Goal: Task Accomplishment & Management: Manage account settings

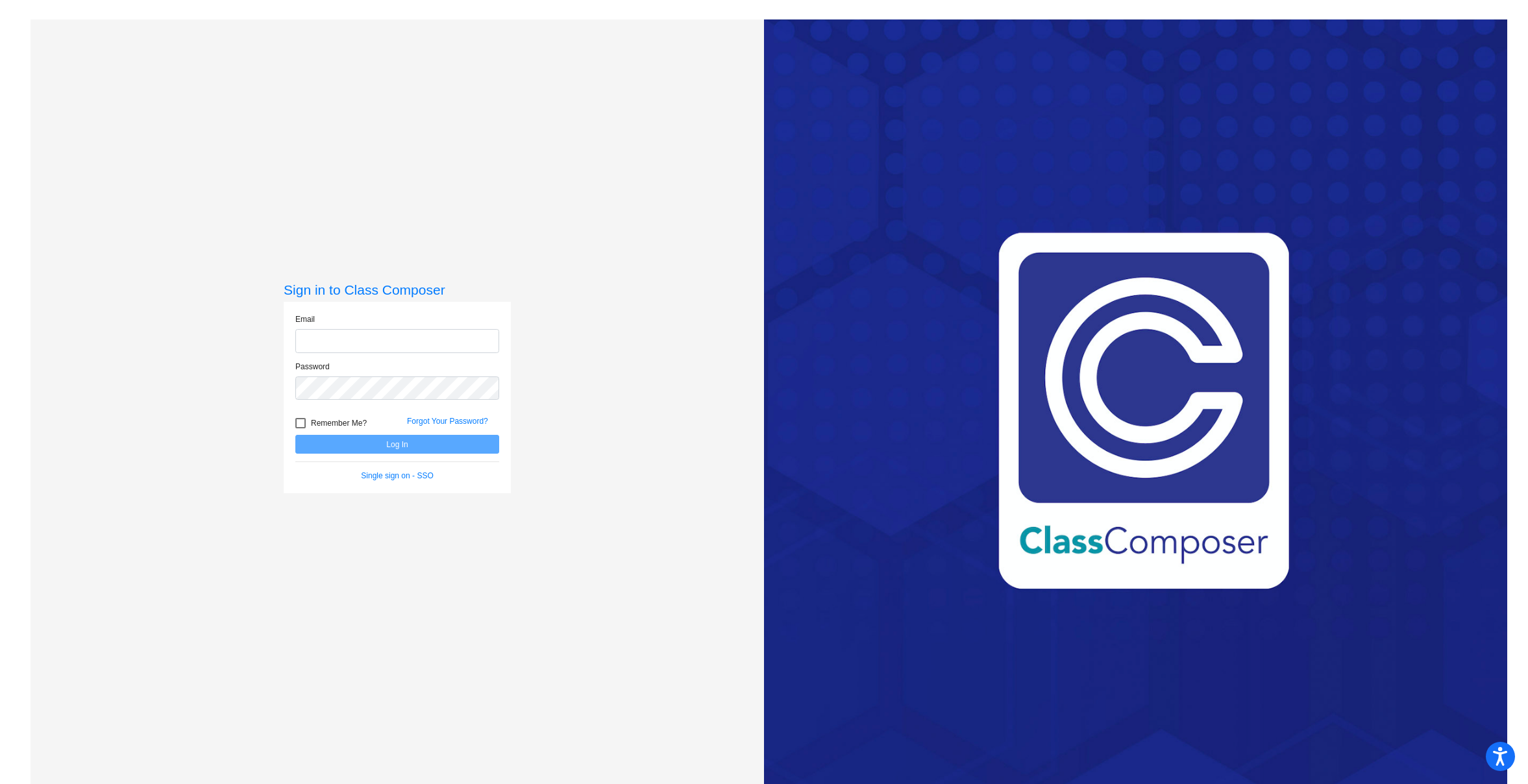
type input "[EMAIL_ADDRESS][DOMAIN_NAME]"
click at [402, 444] on button "Log In" at bounding box center [397, 444] width 204 height 19
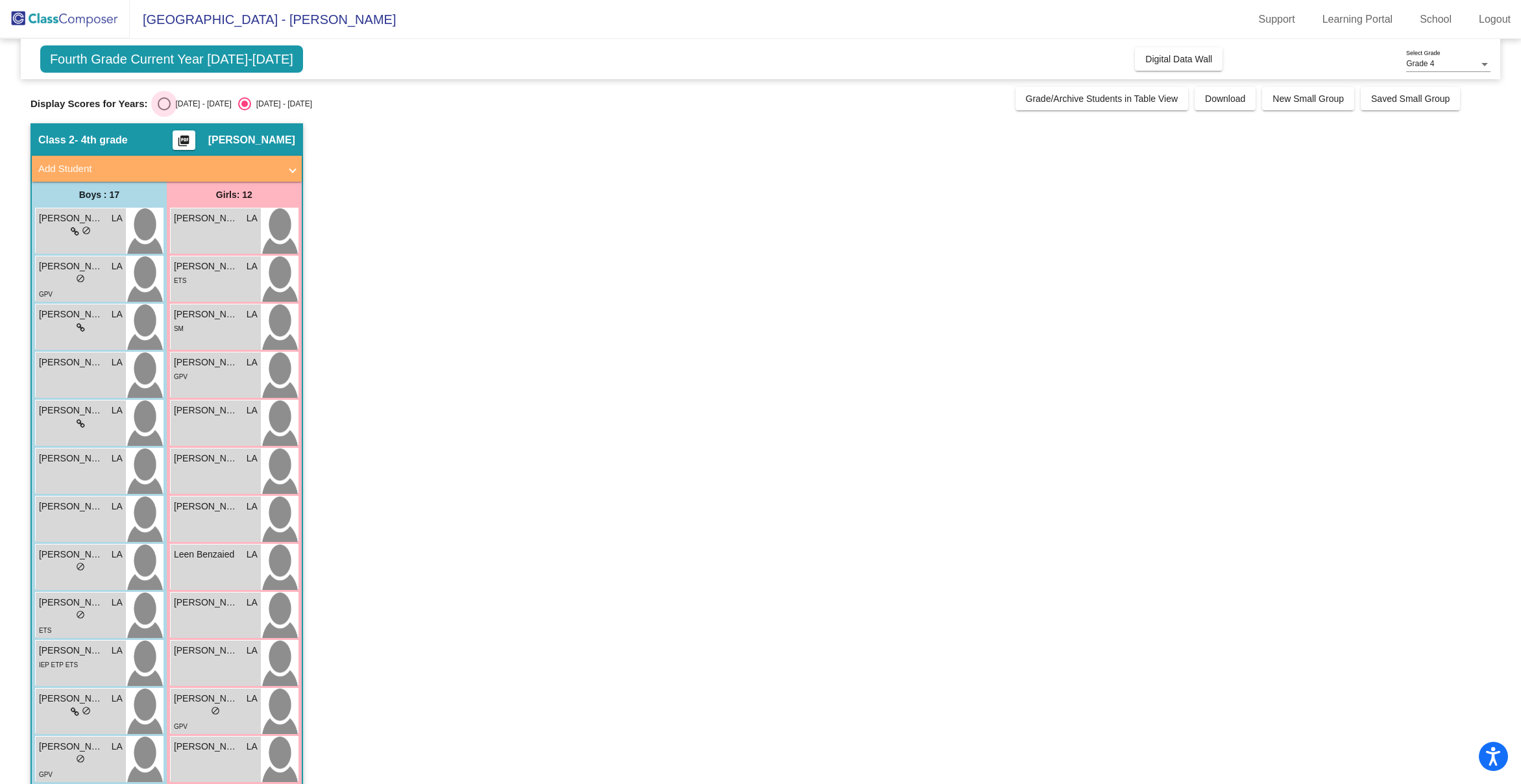
click at [204, 105] on div "[DATE] - [DATE]" at bounding box center [200, 103] width 61 height 12
click at [164, 110] on input "[DATE] - [DATE]" at bounding box center [164, 110] width 1 height 1
radio input "true"
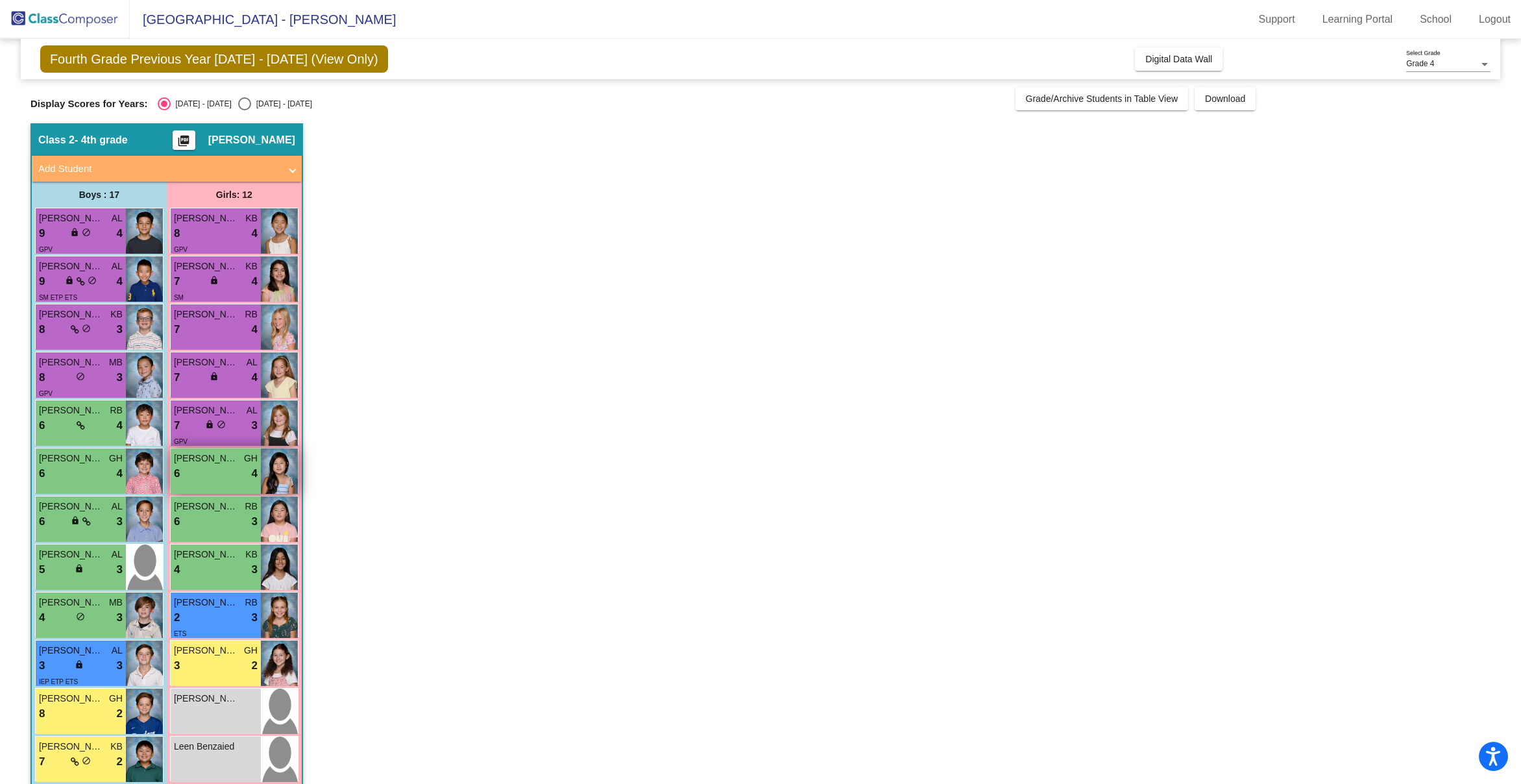
click at [214, 480] on div "6 lock do_not_disturb_alt 4" at bounding box center [216, 474] width 84 height 17
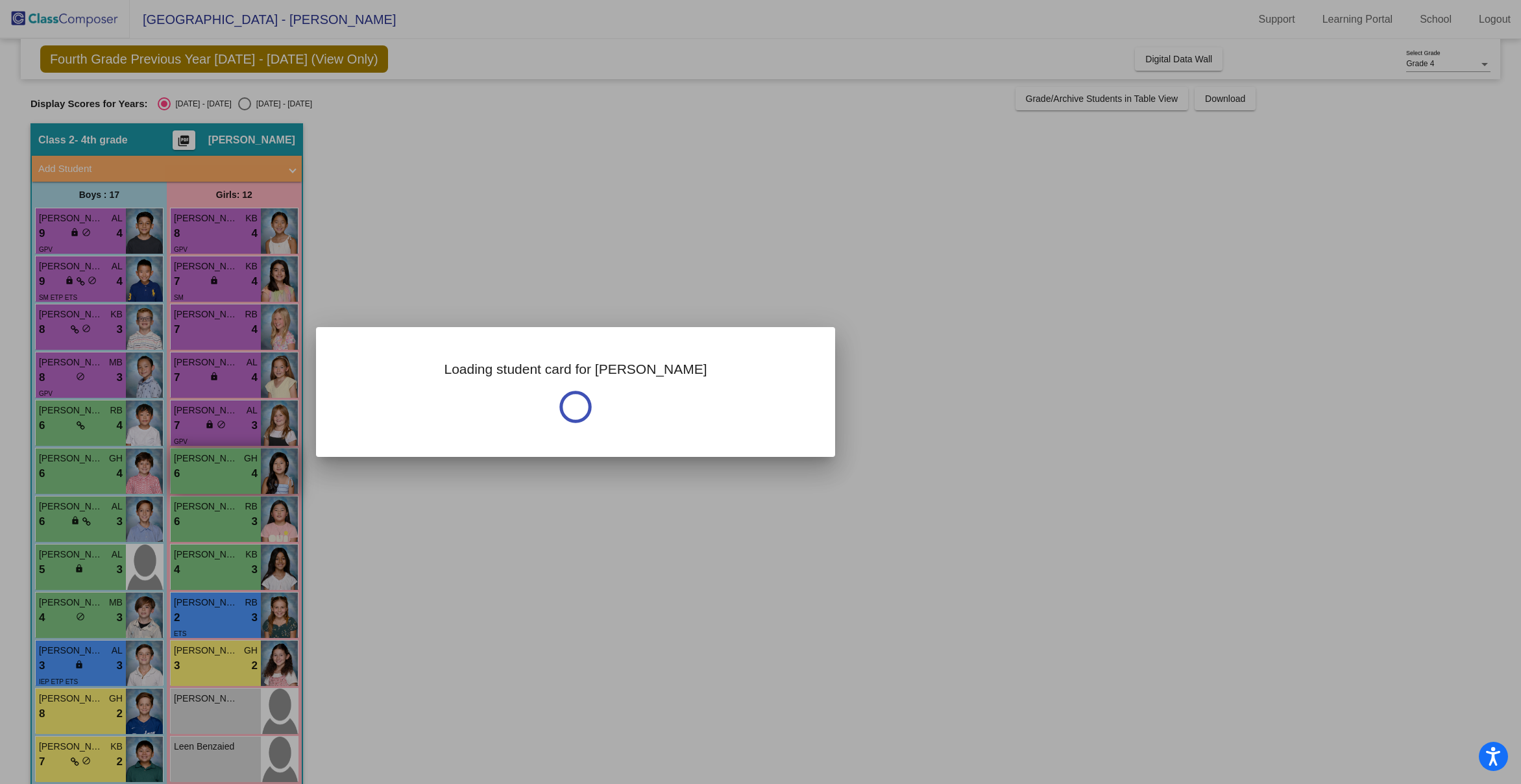
click at [214, 480] on div at bounding box center [760, 392] width 1521 height 784
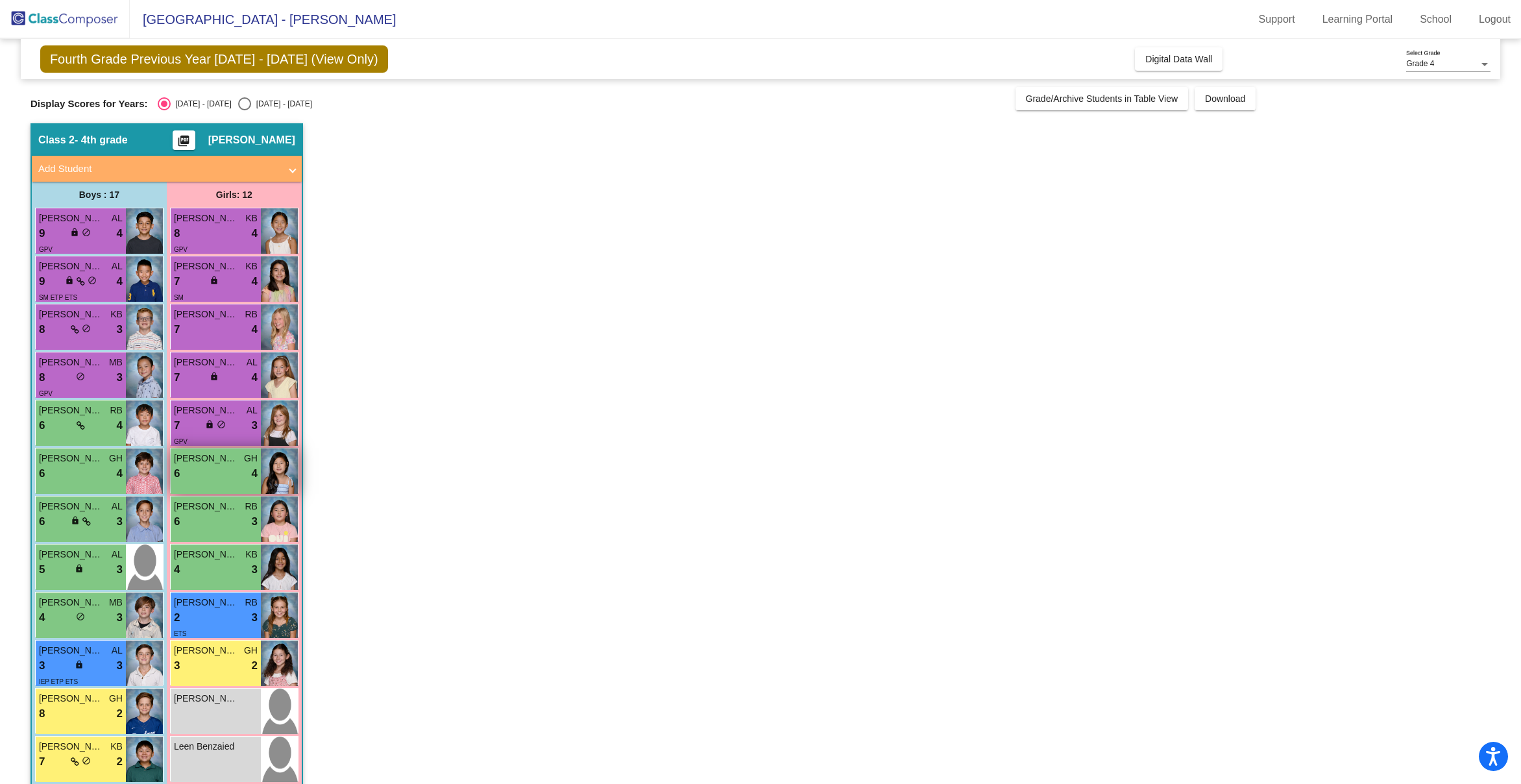
click at [214, 480] on div "6 lock do_not_disturb_alt 4" at bounding box center [216, 474] width 84 height 17
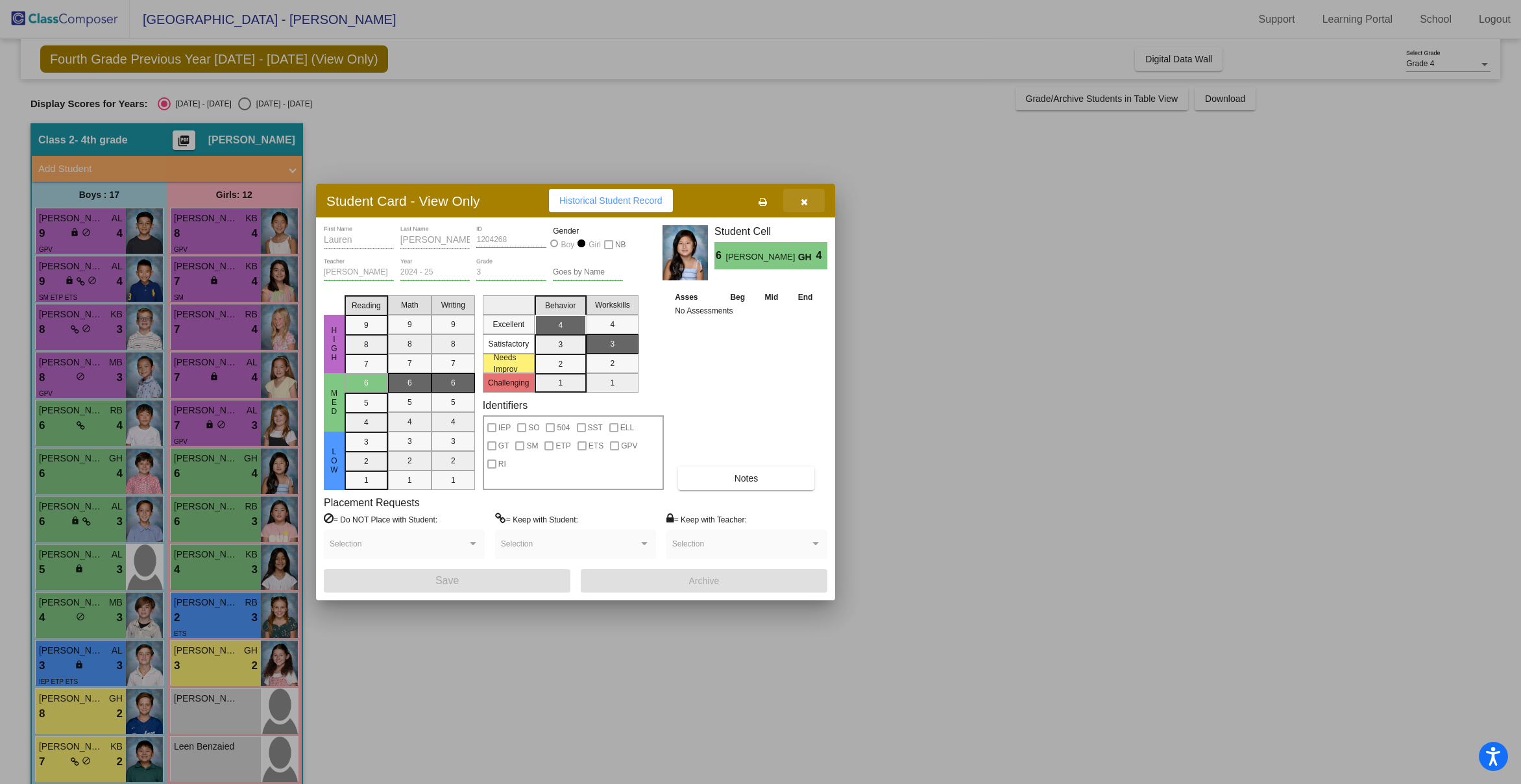
click at [808, 203] on button "button" at bounding box center [804, 200] width 42 height 23
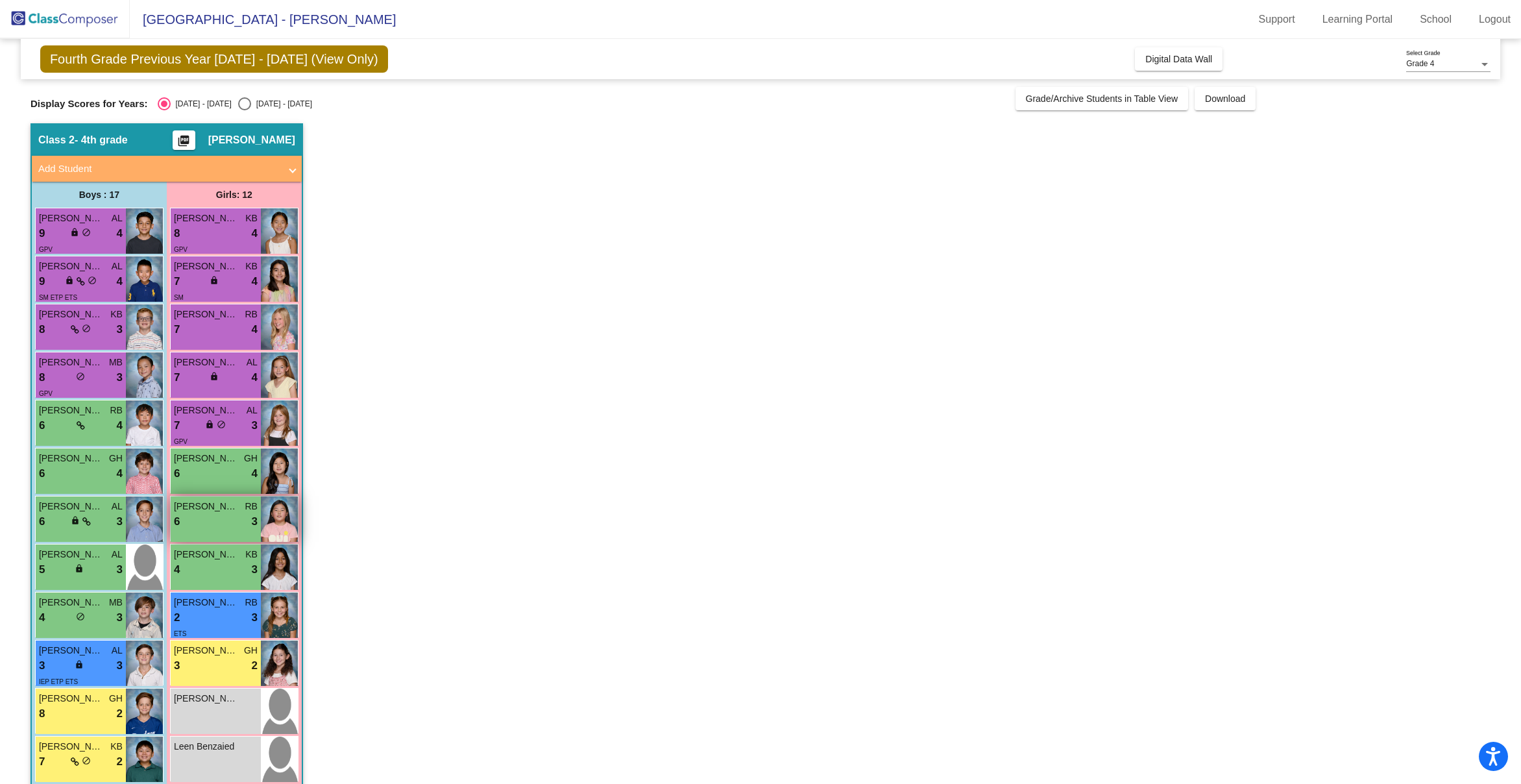
click at [249, 524] on div "6 lock do_not_disturb_alt 3" at bounding box center [216, 521] width 84 height 17
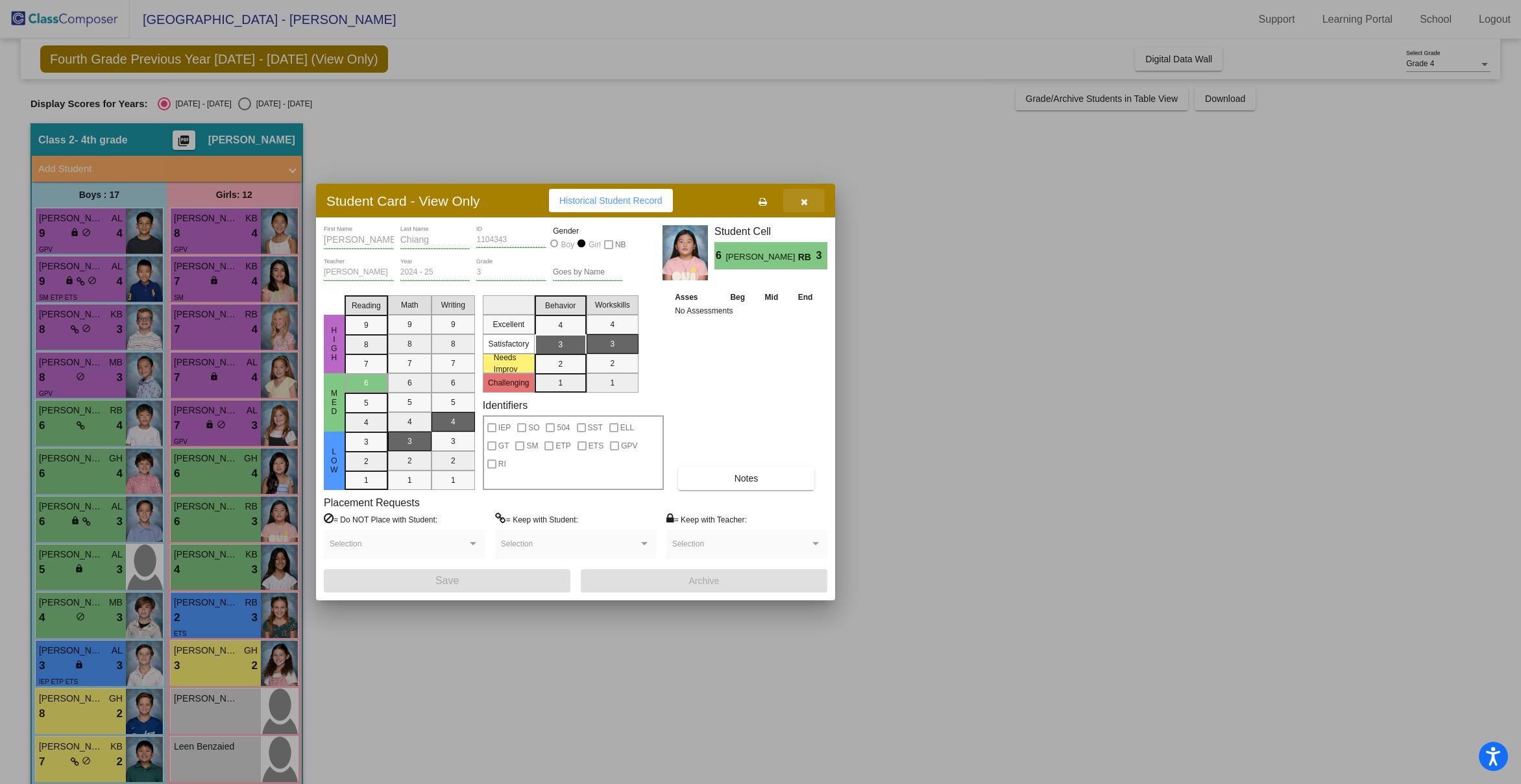
click at [804, 202] on icon "button" at bounding box center [805, 202] width 7 height 9
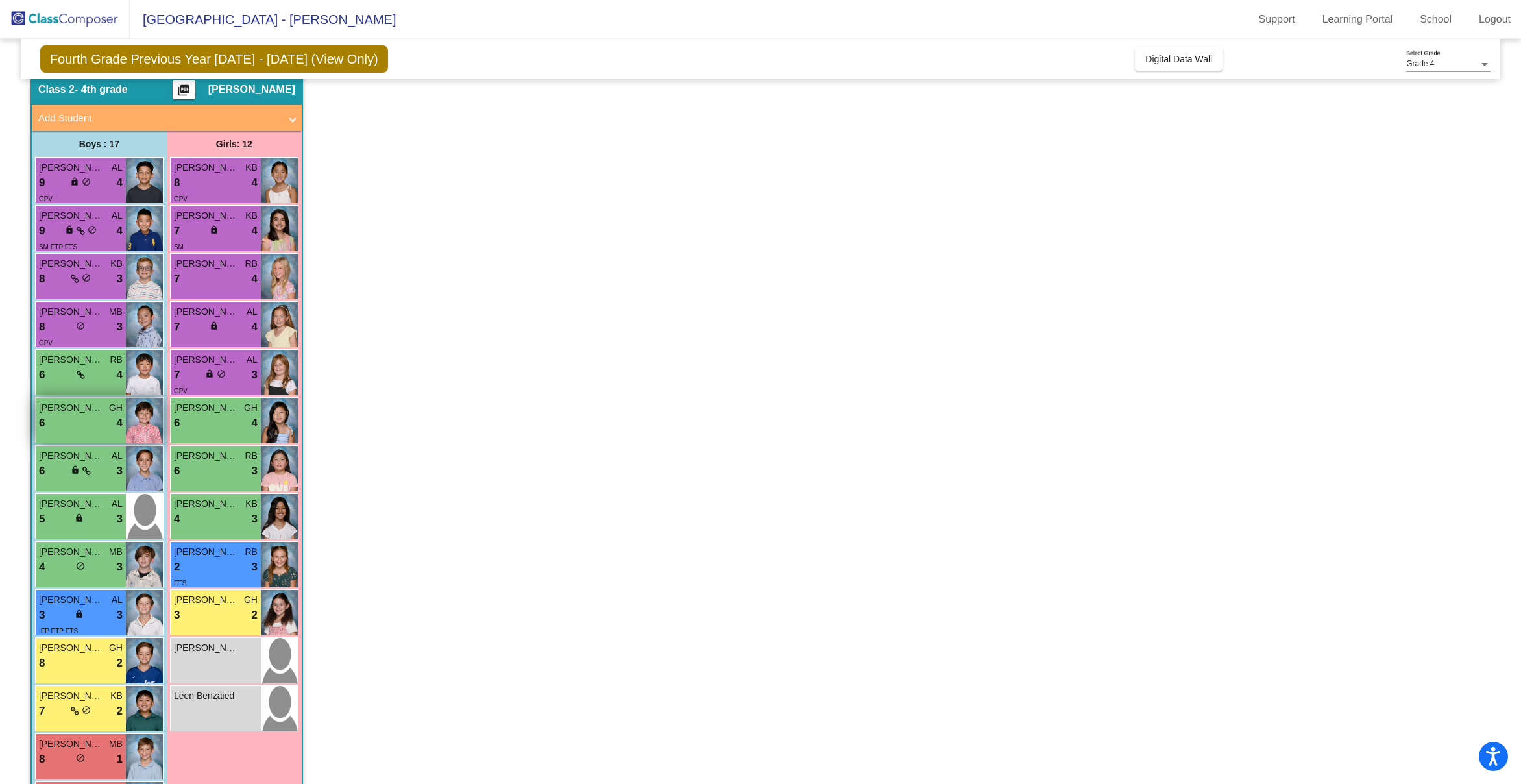
scroll to position [151, 0]
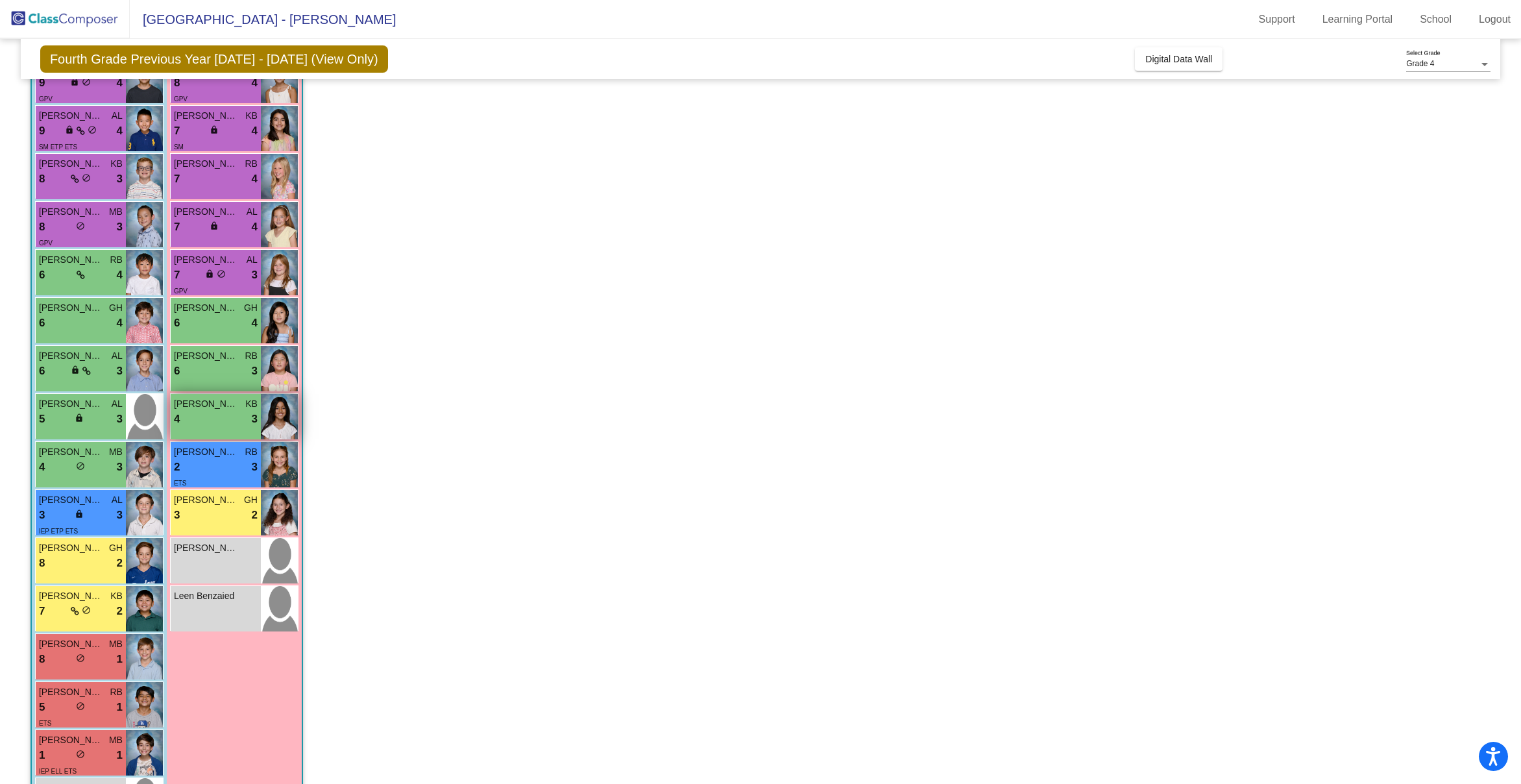
click at [221, 415] on div "4 lock do_not_disturb_alt 3" at bounding box center [216, 419] width 84 height 17
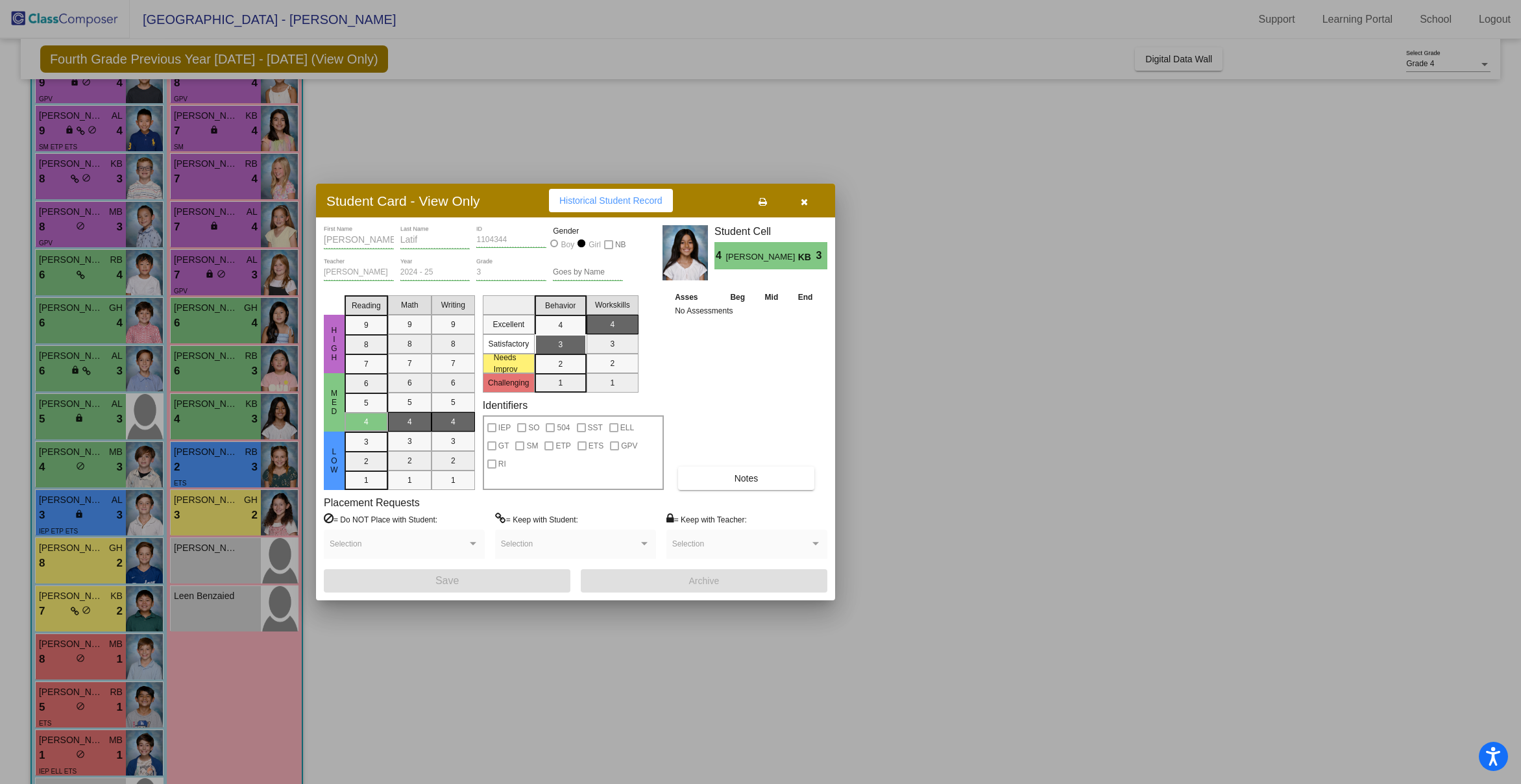
click at [96, 424] on div at bounding box center [760, 392] width 1521 height 784
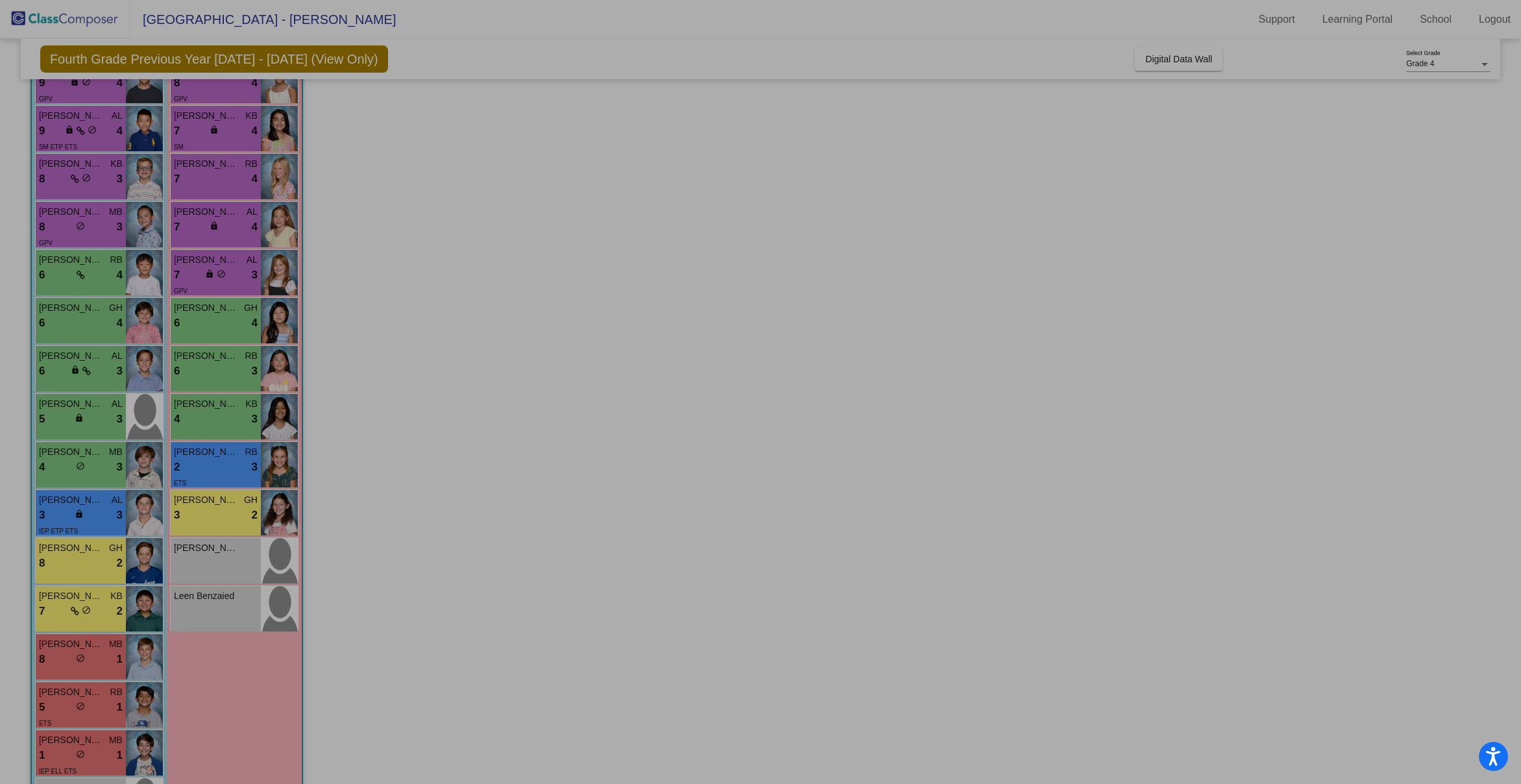
click at [96, 424] on div "5 lock do_not_disturb_alt 3" at bounding box center [81, 419] width 84 height 17
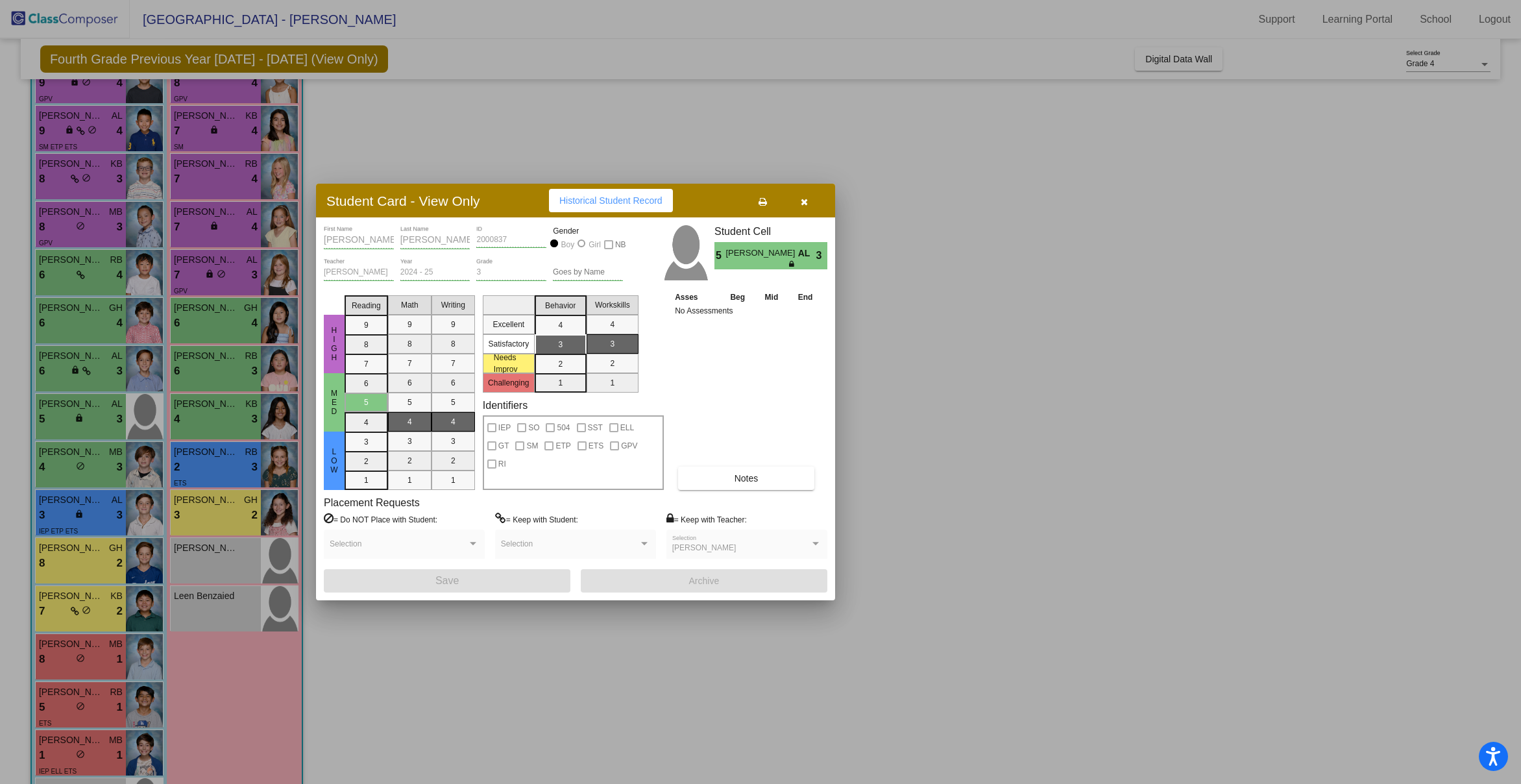
click at [80, 465] on div at bounding box center [760, 392] width 1521 height 784
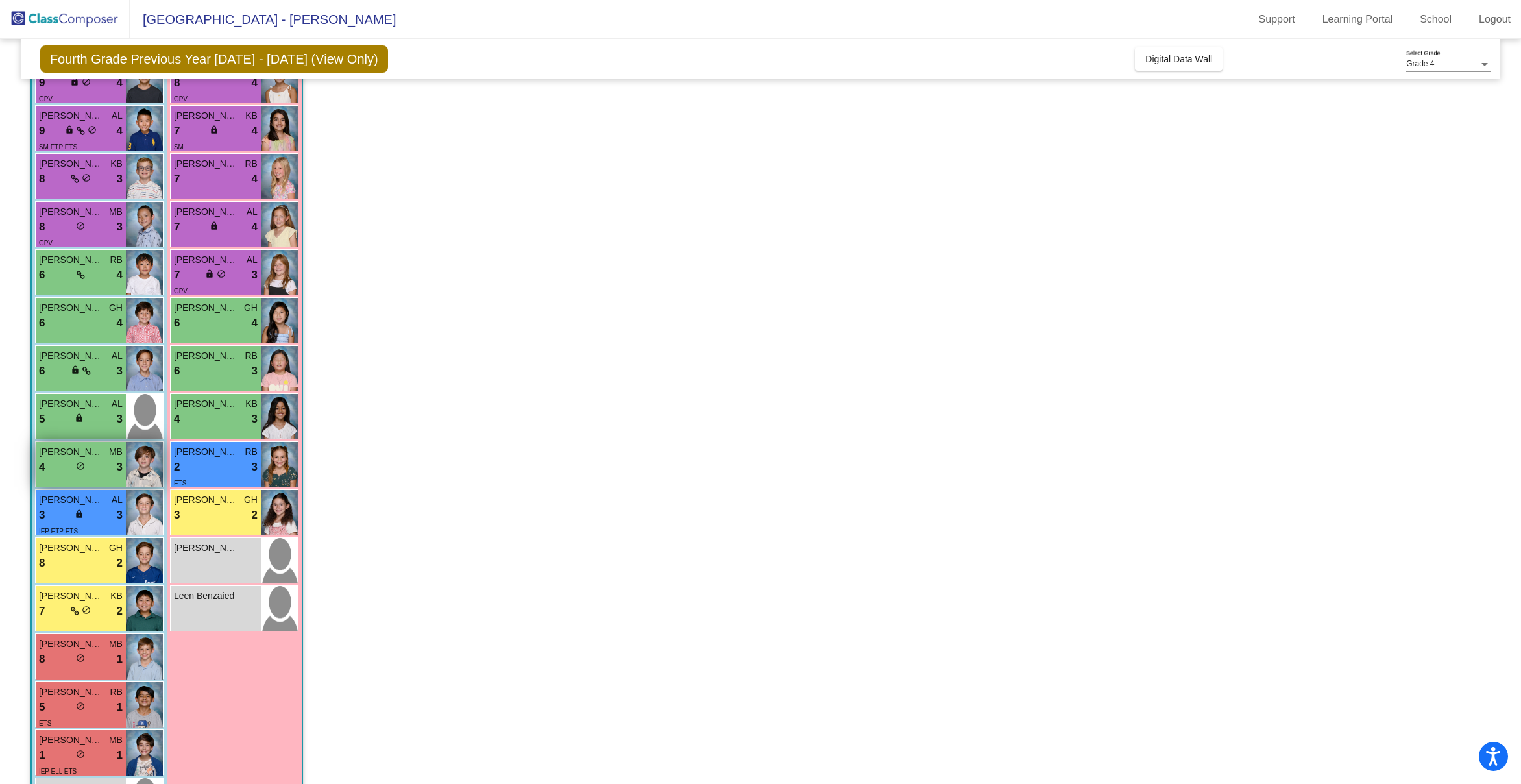
click at [61, 469] on div "4 lock do_not_disturb_alt 3" at bounding box center [81, 467] width 84 height 17
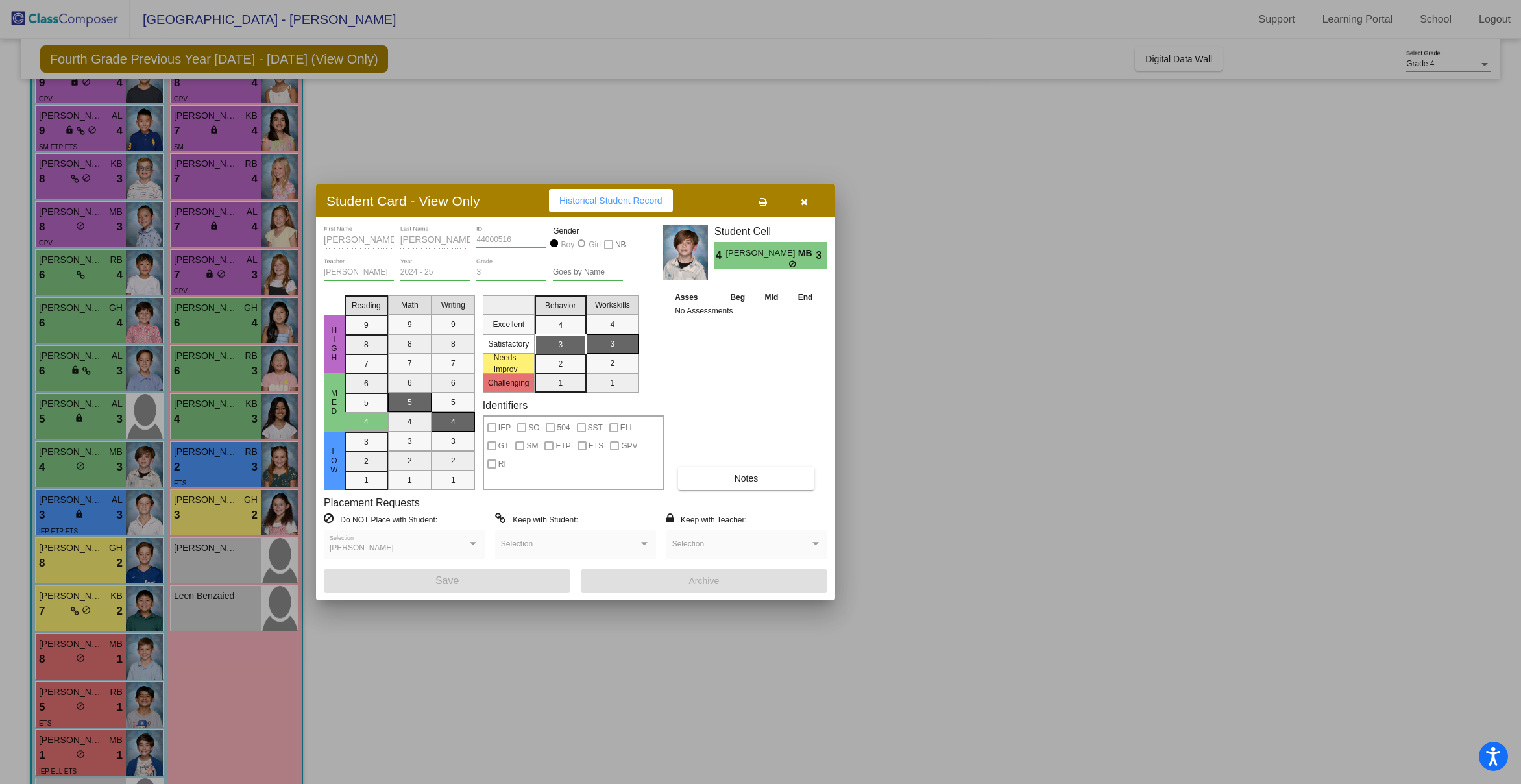
click at [235, 466] on div at bounding box center [760, 392] width 1521 height 784
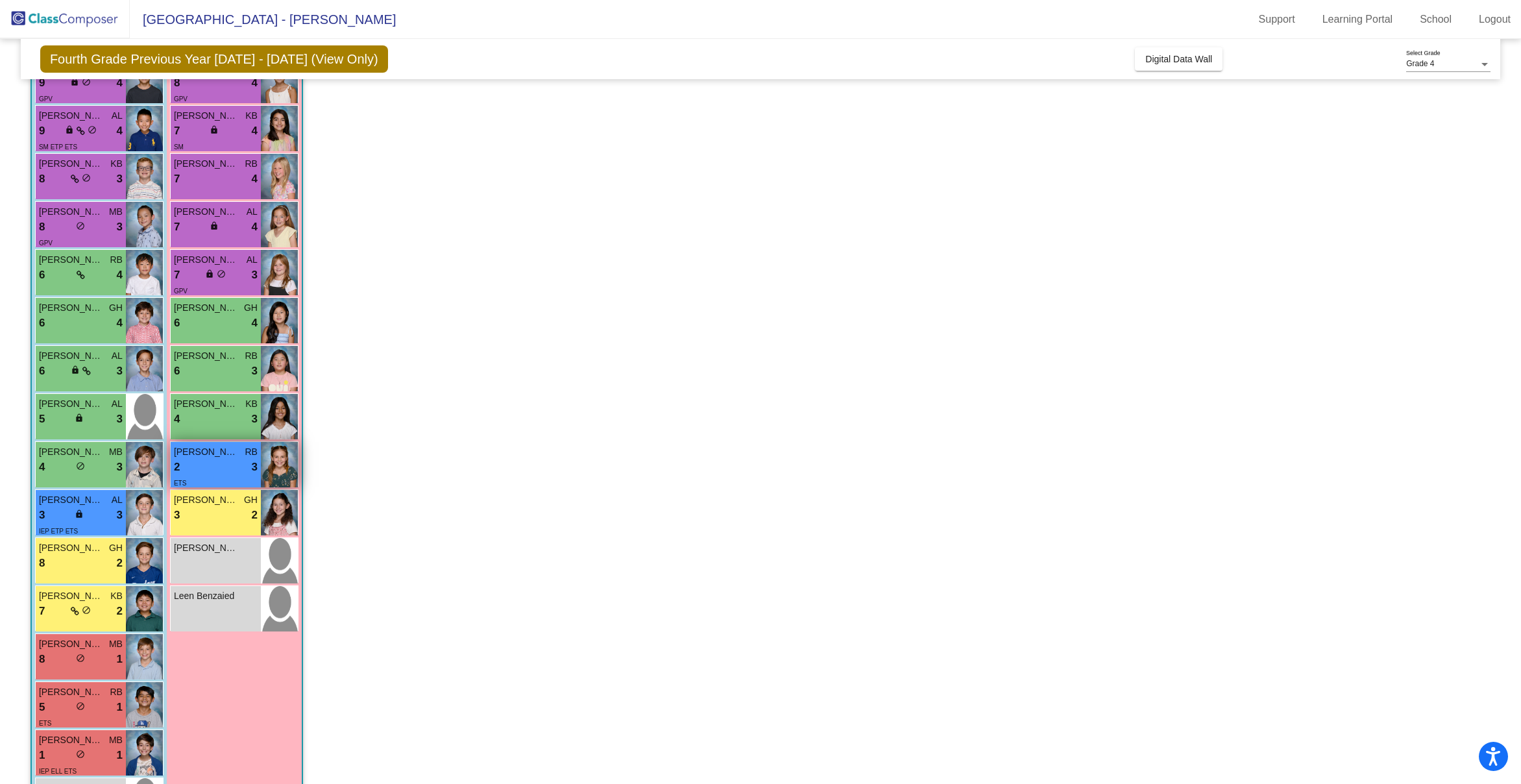
click at [275, 459] on img at bounding box center [279, 464] width 37 height 46
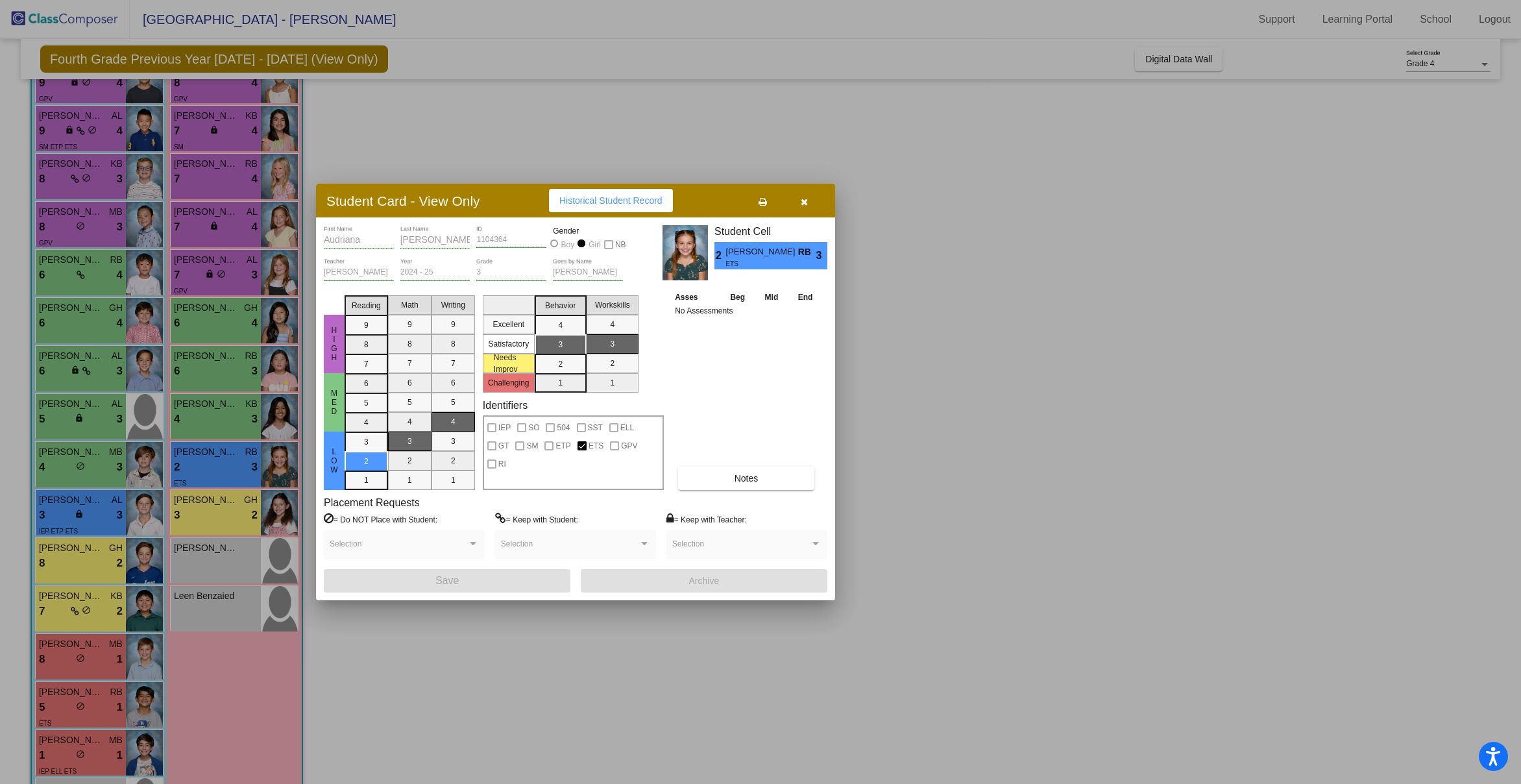
click at [54, 513] on div at bounding box center [760, 392] width 1521 height 784
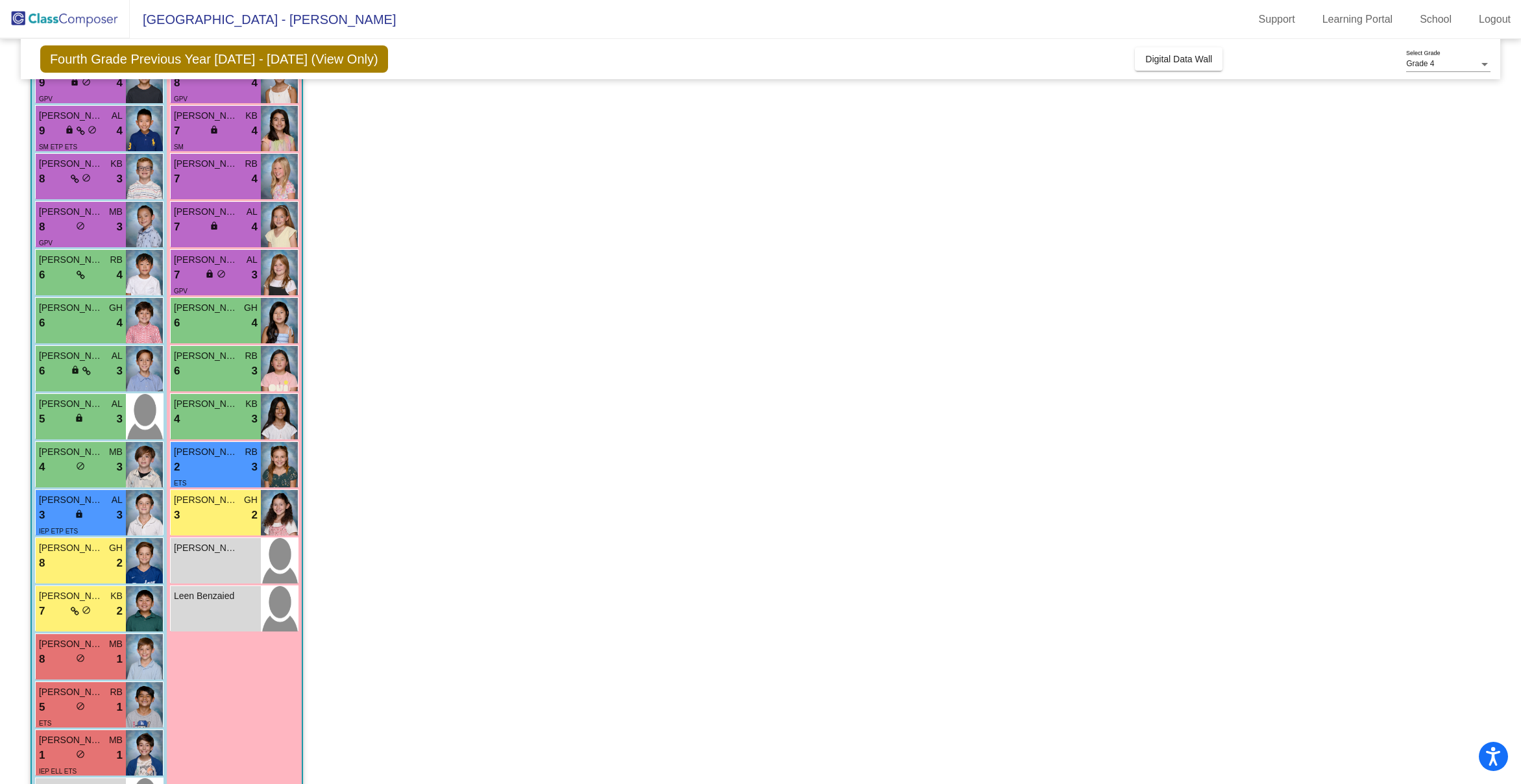
click at [54, 513] on div "3 lock do_not_disturb_alt 3" at bounding box center [81, 515] width 84 height 17
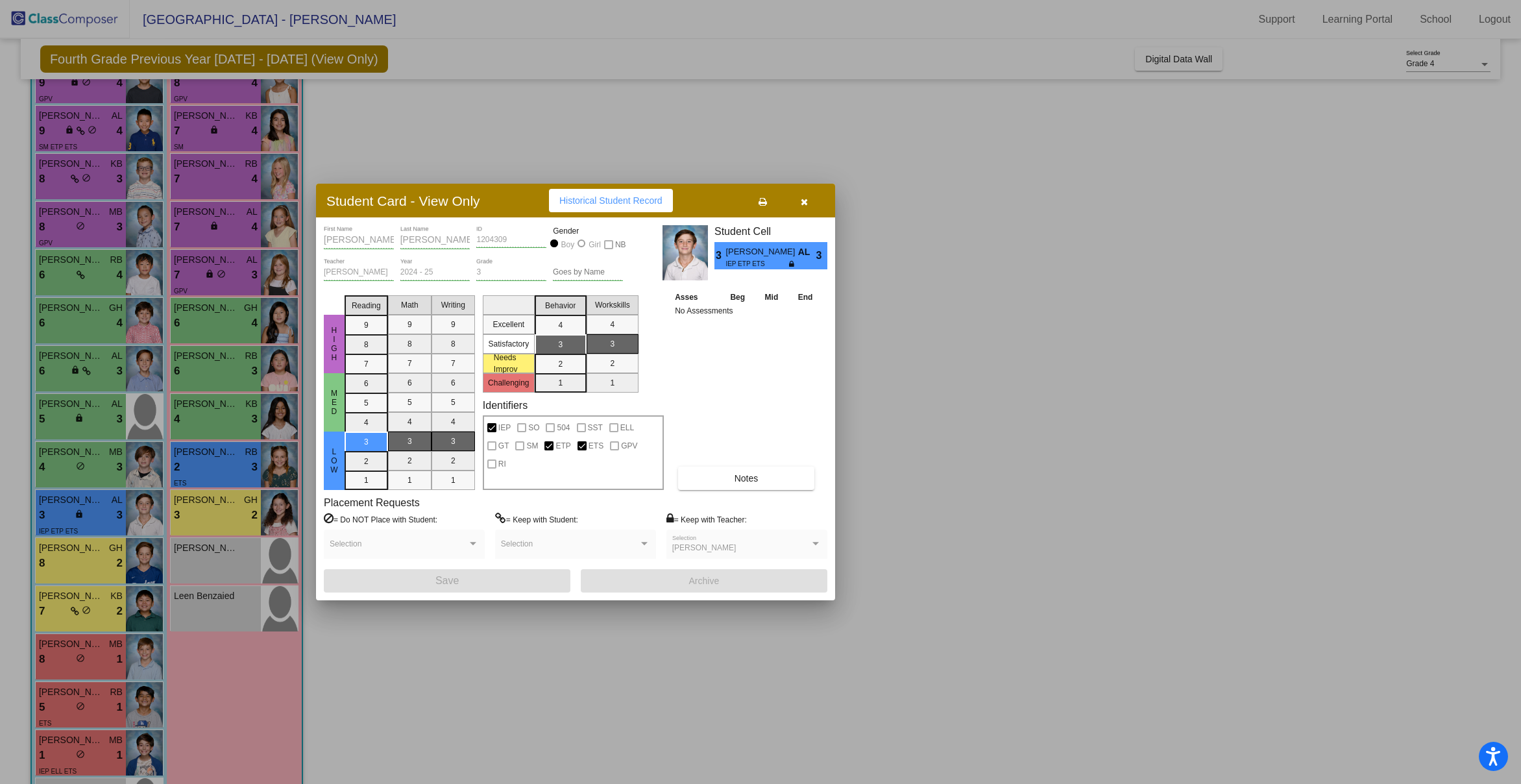
click at [238, 515] on div at bounding box center [760, 392] width 1521 height 784
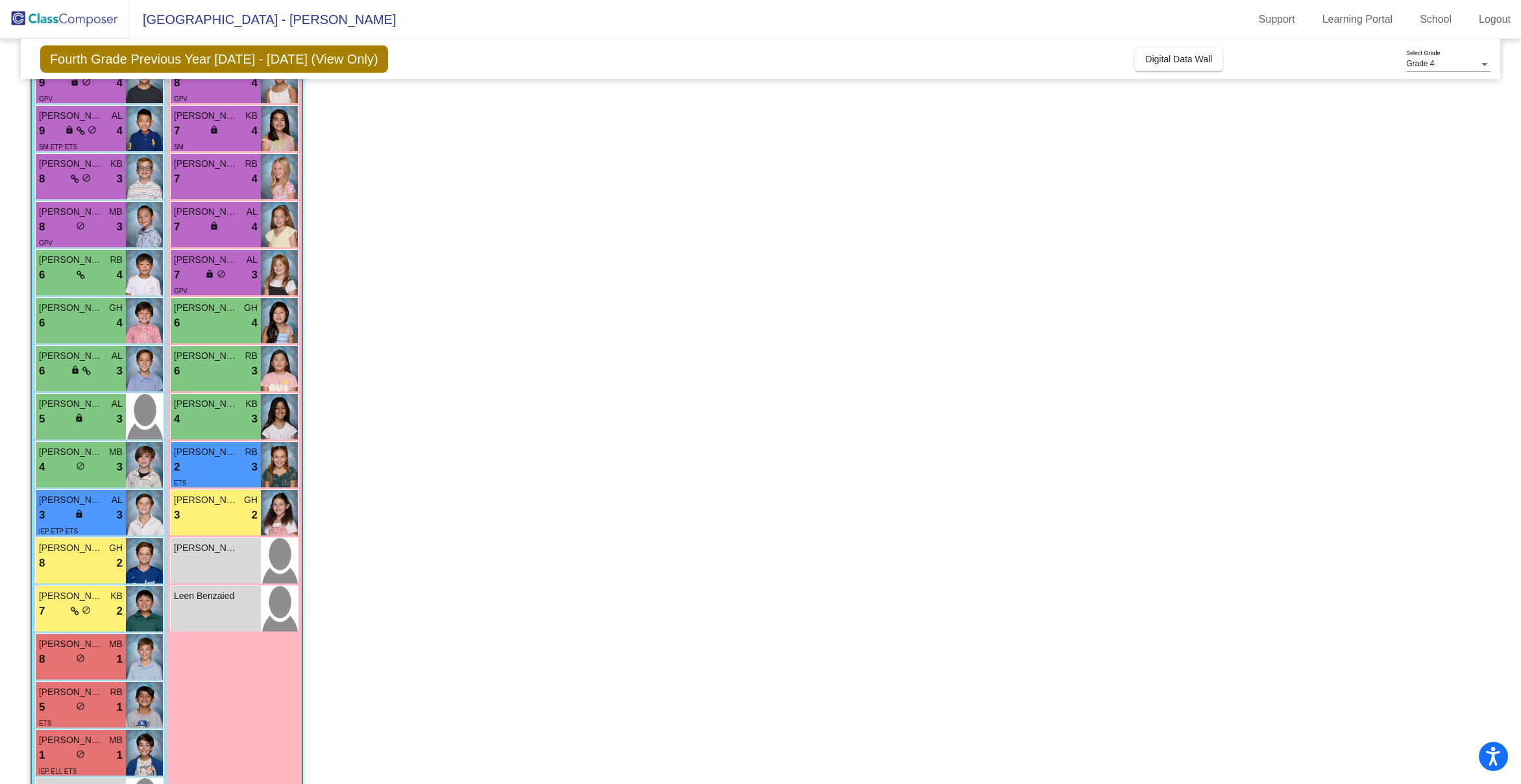
click at [238, 515] on div "3 lock do_not_disturb_alt 2" at bounding box center [216, 515] width 84 height 17
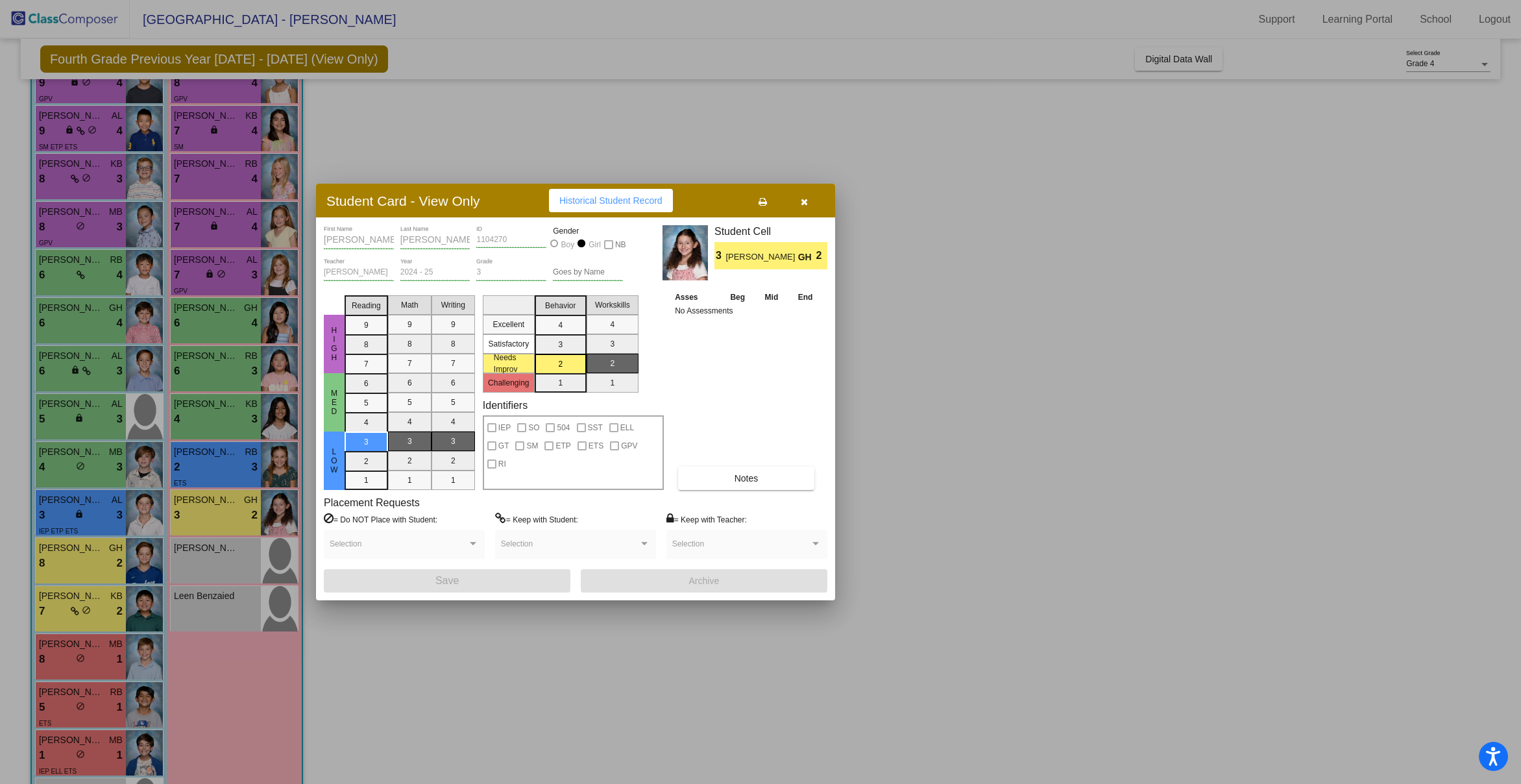
click at [807, 198] on icon "button" at bounding box center [805, 202] width 7 height 9
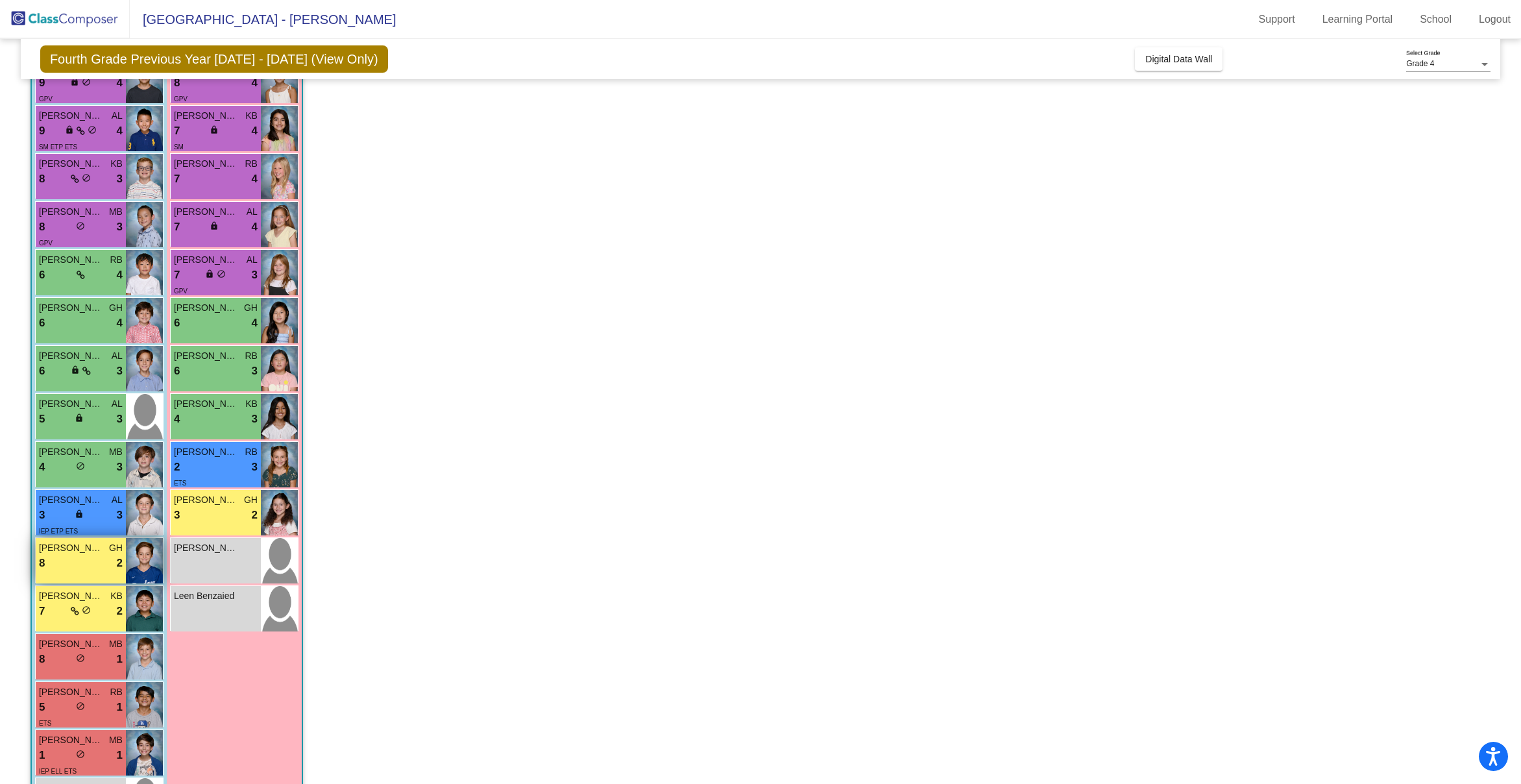
click at [65, 561] on div "8 lock do_not_disturb_alt 2" at bounding box center [81, 563] width 84 height 17
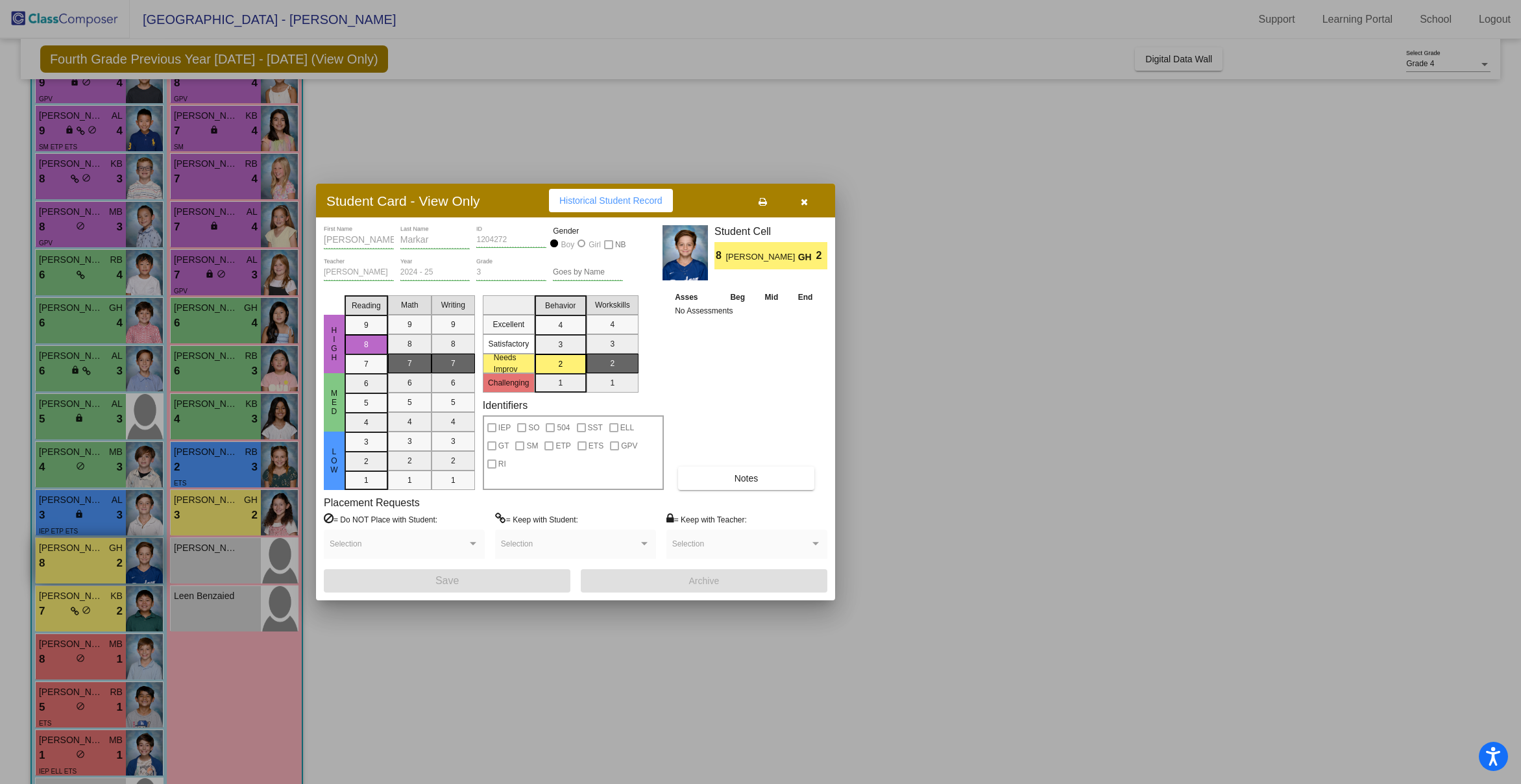
scroll to position [0, 0]
click at [90, 608] on div at bounding box center [760, 392] width 1521 height 784
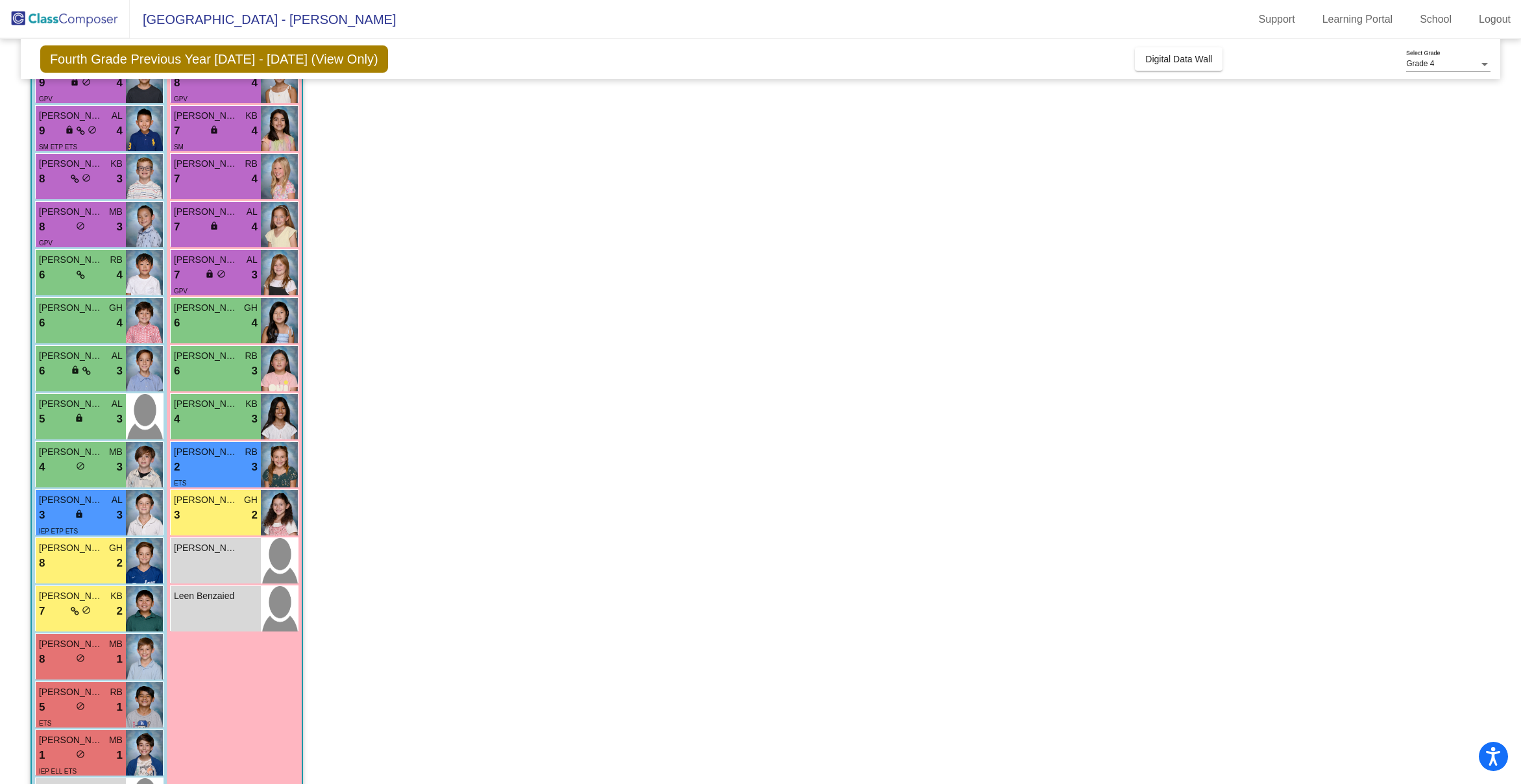
click at [90, 608] on span "do_not_disturb_alt" at bounding box center [87, 610] width 9 height 9
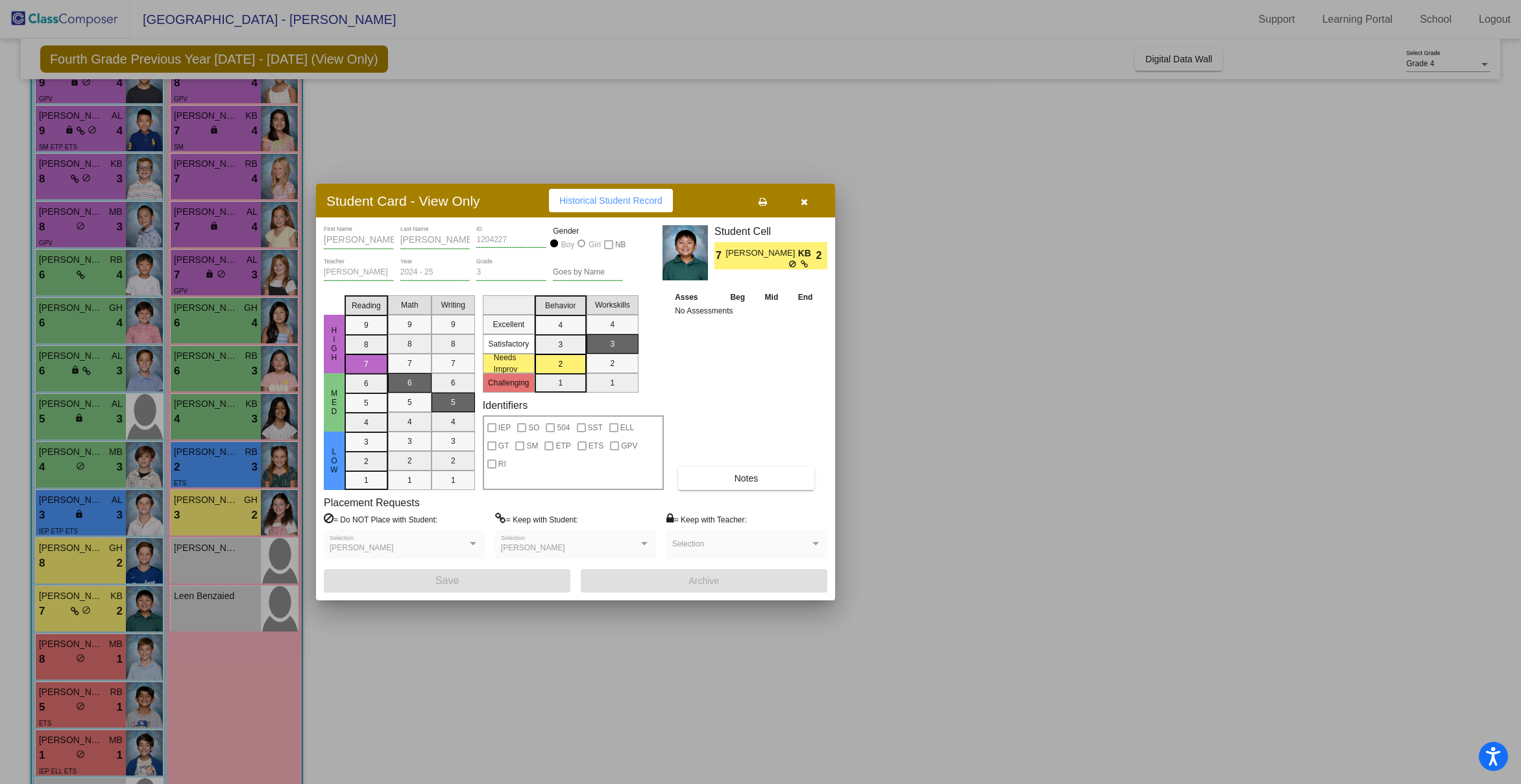
click at [82, 645] on div at bounding box center [760, 392] width 1521 height 784
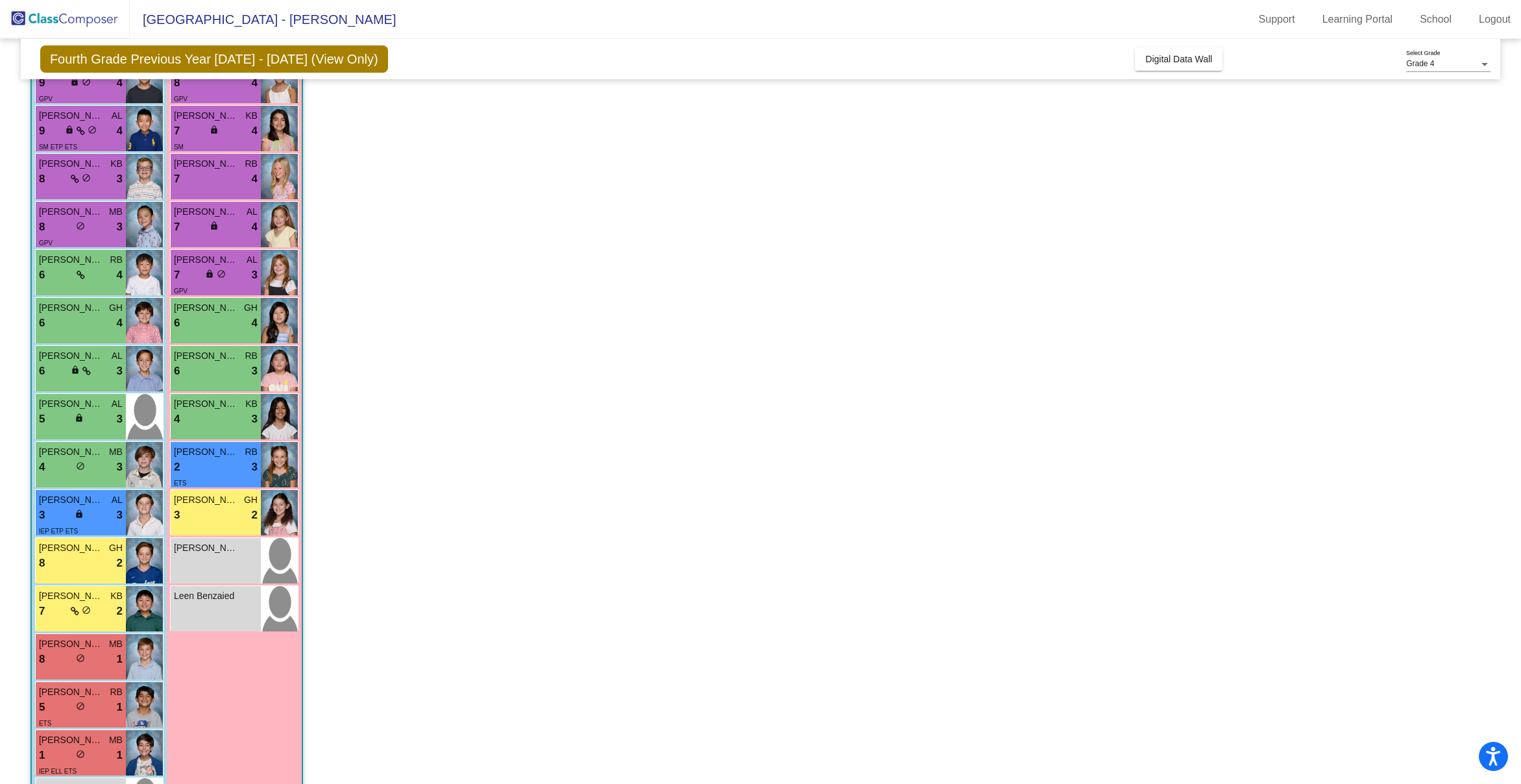
click at [82, 645] on span "[PERSON_NAME]" at bounding box center [72, 643] width 65 height 14
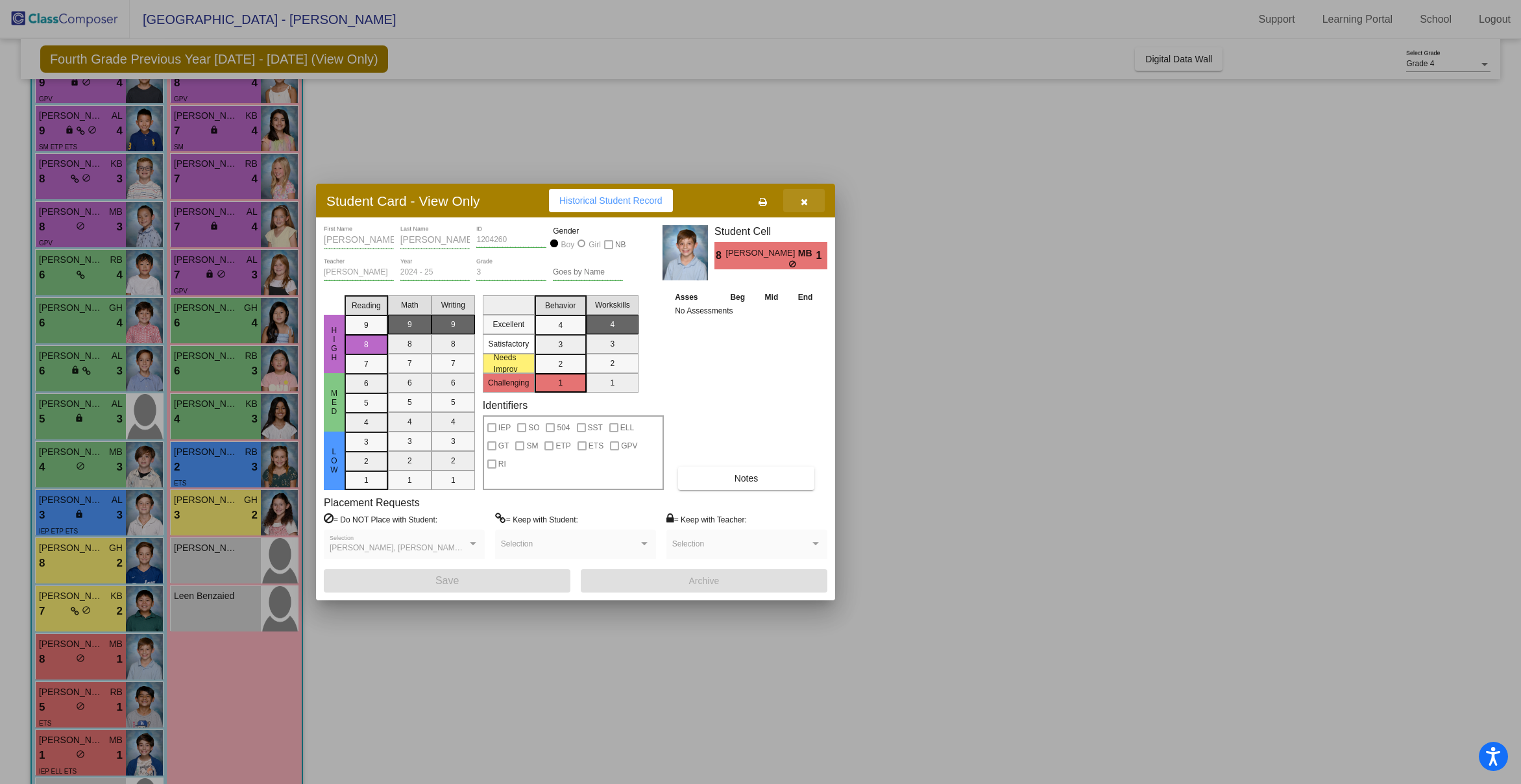
click at [801, 199] on icon "button" at bounding box center [805, 202] width 7 height 9
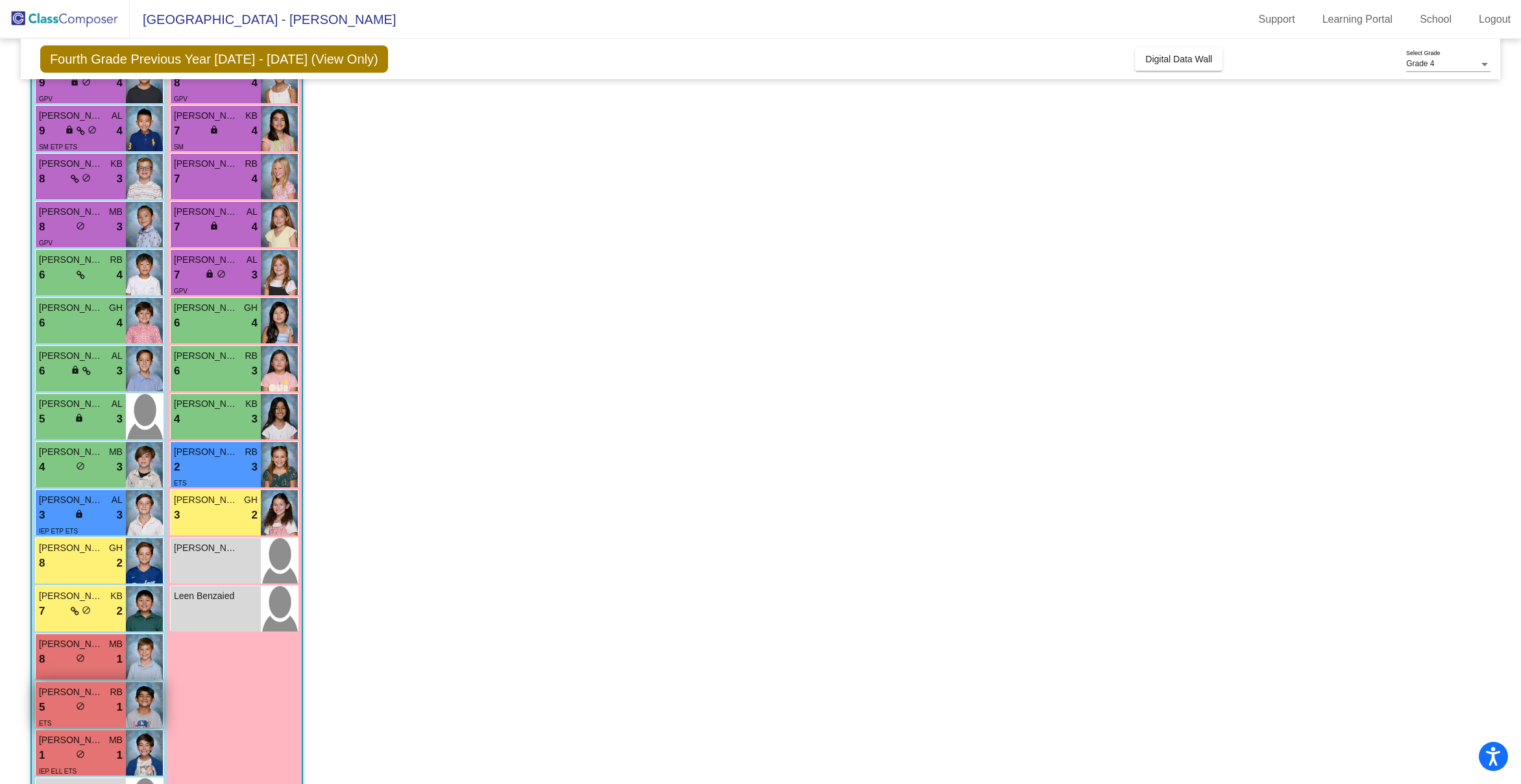
click at [71, 689] on span "[PERSON_NAME]" at bounding box center [72, 692] width 65 height 14
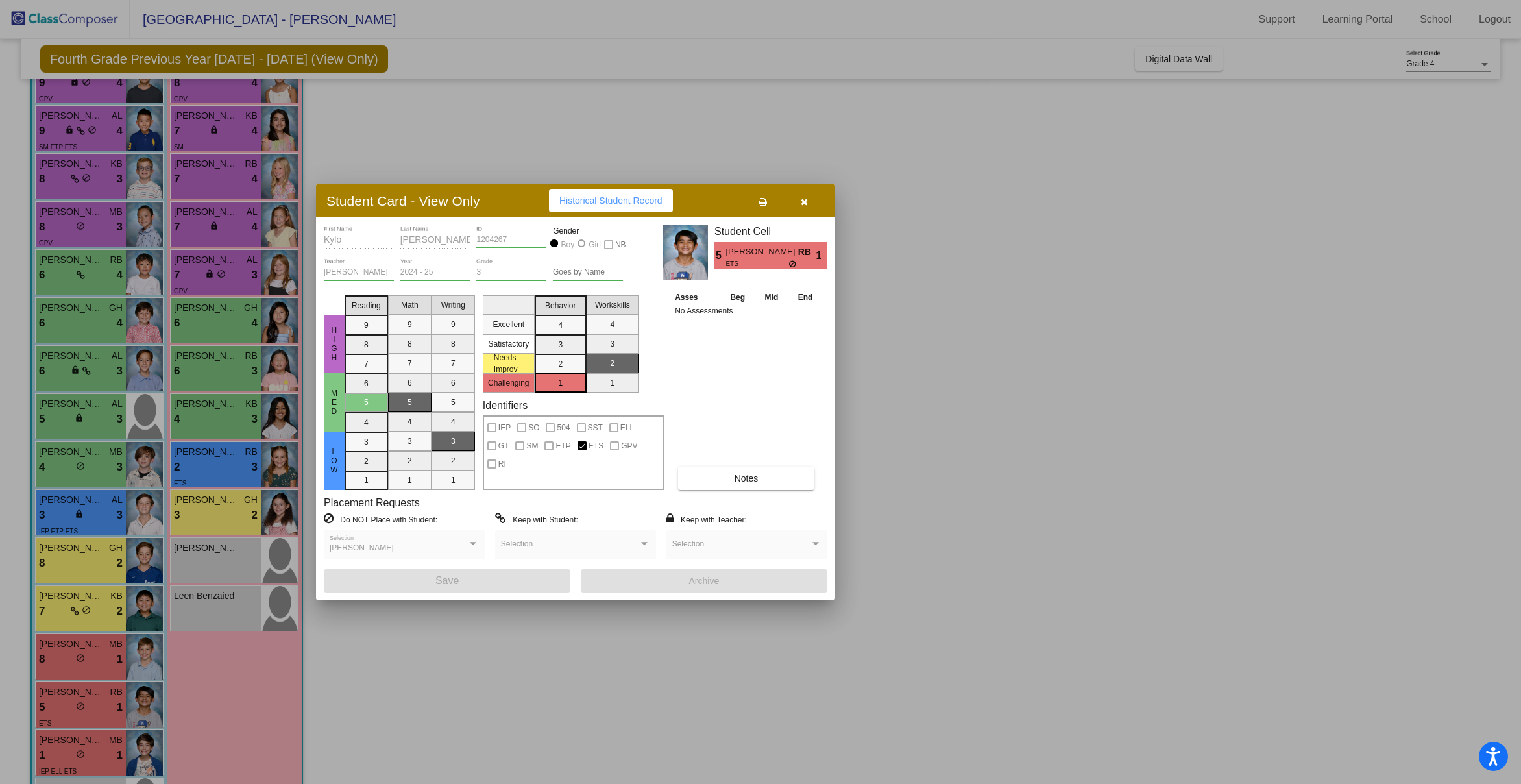
click at [80, 763] on div at bounding box center [760, 392] width 1521 height 784
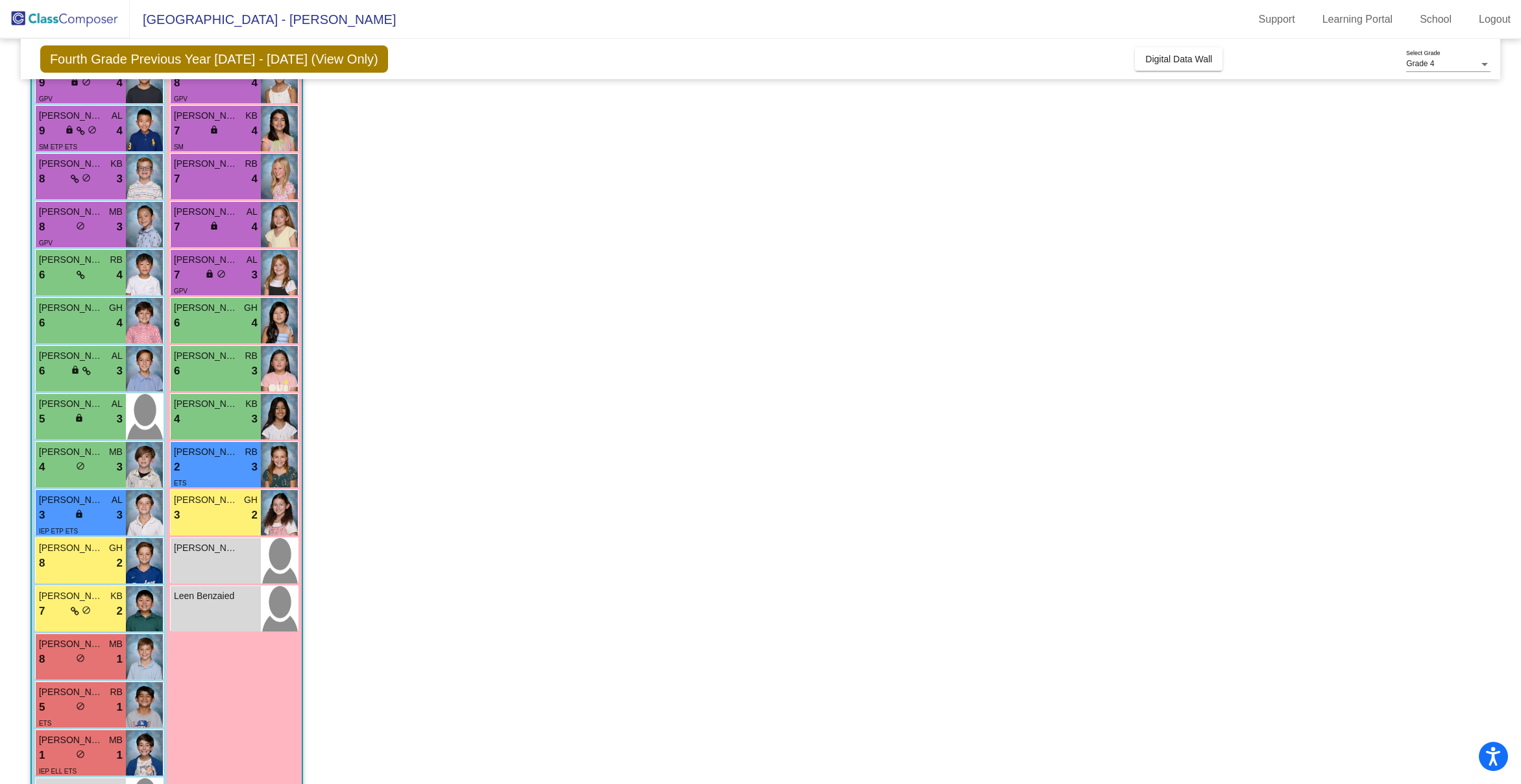
click at [80, 764] on div "IEP ELL ETS" at bounding box center [81, 770] width 84 height 14
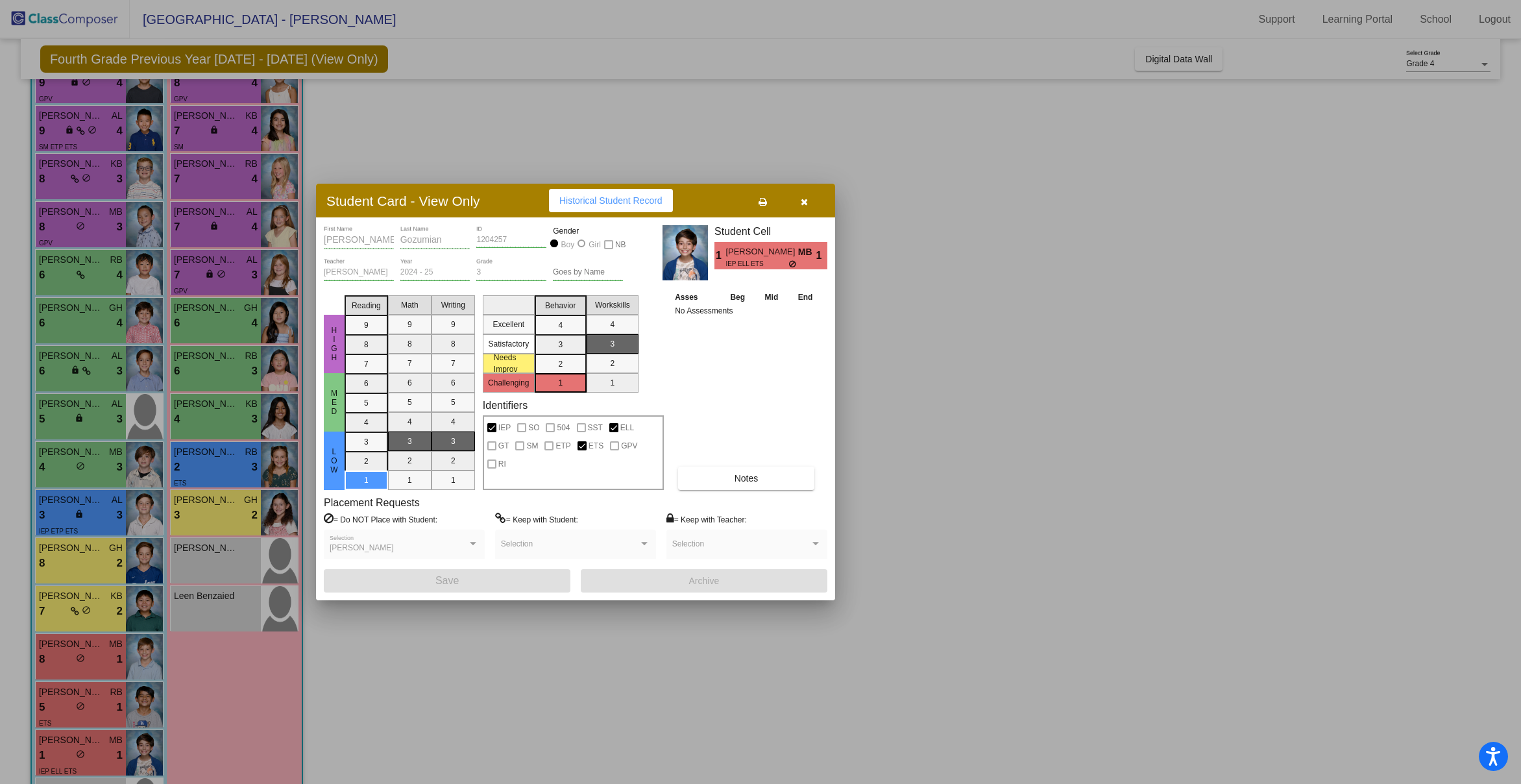
click at [803, 204] on icon "button" at bounding box center [805, 202] width 7 height 9
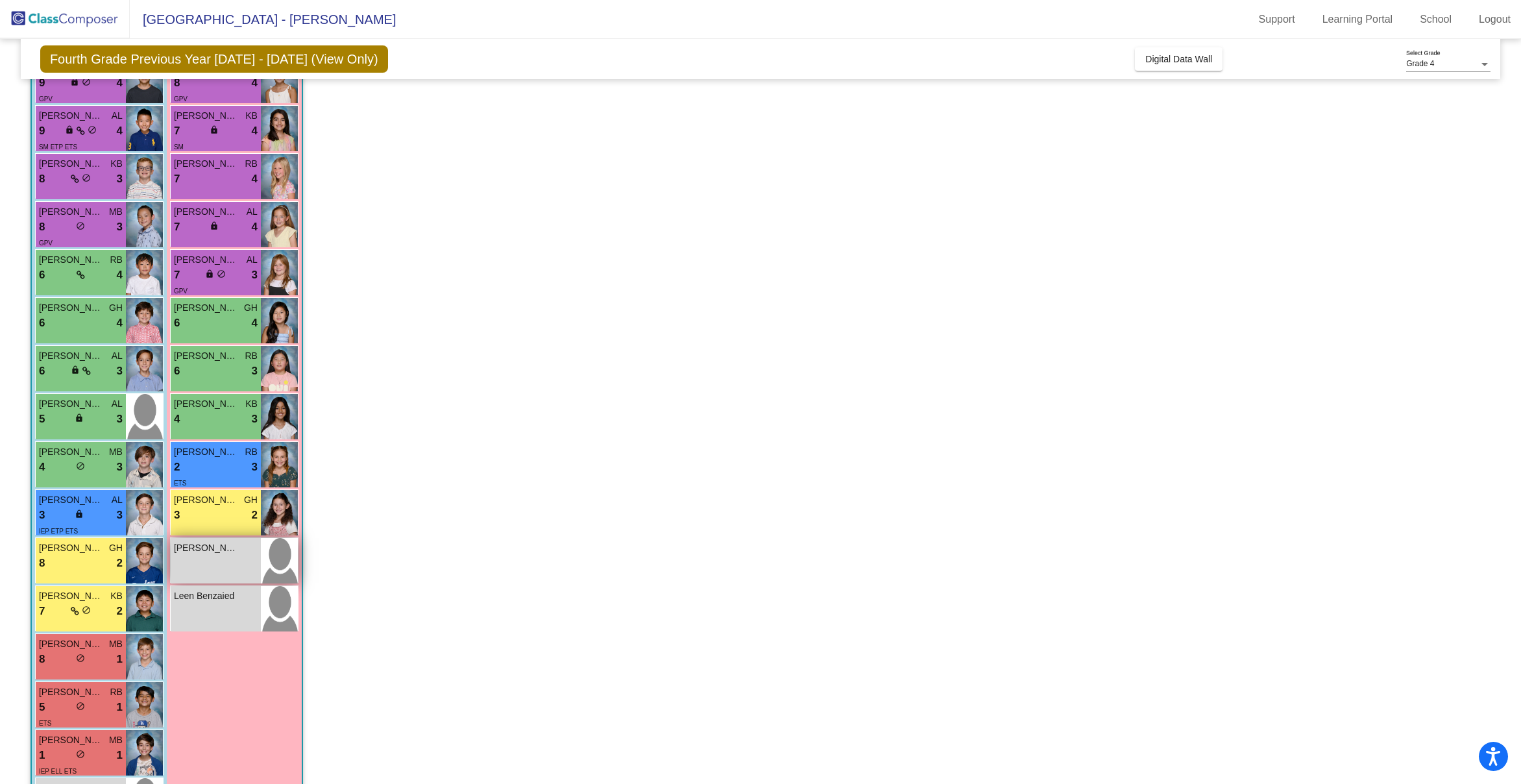
scroll to position [261, 0]
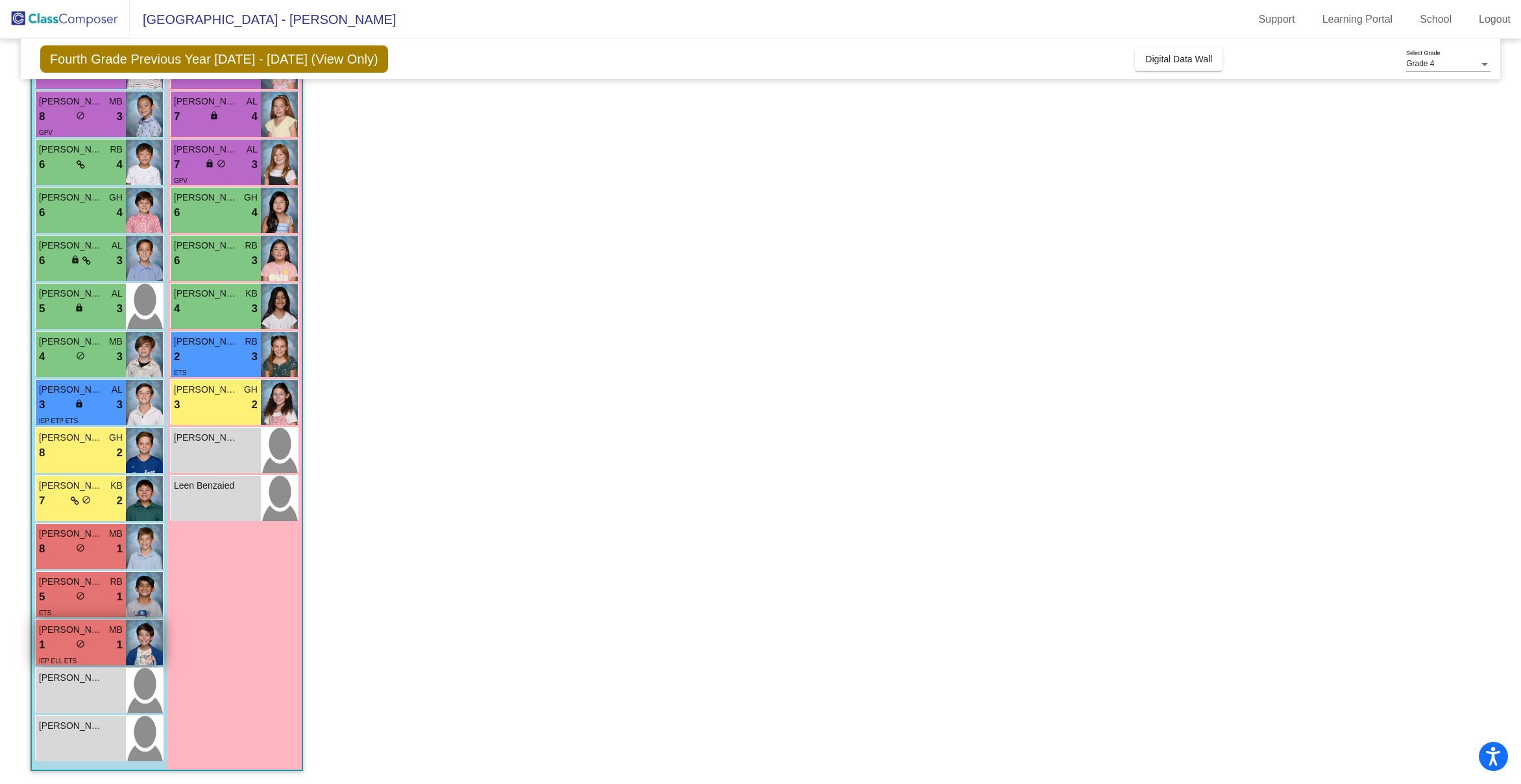
click at [117, 652] on span "1" at bounding box center [119, 644] width 6 height 17
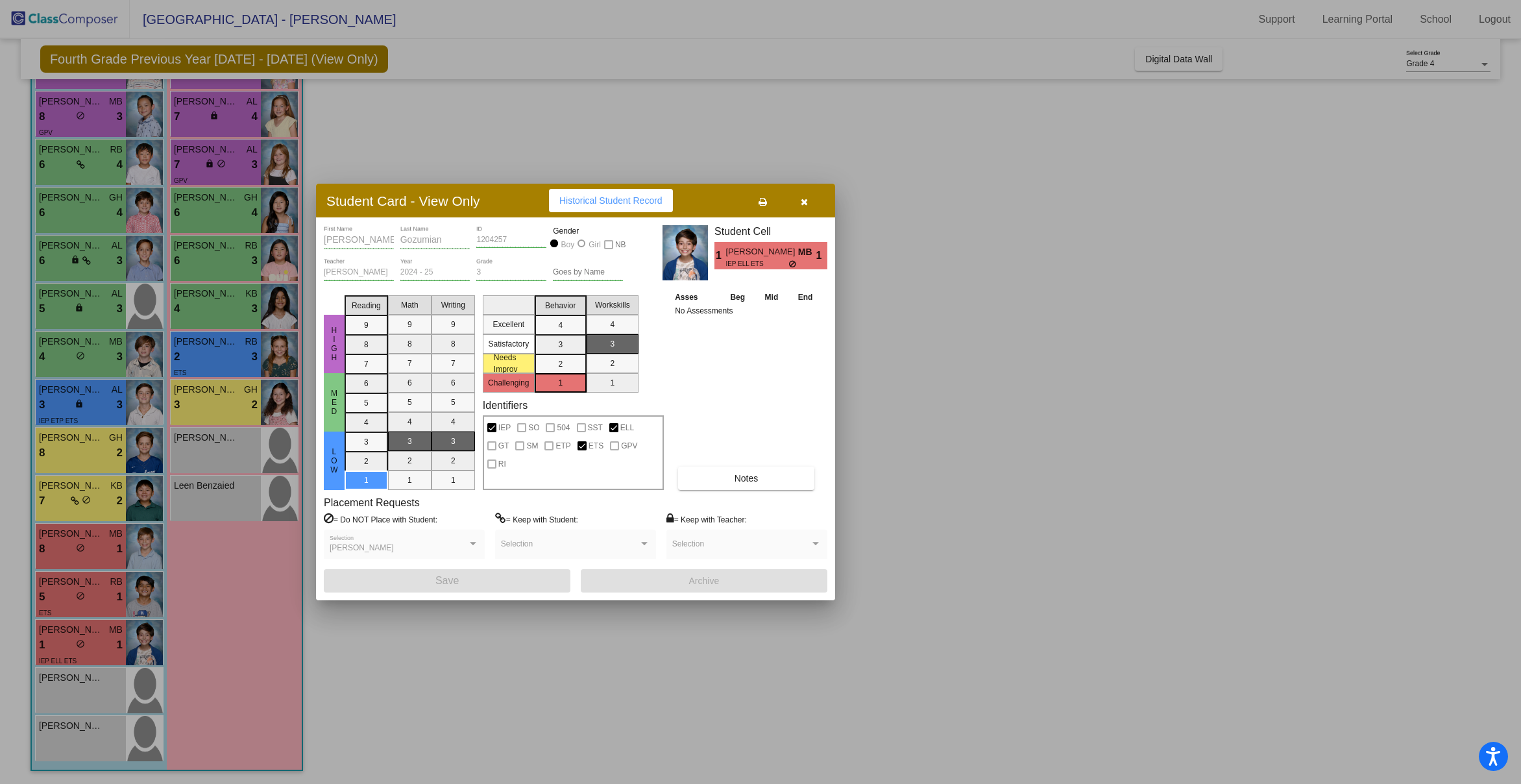
click at [81, 599] on div at bounding box center [760, 392] width 1521 height 784
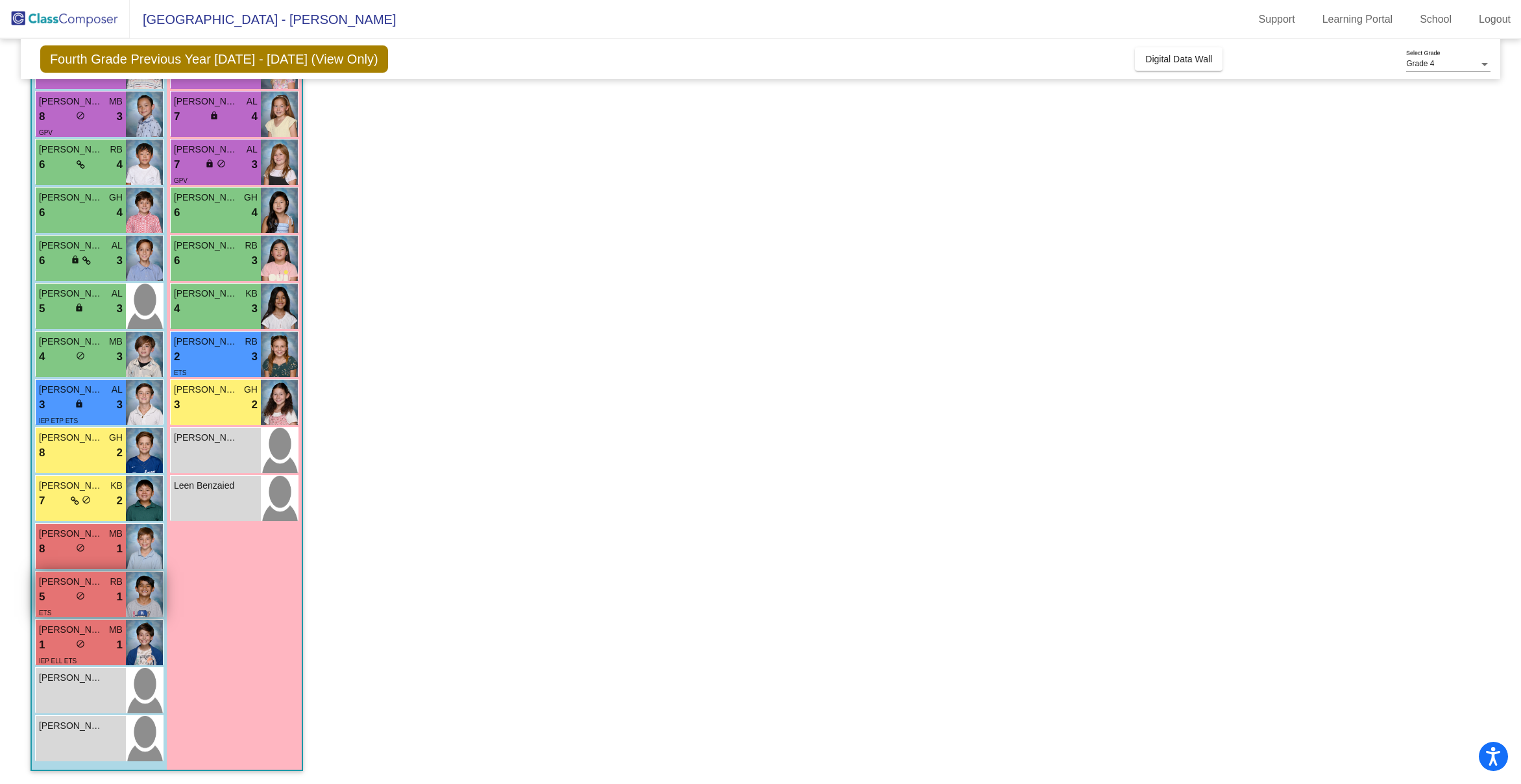
click at [88, 596] on div "5 lock do_not_disturb_alt 1" at bounding box center [81, 597] width 84 height 17
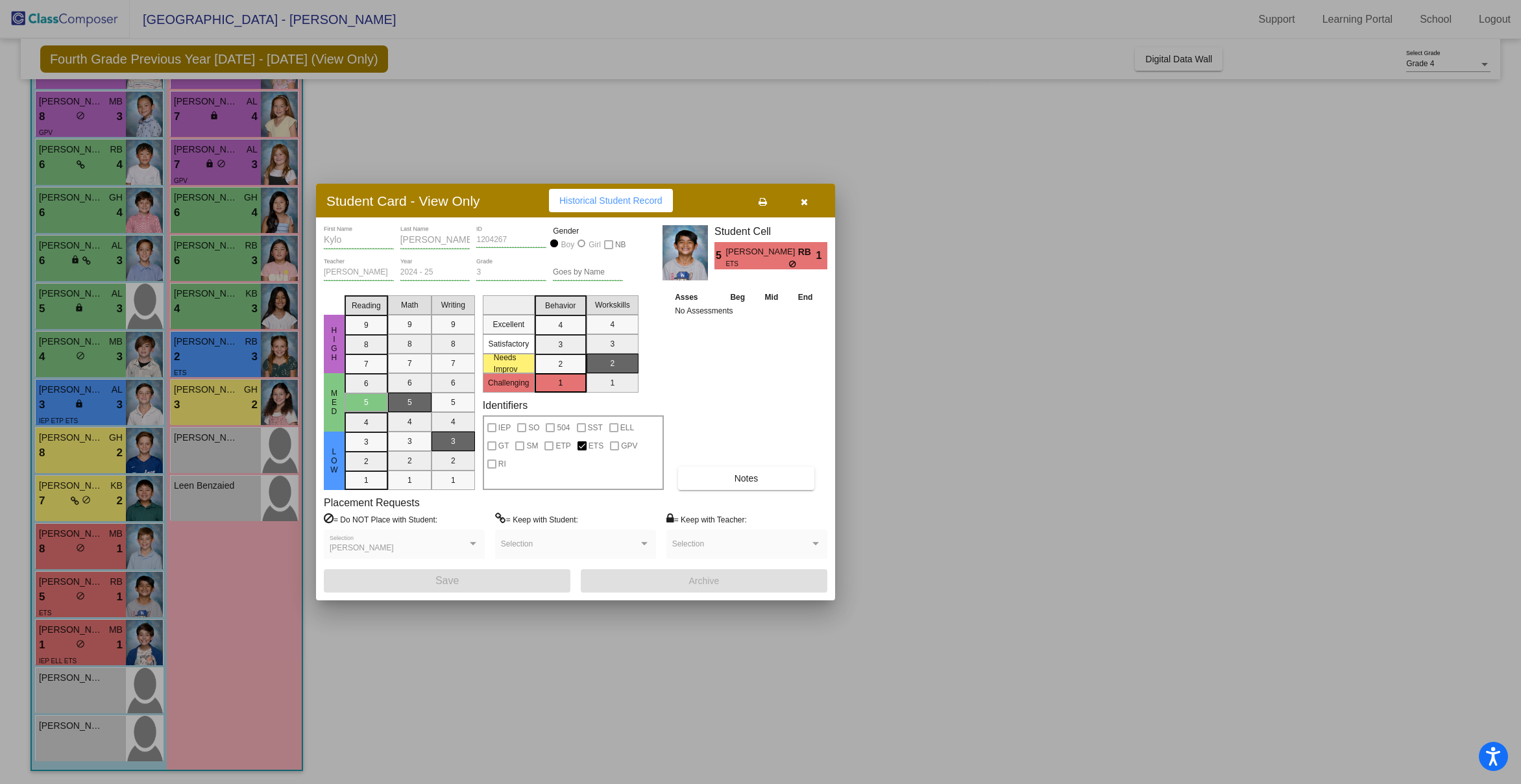
click at [98, 547] on div at bounding box center [760, 392] width 1521 height 784
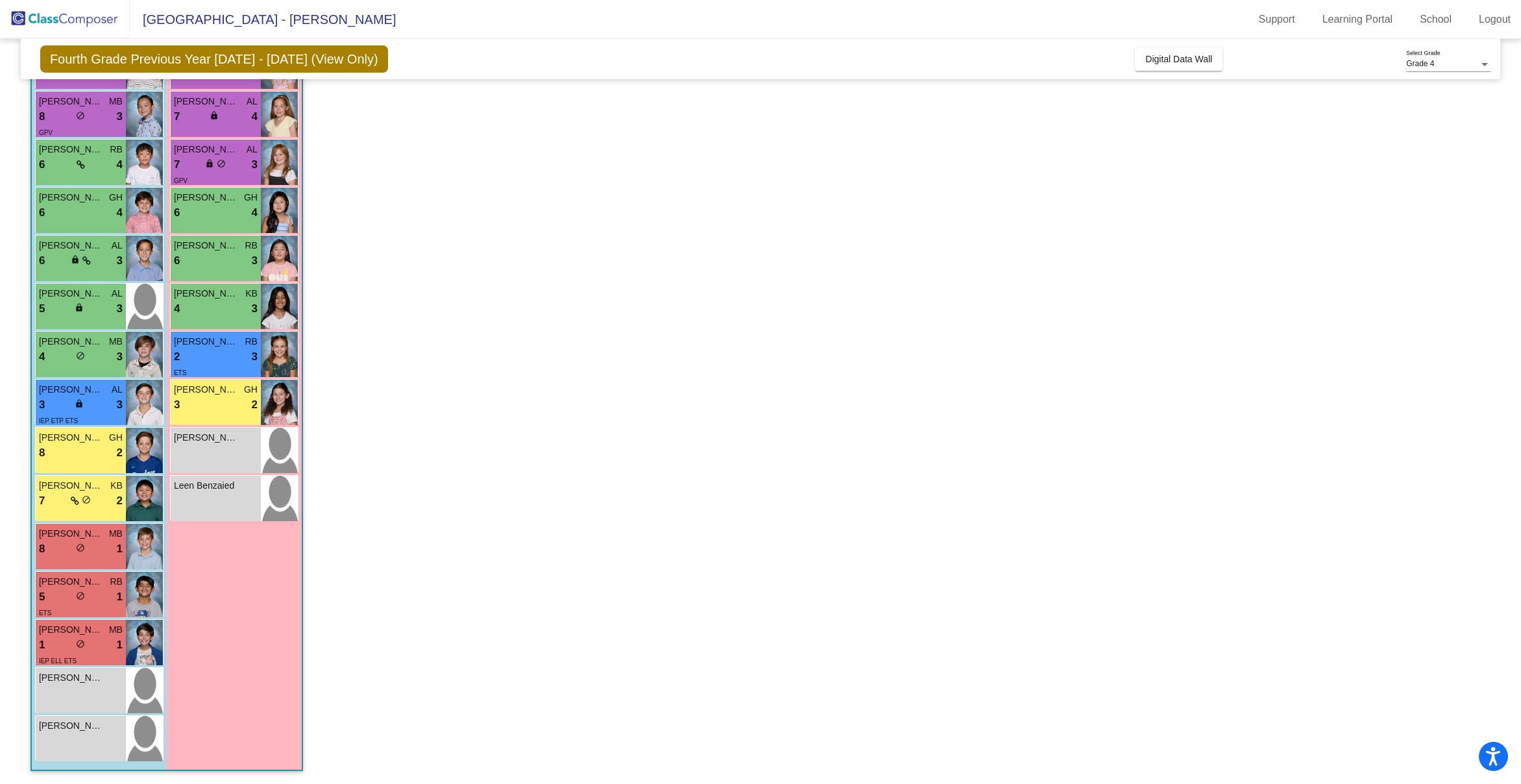
click at [98, 547] on div "8 lock do_not_disturb_alt 1" at bounding box center [81, 548] width 84 height 17
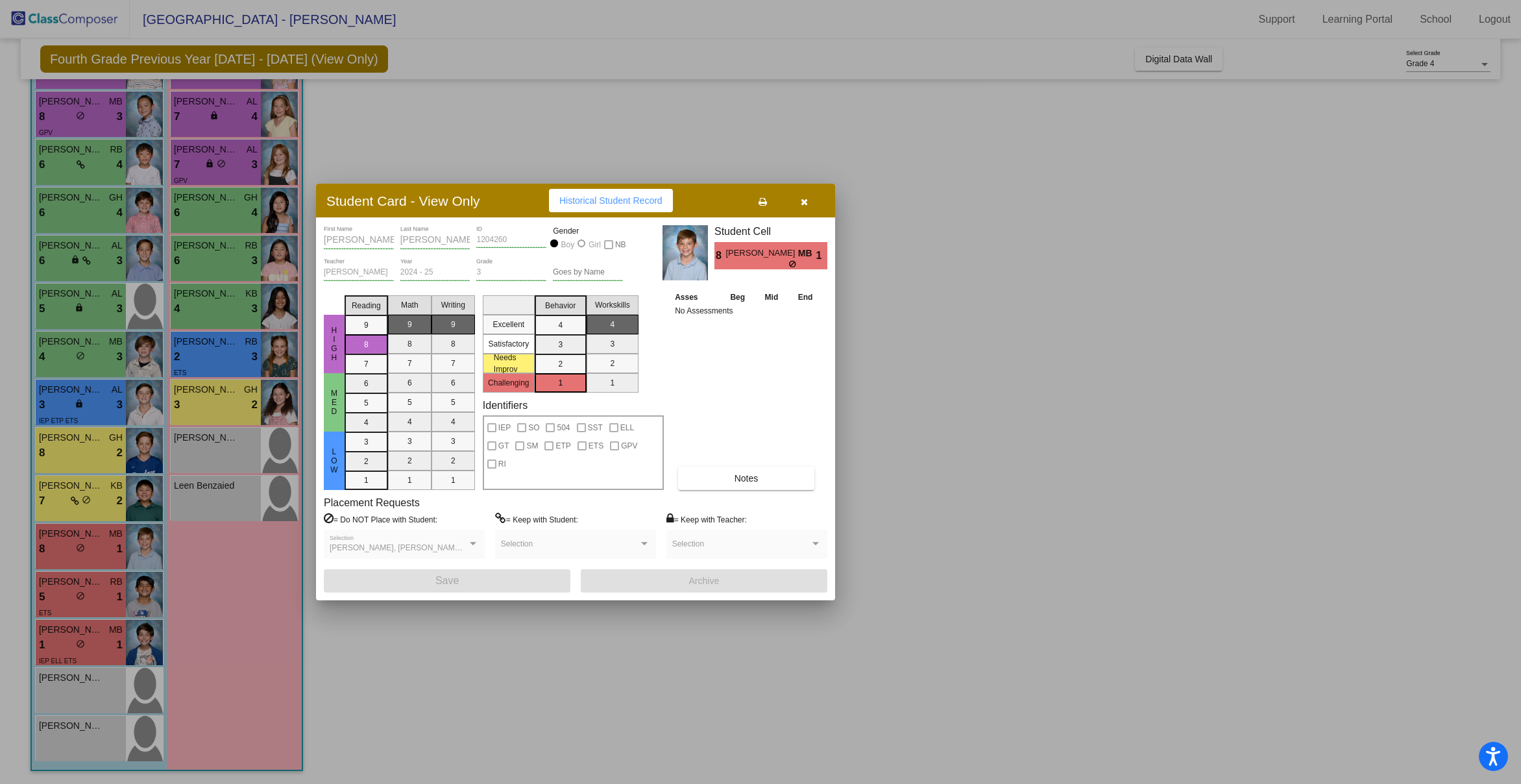
click at [103, 495] on div at bounding box center [760, 392] width 1521 height 784
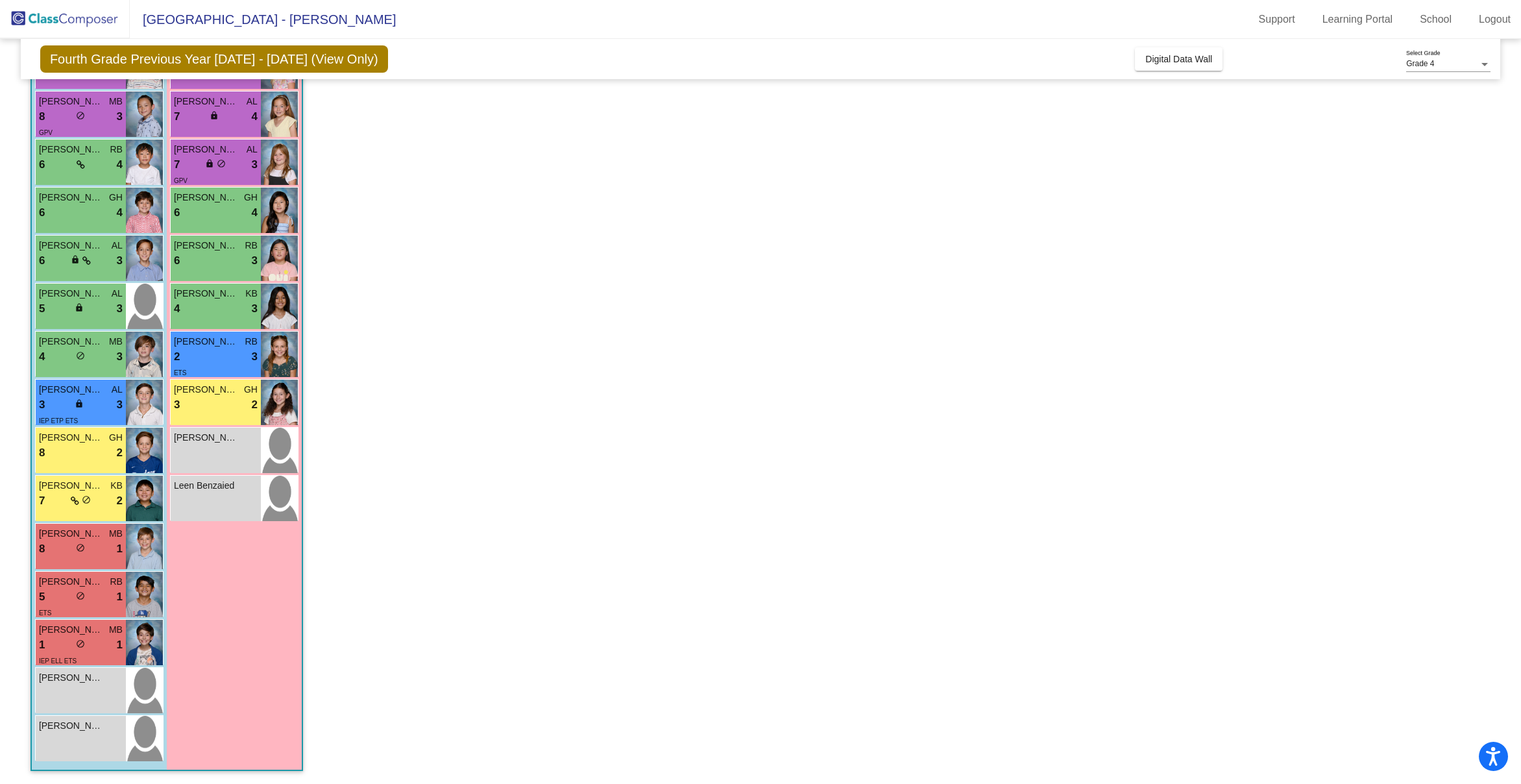
click at [103, 495] on div "7 lock do_not_disturb_alt 2" at bounding box center [81, 501] width 84 height 17
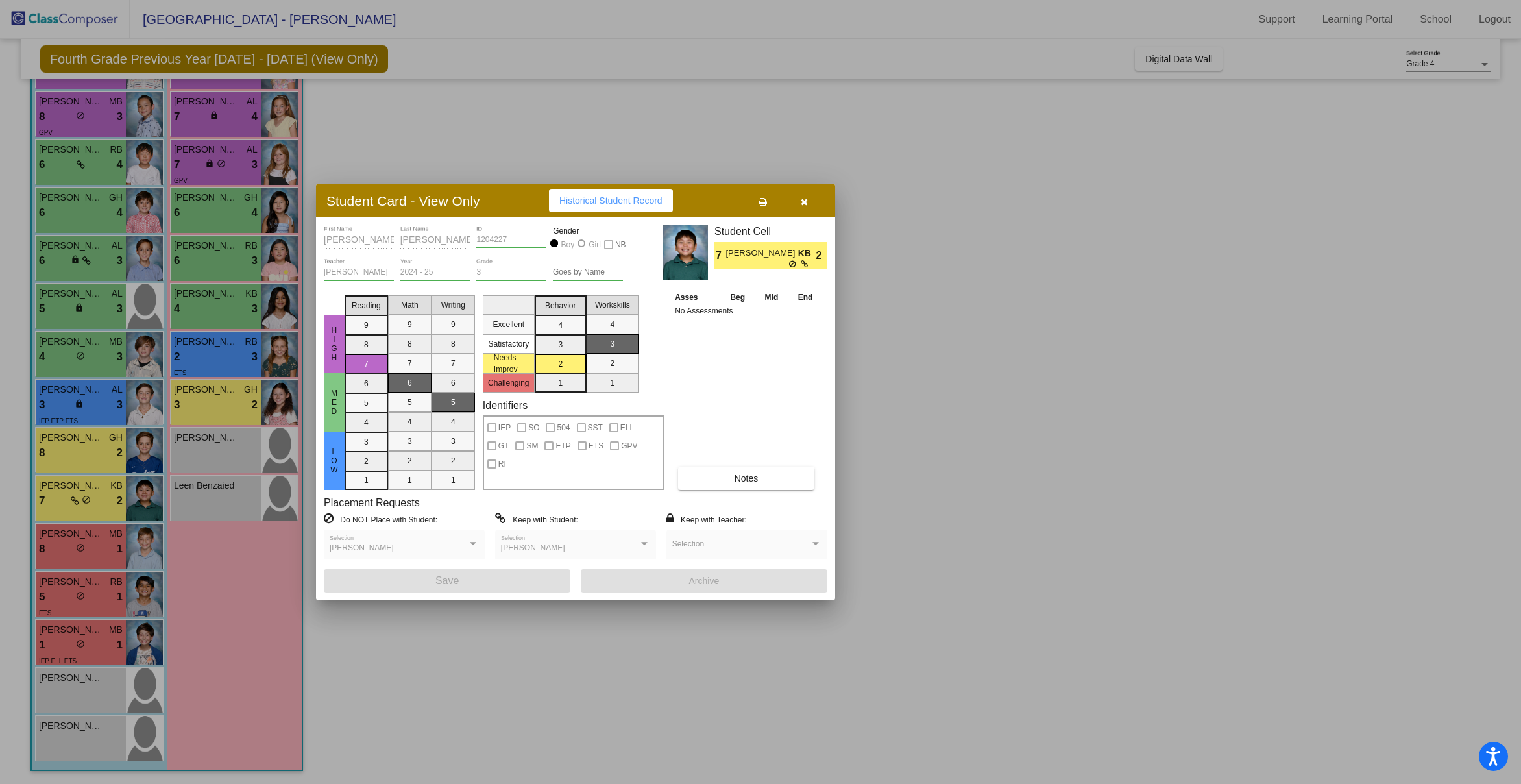
click at [108, 450] on div at bounding box center [760, 392] width 1521 height 784
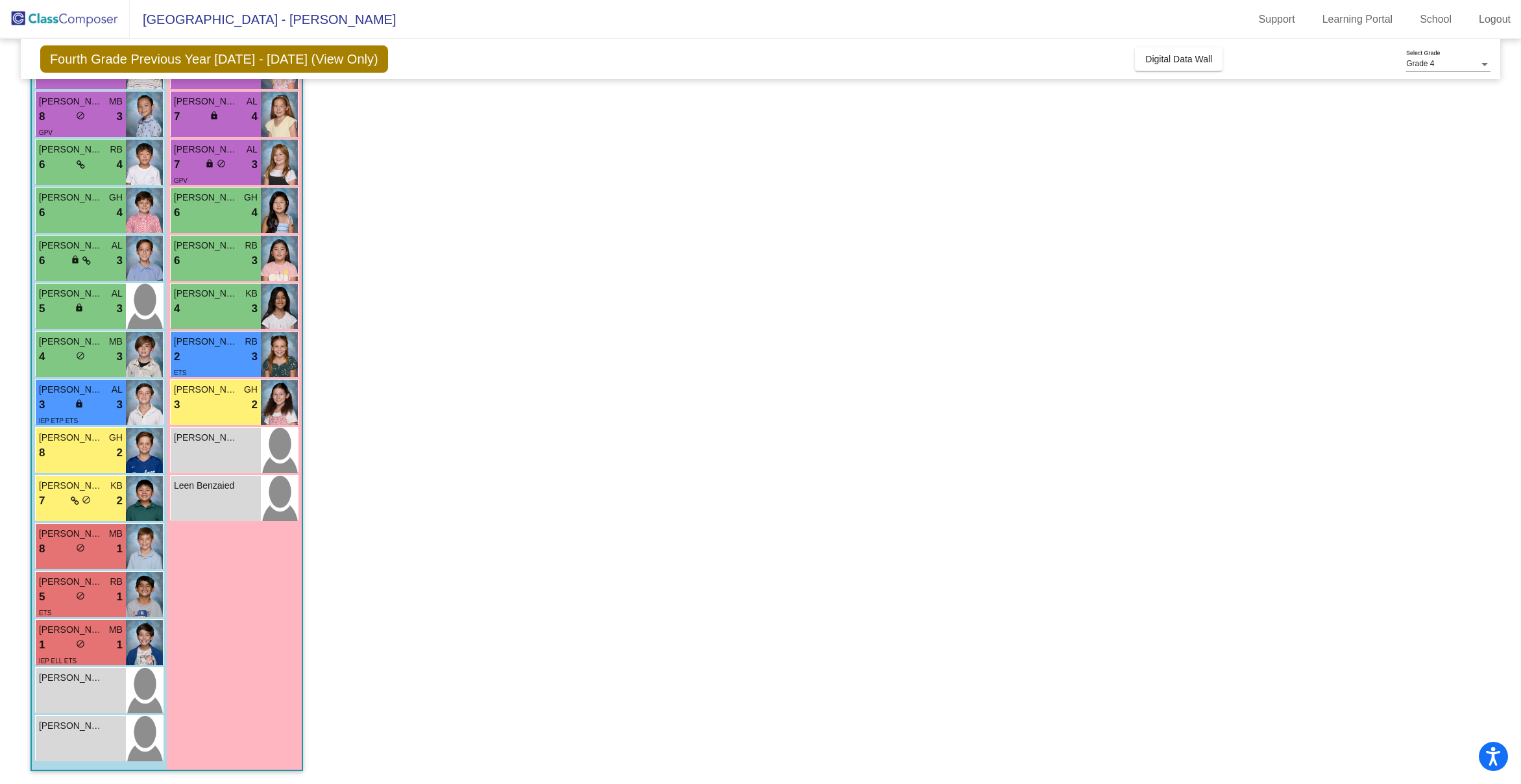
click at [108, 450] on div "8 lock do_not_disturb_alt 2" at bounding box center [81, 453] width 84 height 17
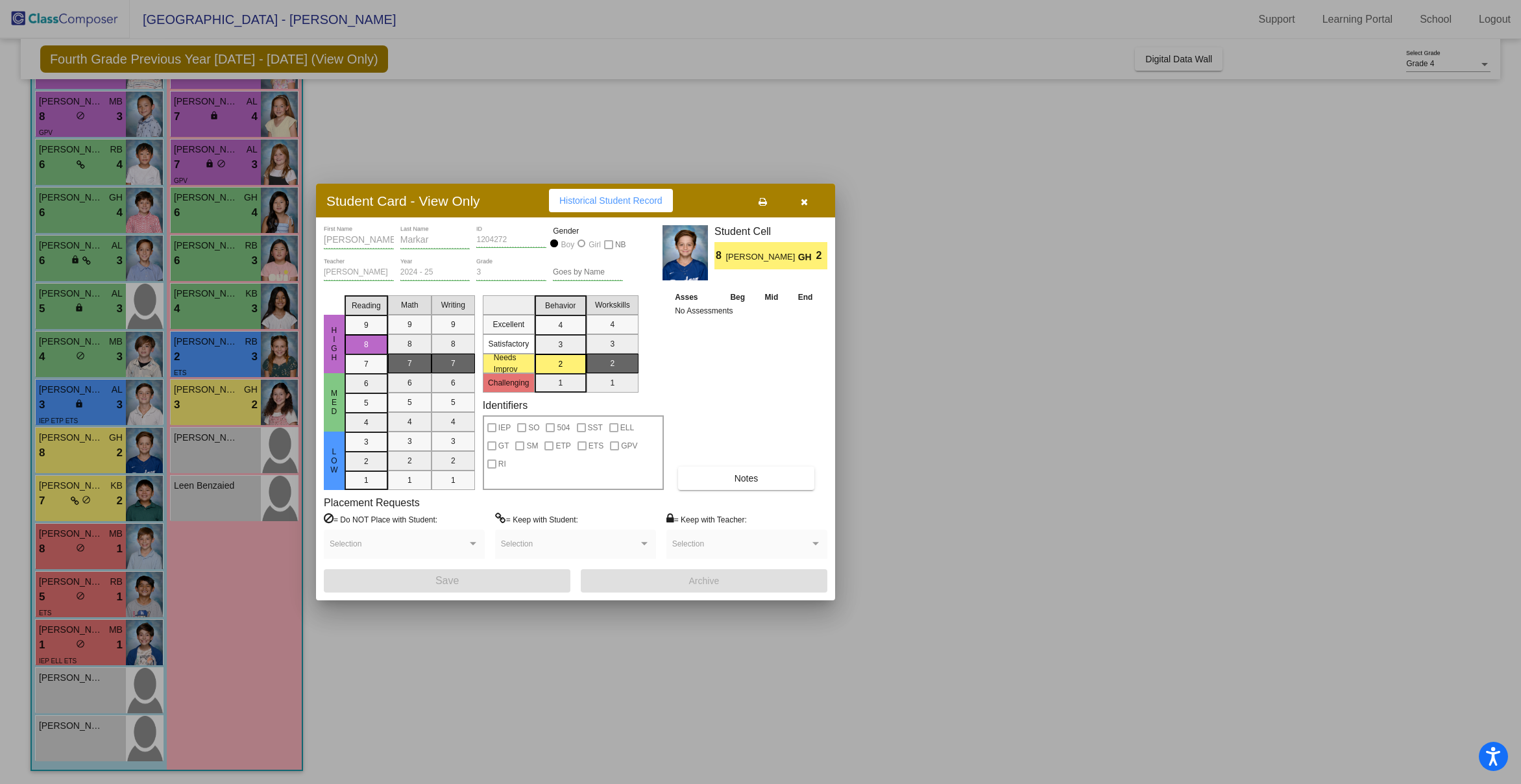
click at [100, 402] on div at bounding box center [760, 392] width 1521 height 784
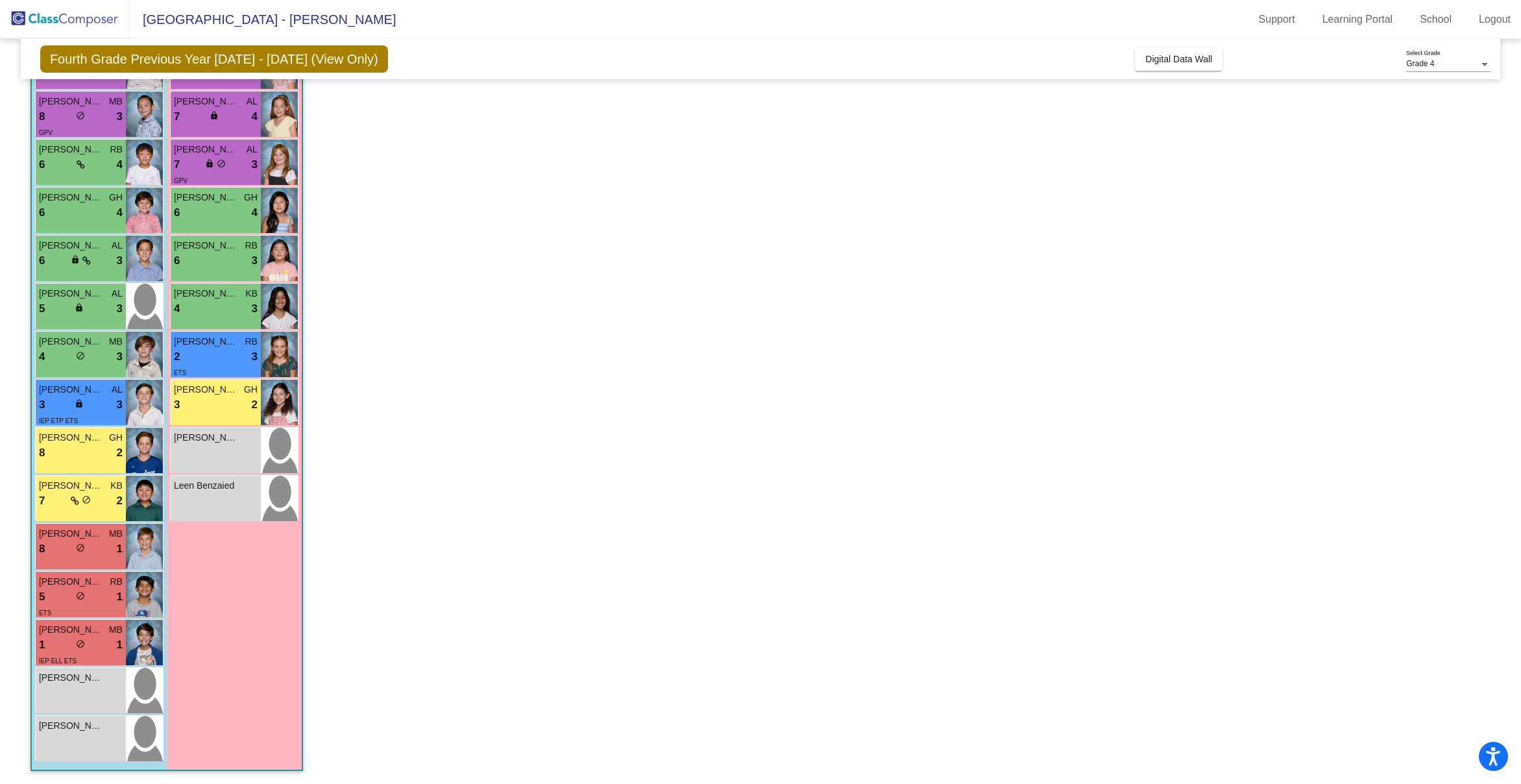
click at [100, 402] on div "3 lock do_not_disturb_alt 3" at bounding box center [81, 405] width 84 height 17
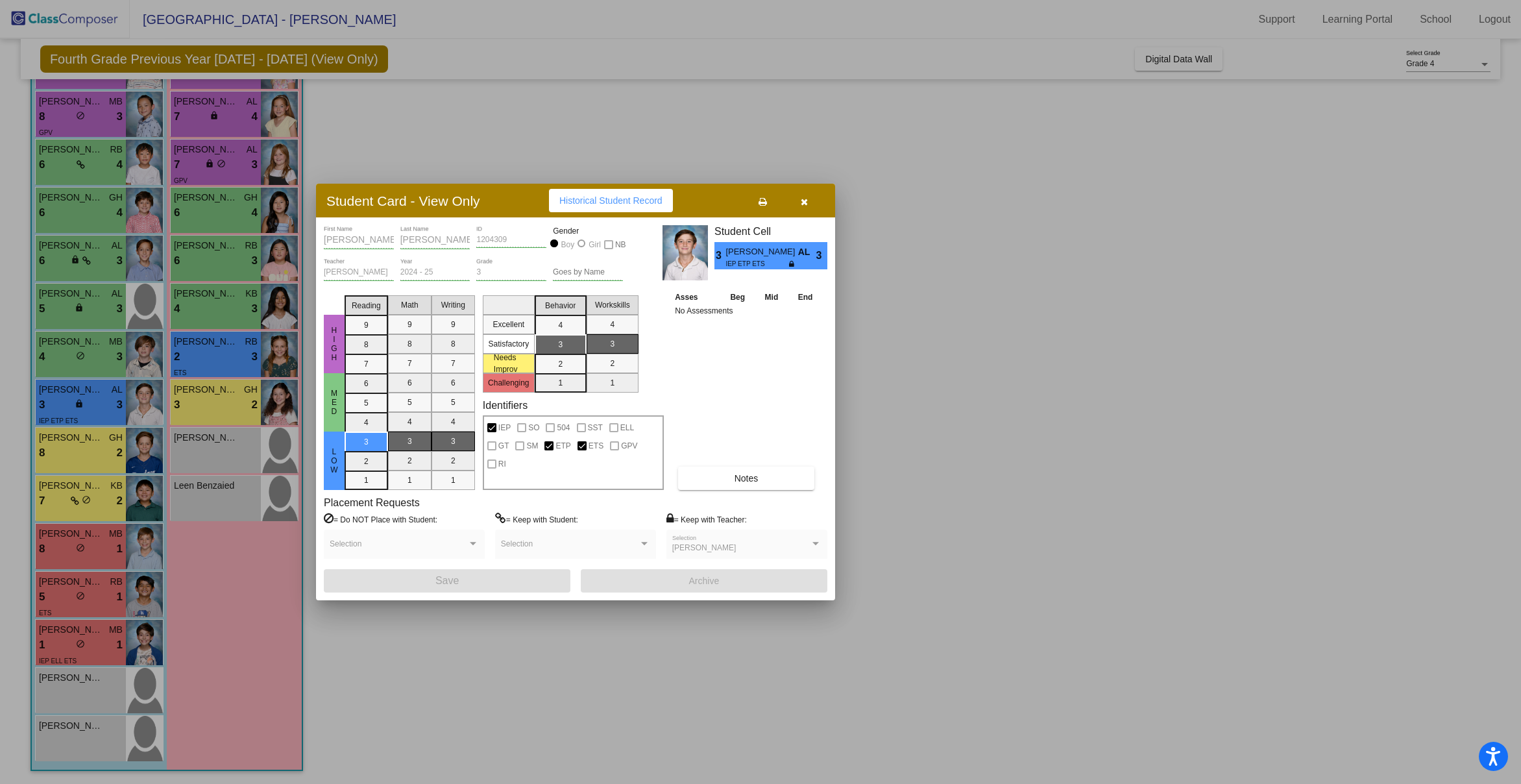
click at [102, 345] on div at bounding box center [760, 392] width 1521 height 784
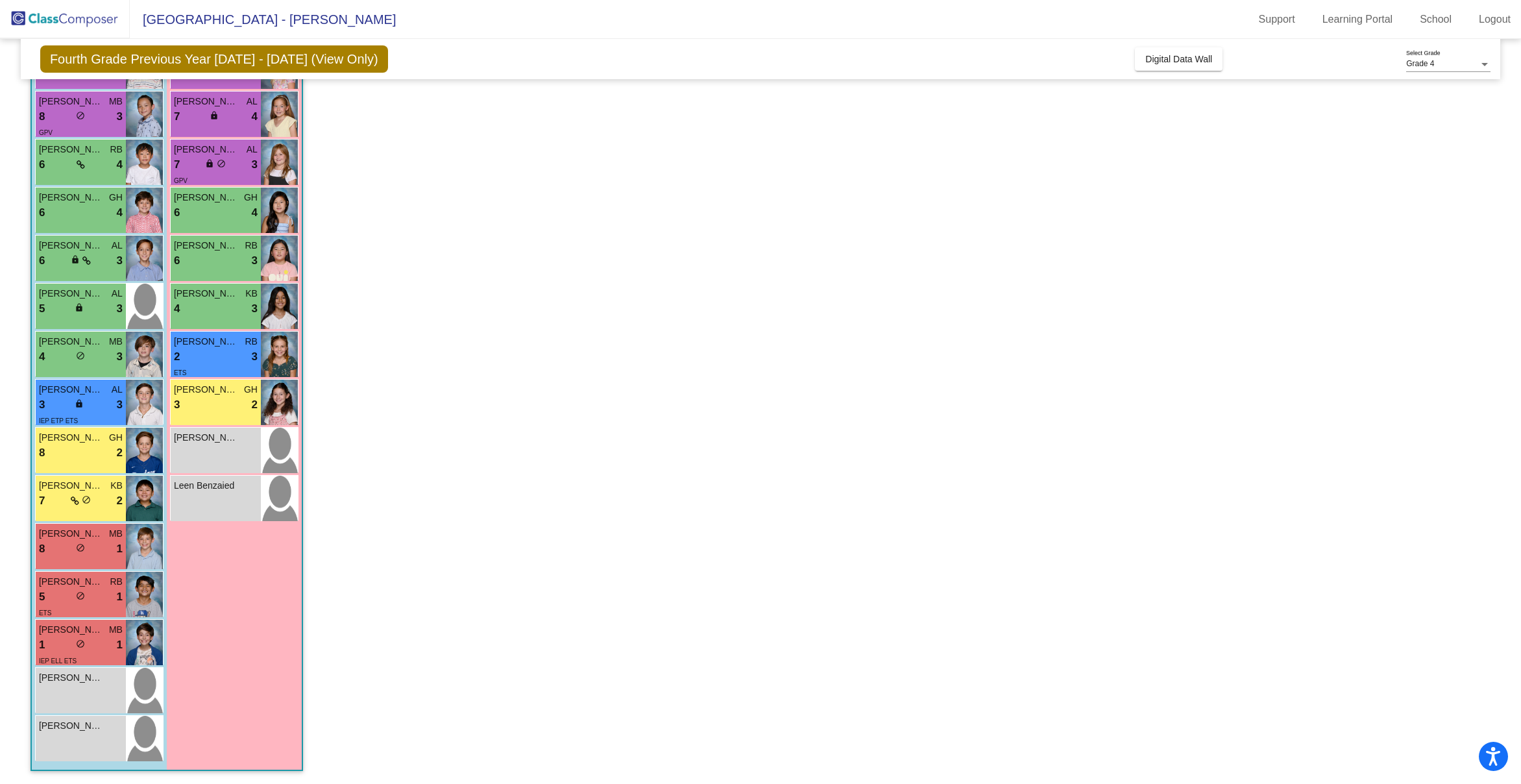
click at [102, 345] on span "[PERSON_NAME]" at bounding box center [72, 342] width 65 height 14
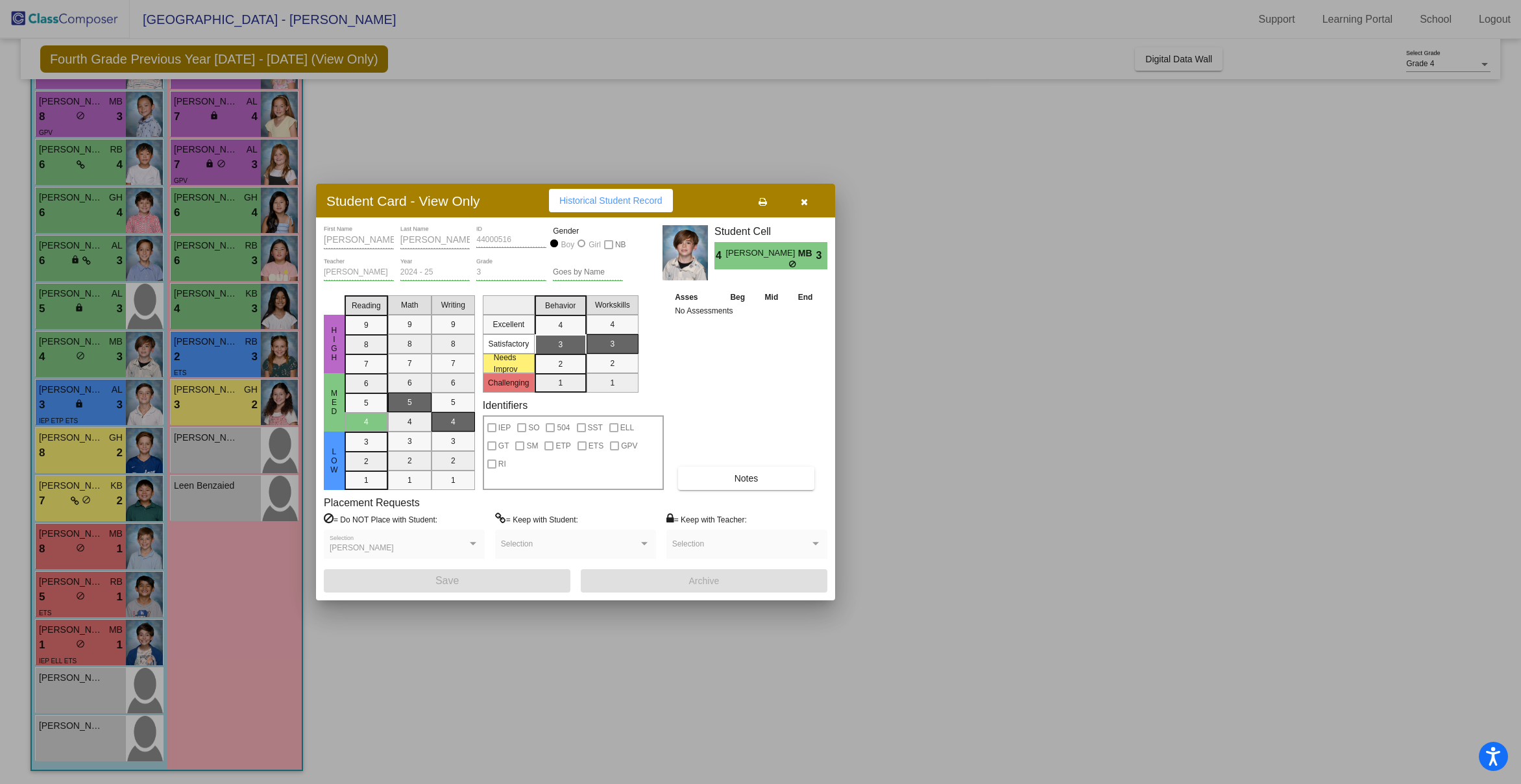
click at [106, 302] on div at bounding box center [760, 392] width 1521 height 784
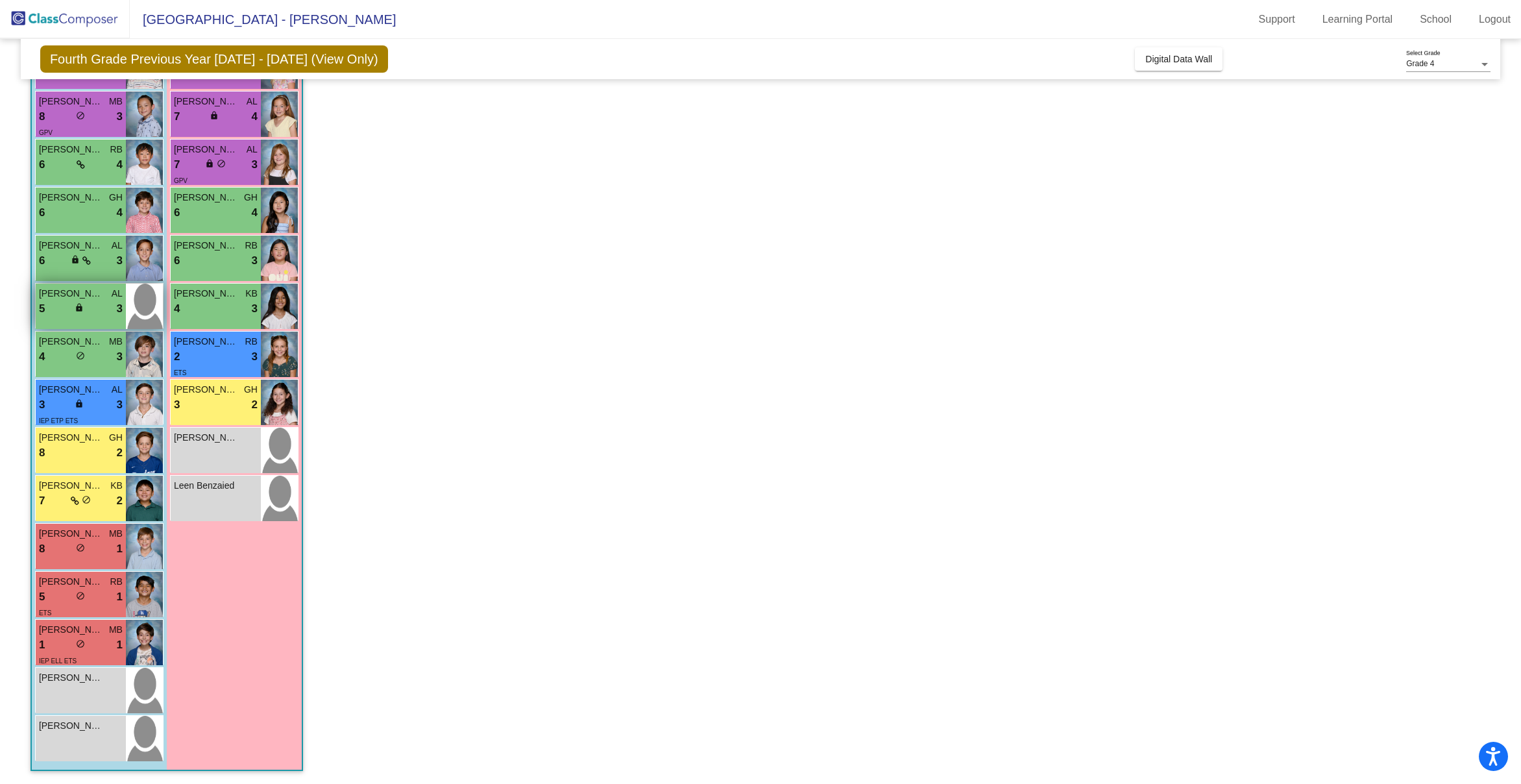
click at [106, 302] on div "5 lock do_not_disturb_alt 3" at bounding box center [81, 309] width 84 height 17
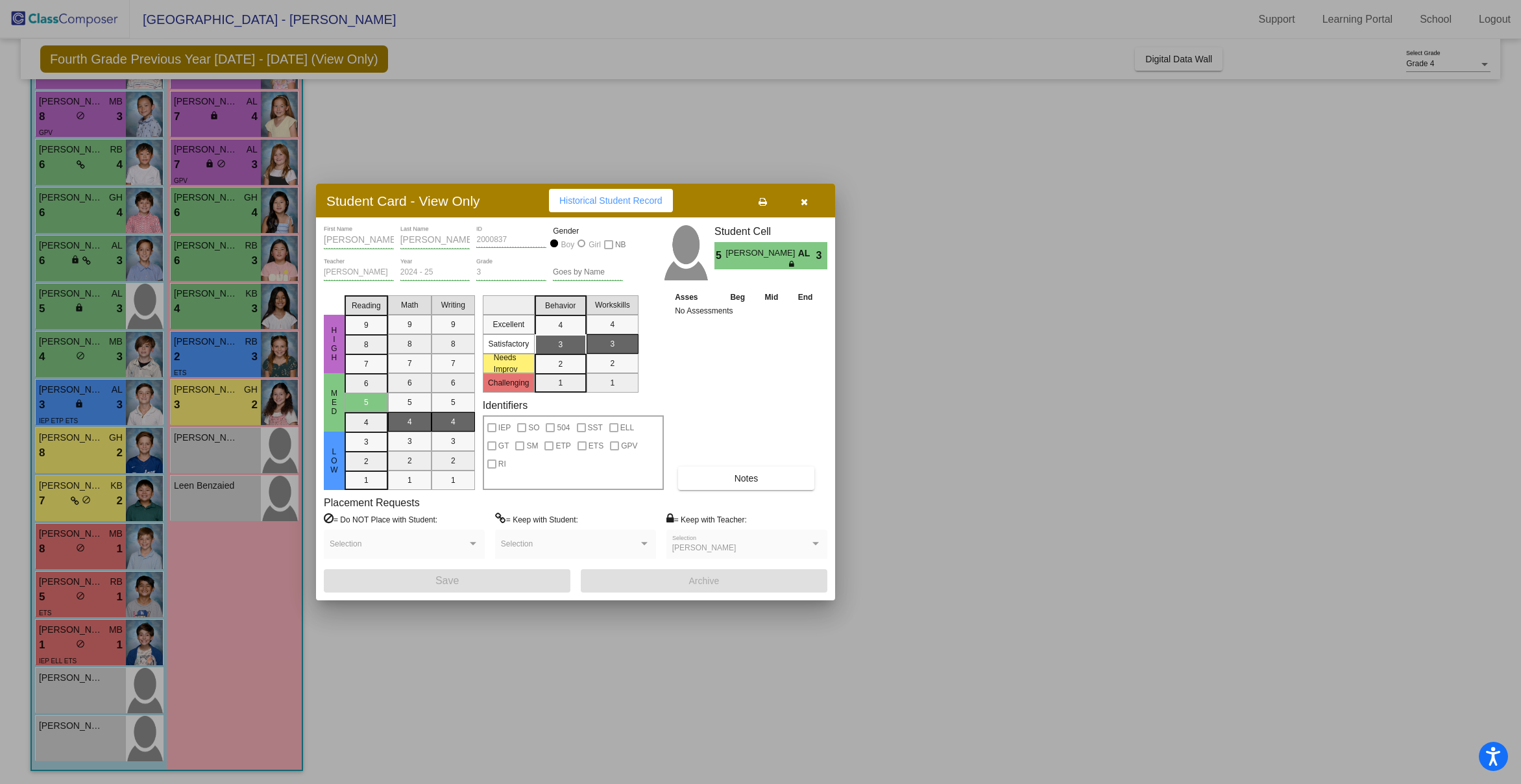
click at [103, 266] on div at bounding box center [760, 392] width 1521 height 784
click at [103, 266] on div "6 lock do_not_disturb_alt 3" at bounding box center [81, 261] width 84 height 17
click at [102, 205] on div at bounding box center [760, 392] width 1521 height 784
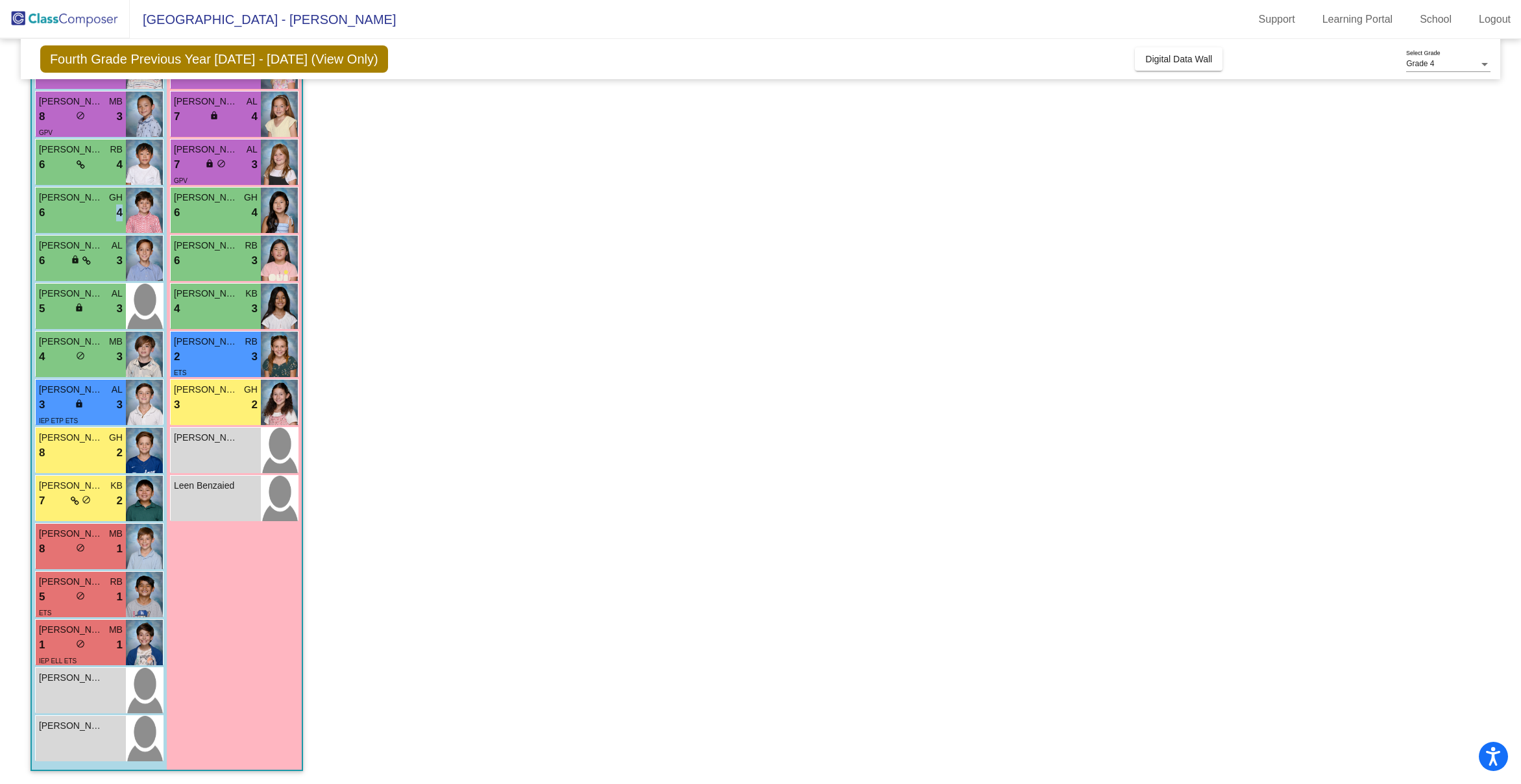
click at [102, 205] on div "6 lock do_not_disturb_alt 4" at bounding box center [81, 212] width 84 height 17
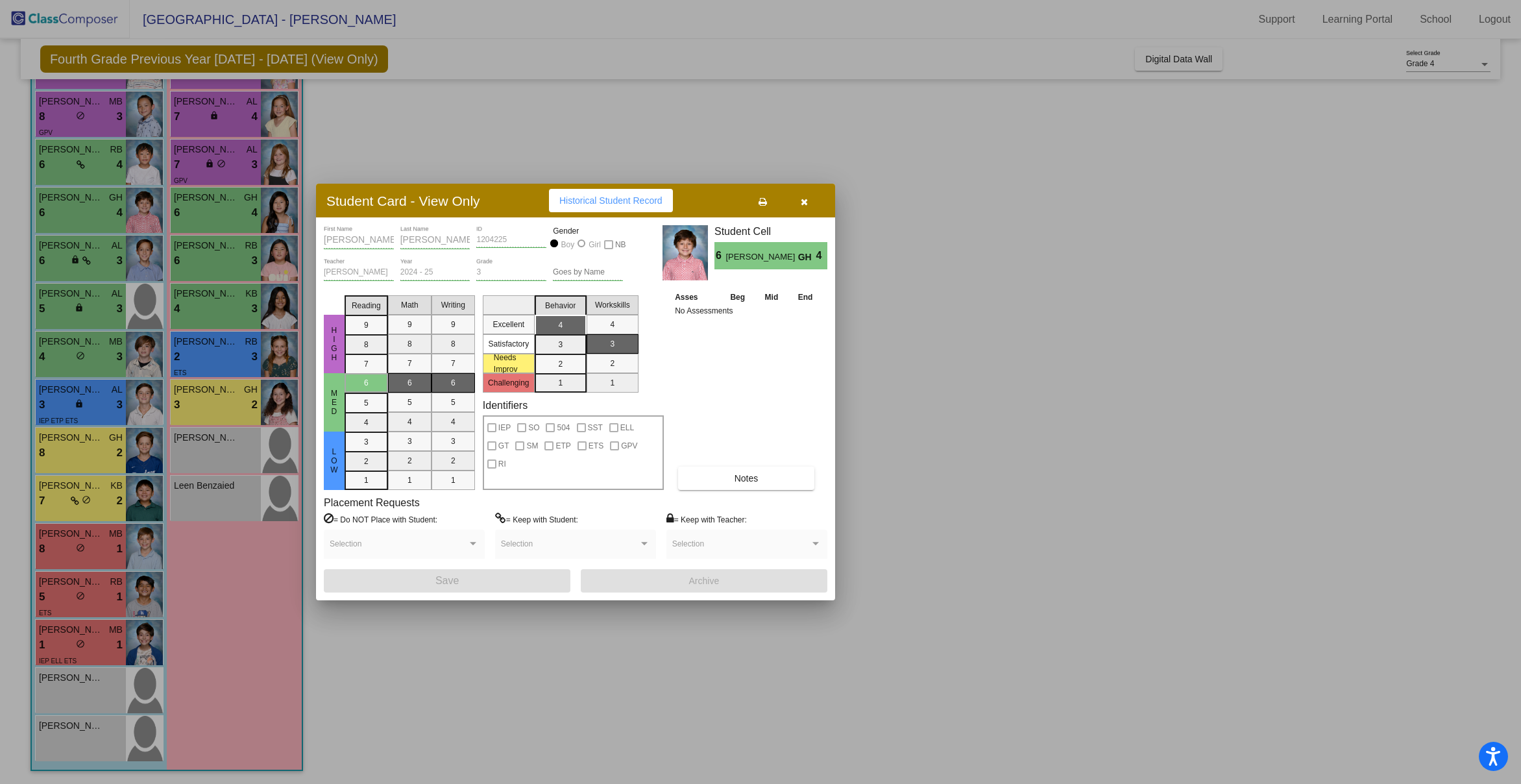
click at [98, 161] on div at bounding box center [760, 392] width 1521 height 784
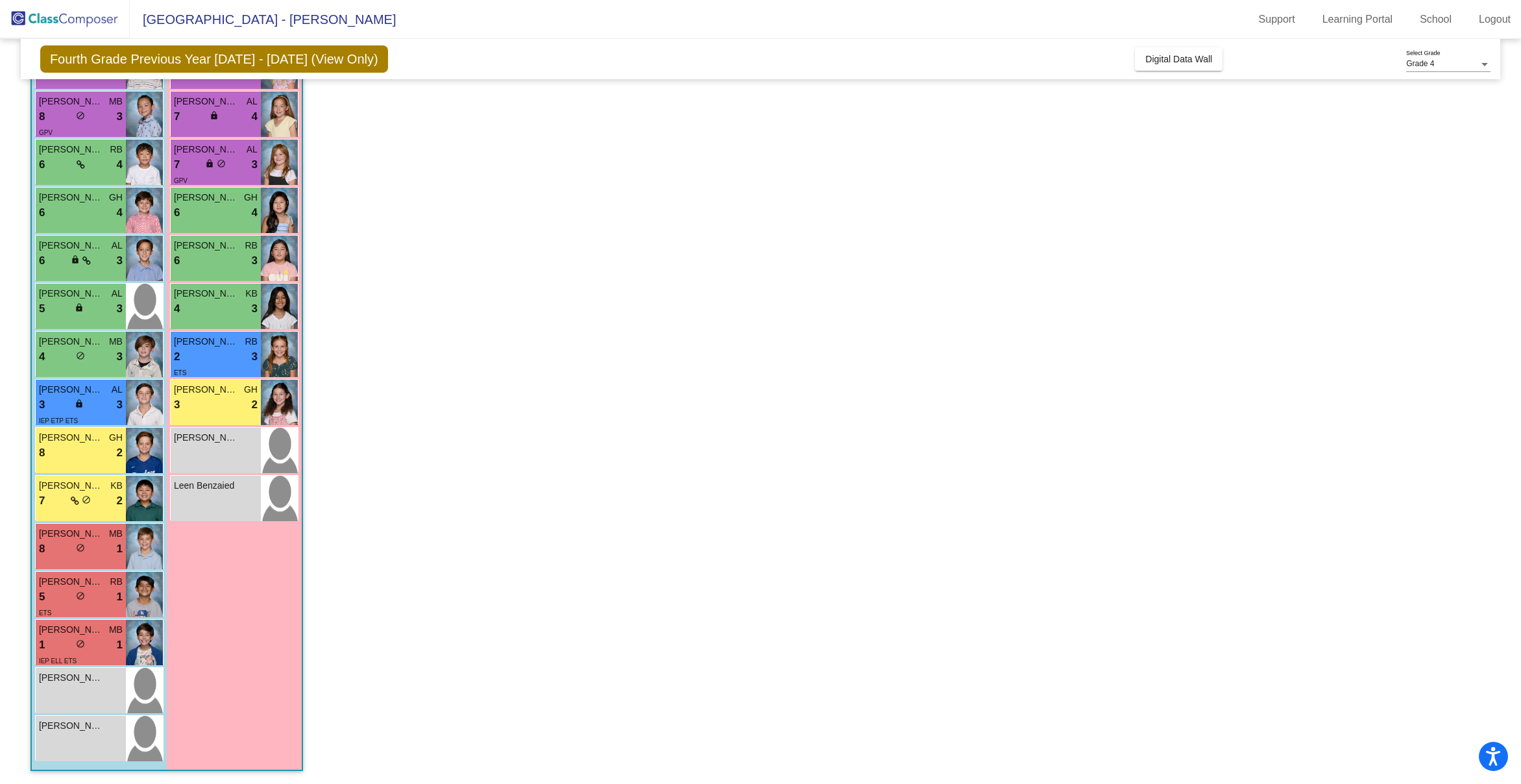
click at [98, 161] on div "6 lock do_not_disturb_alt 4" at bounding box center [81, 165] width 84 height 17
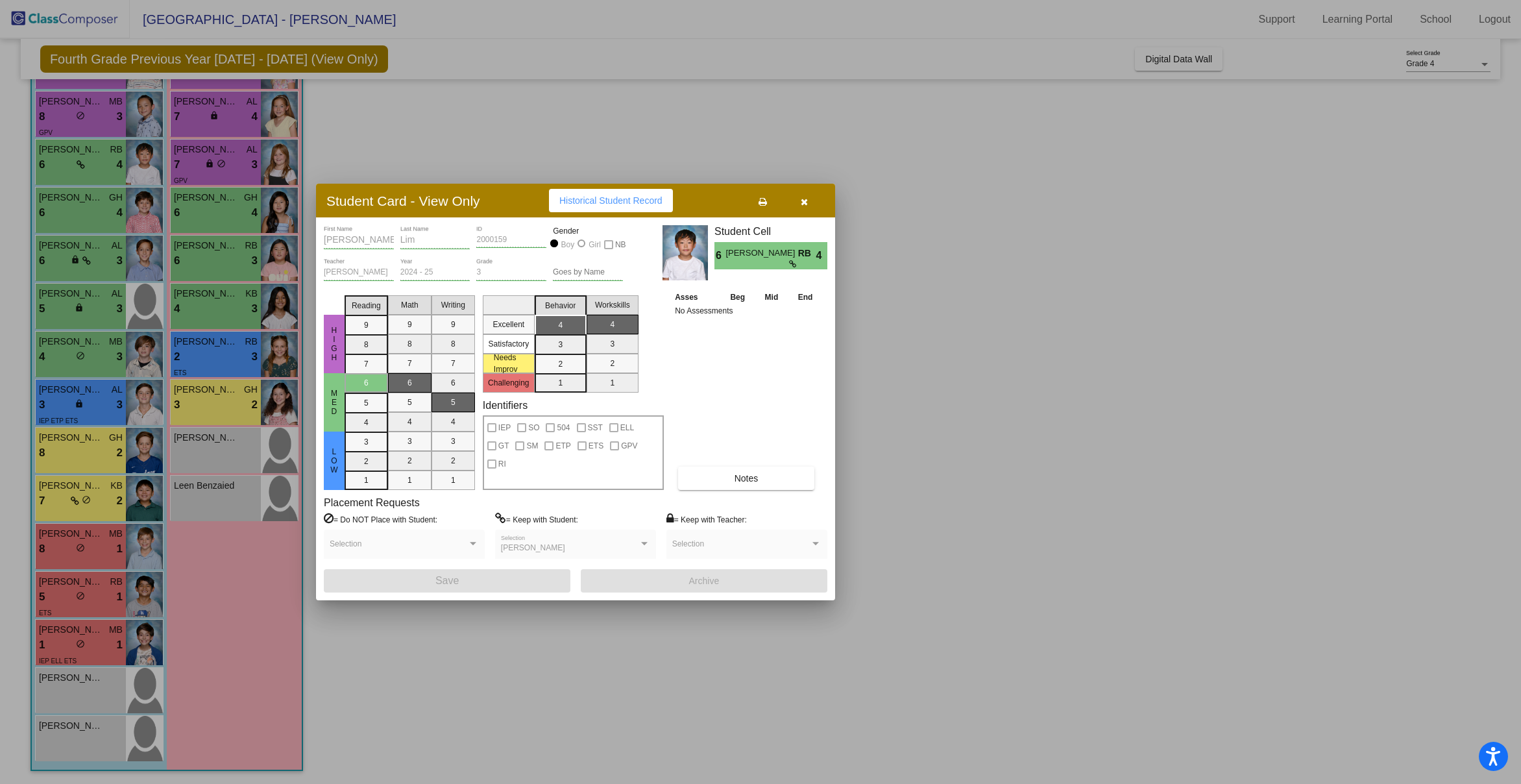
scroll to position [0, 0]
click at [102, 113] on div at bounding box center [760, 392] width 1521 height 784
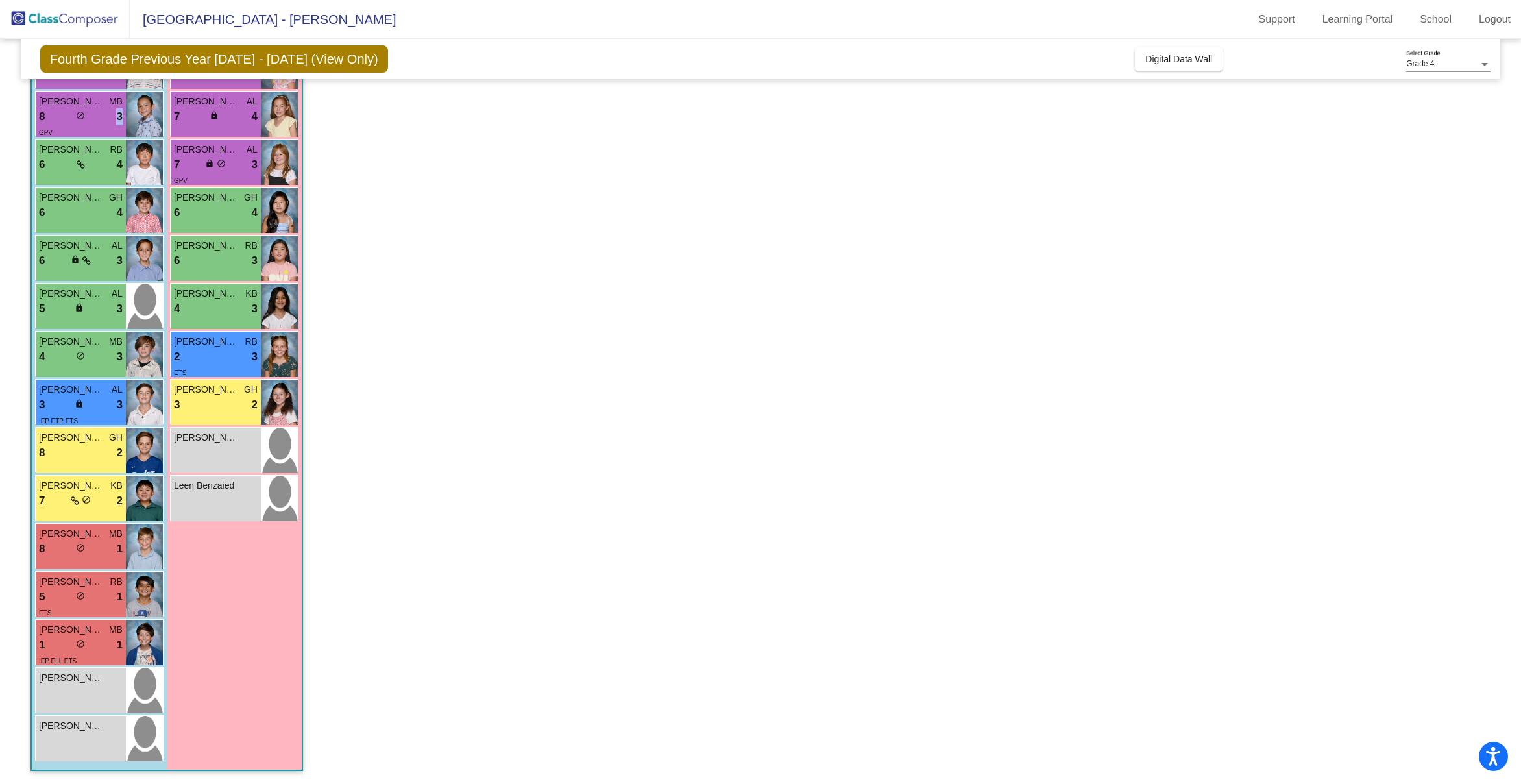
click at [102, 113] on div "8 lock do_not_disturb_alt 3" at bounding box center [81, 116] width 84 height 17
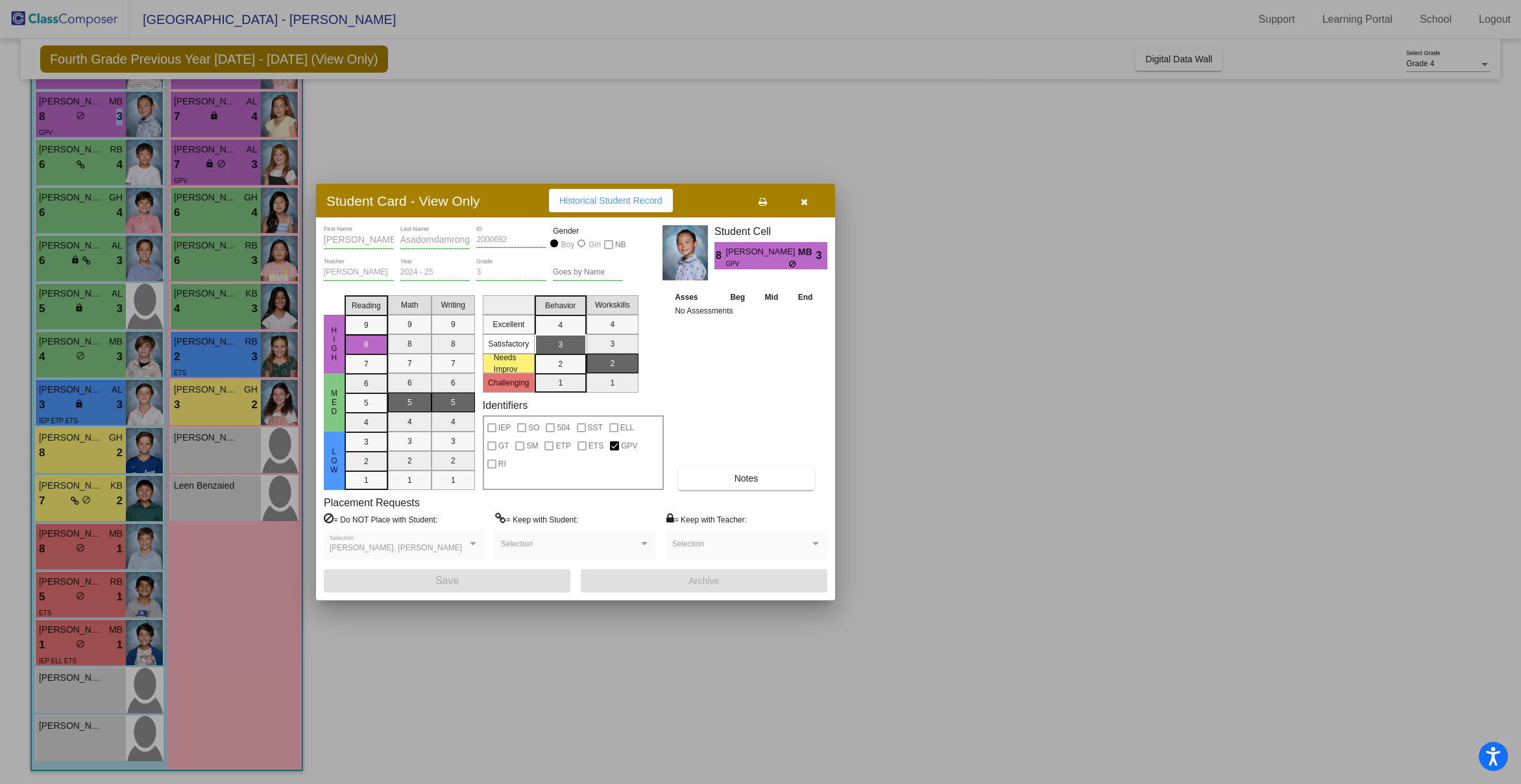
click at [801, 204] on icon "button" at bounding box center [805, 202] width 7 height 9
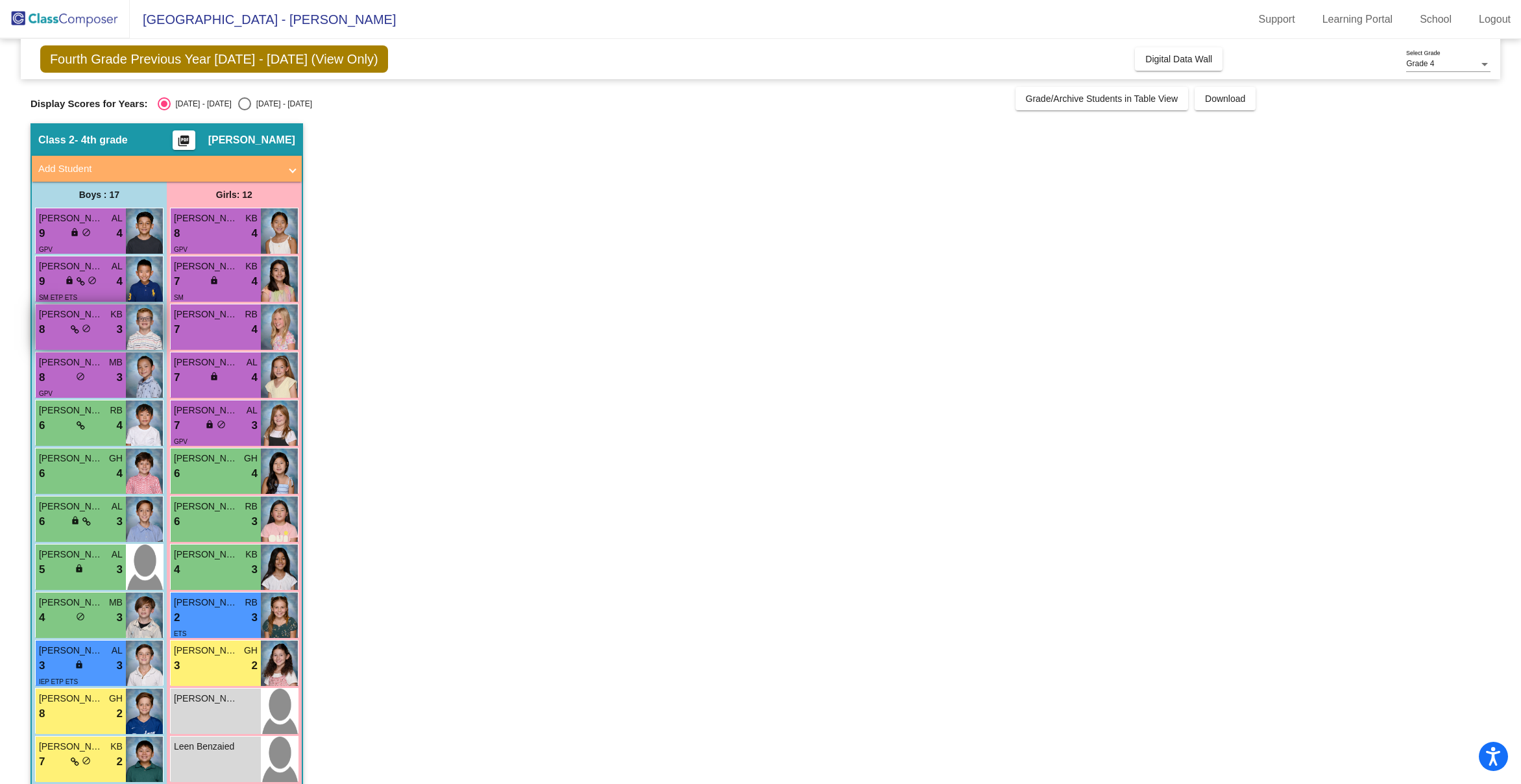
click at [75, 324] on span at bounding box center [75, 329] width 8 height 10
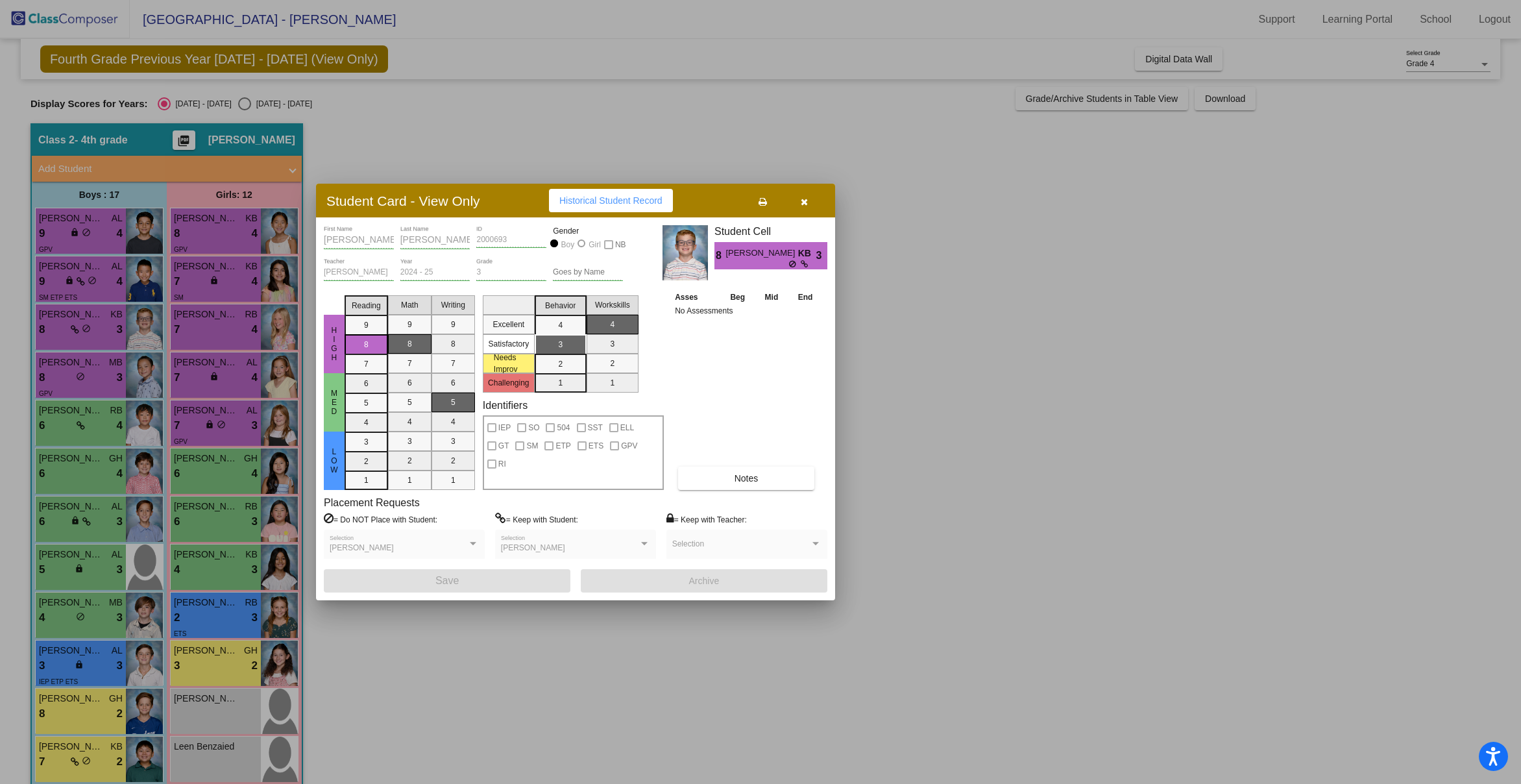
click at [82, 287] on div at bounding box center [760, 392] width 1521 height 784
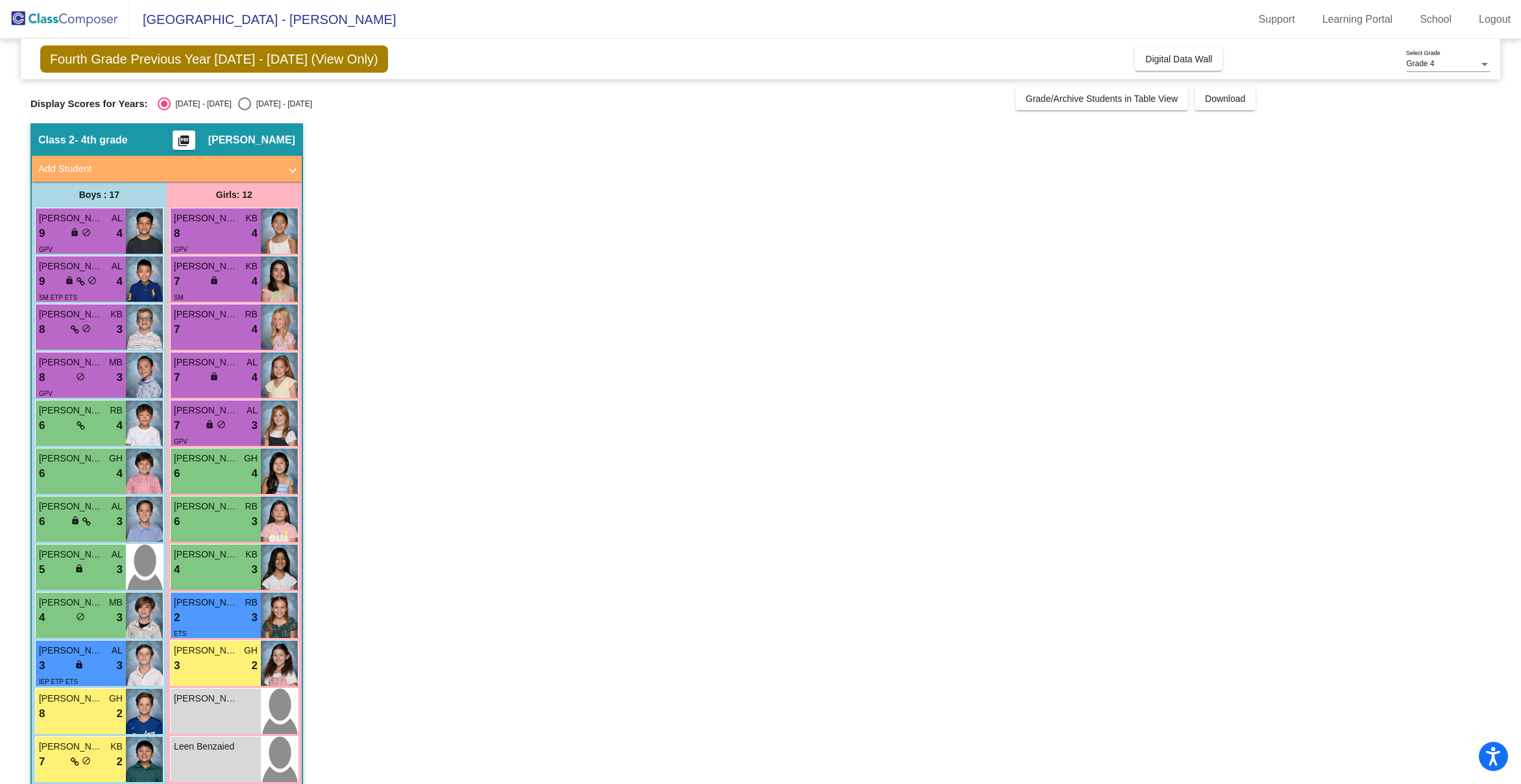
click at [82, 287] on div "lock do_not_disturb_alt" at bounding box center [81, 281] width 32 height 14
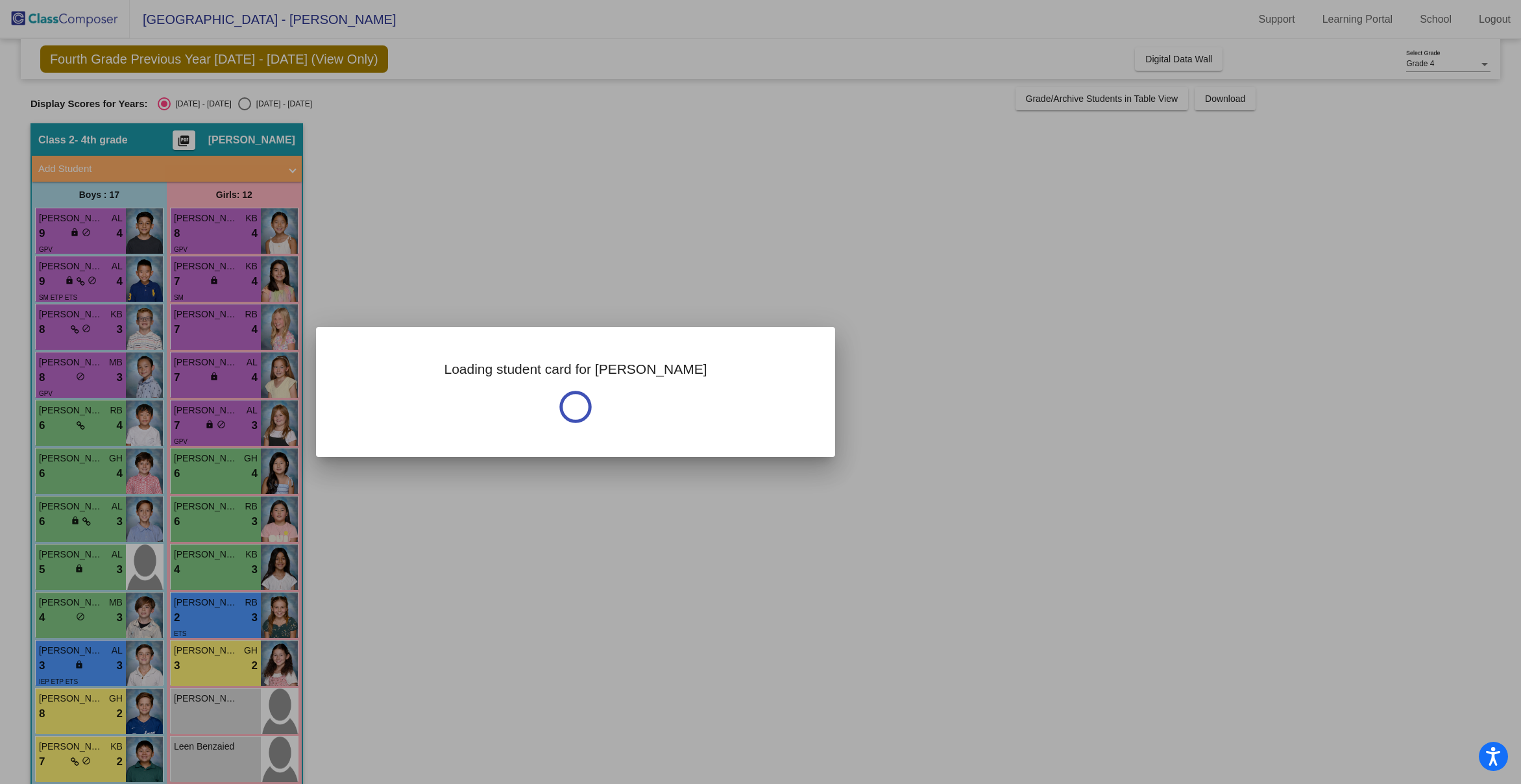
click at [82, 286] on div at bounding box center [760, 392] width 1521 height 784
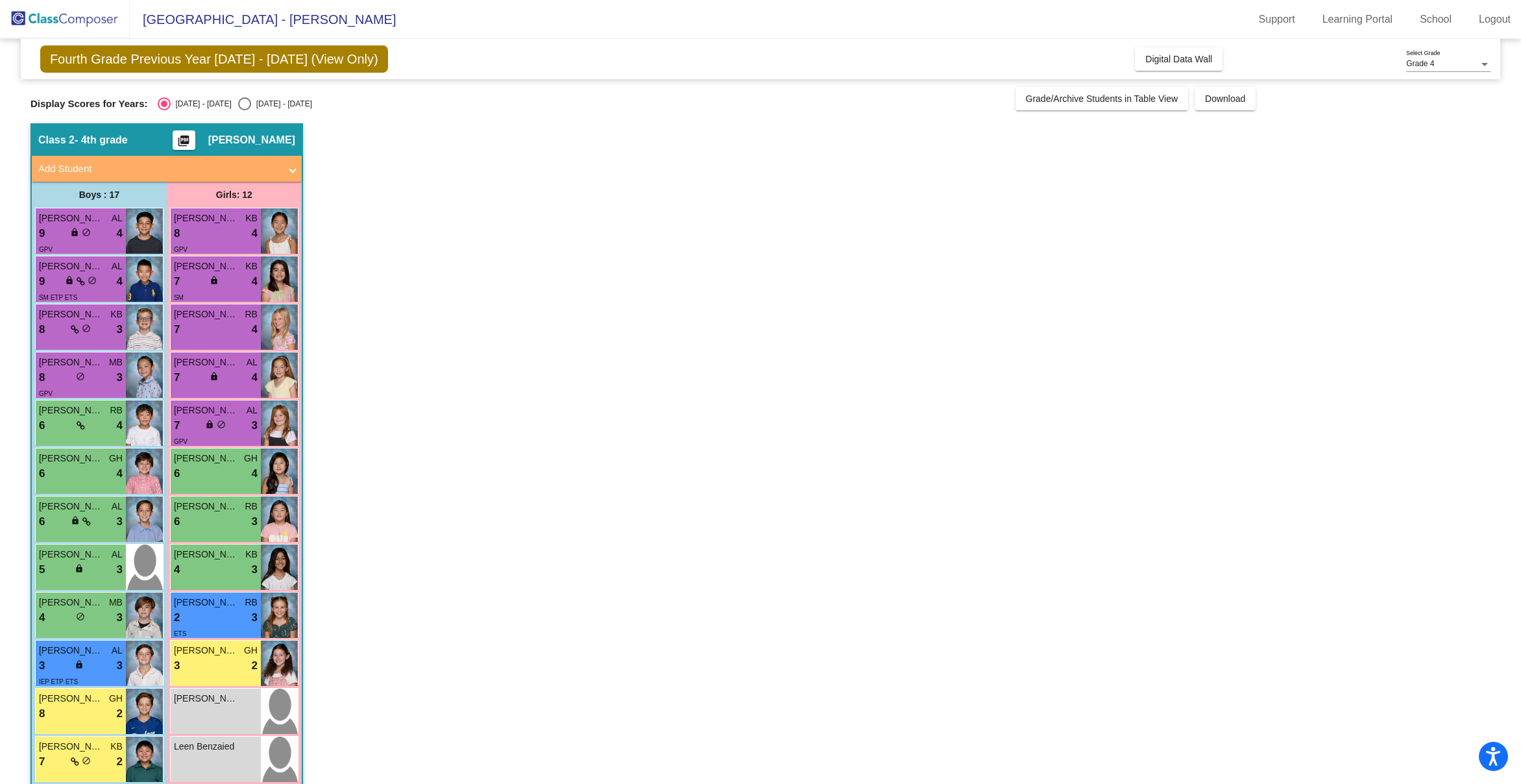
click at [82, 286] on div "lock do_not_disturb_alt" at bounding box center [81, 281] width 32 height 14
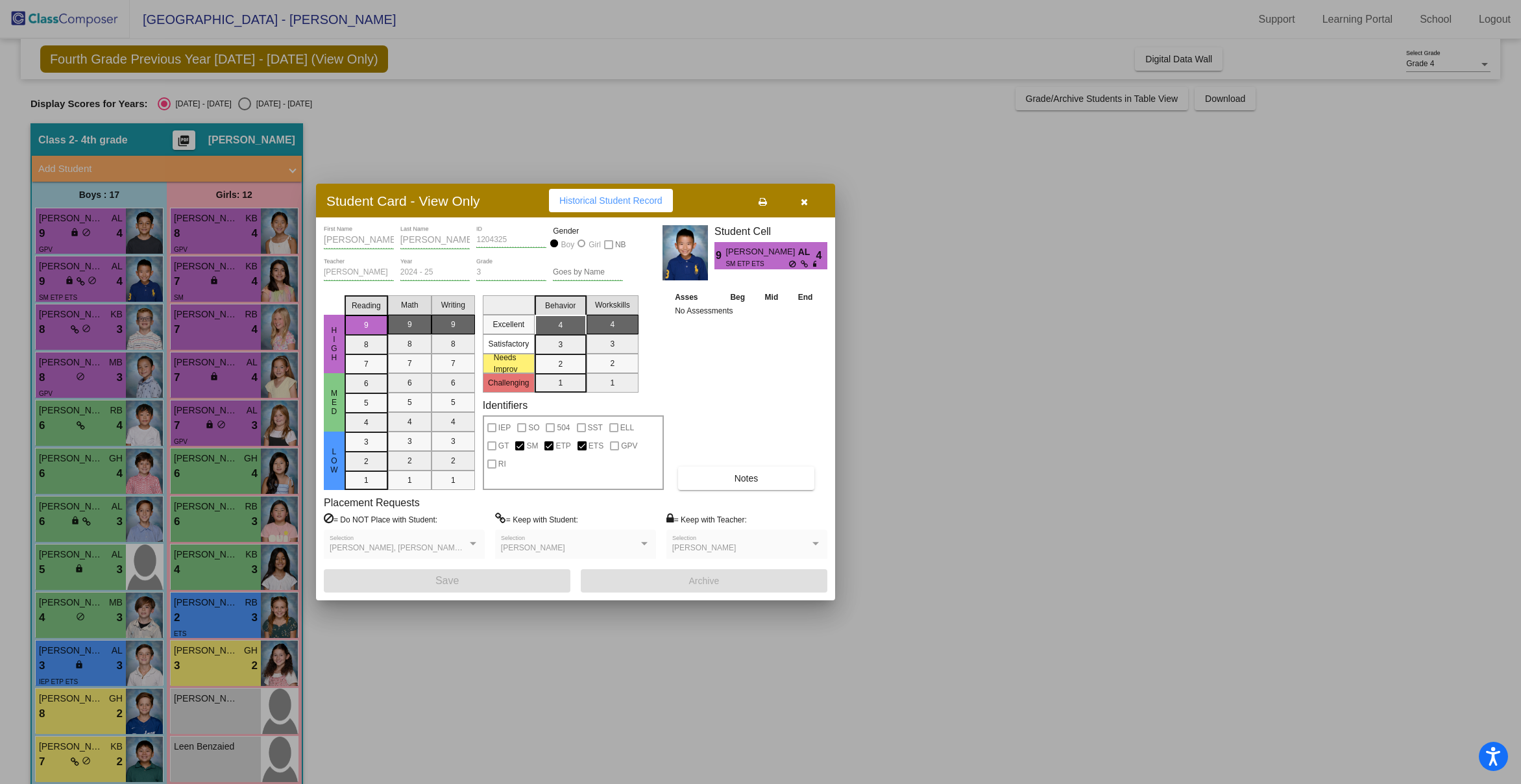
click at [107, 238] on div at bounding box center [760, 392] width 1521 height 784
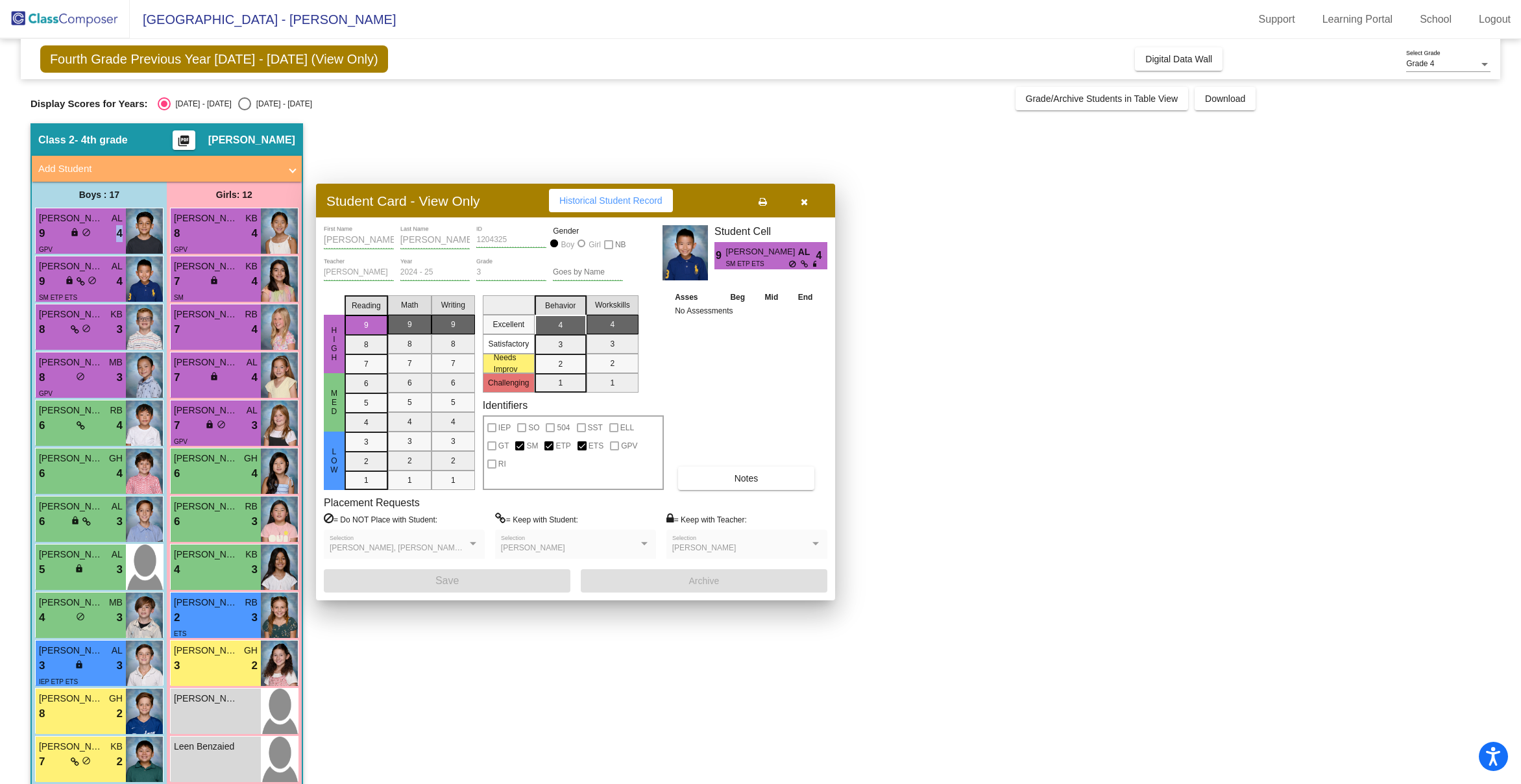
click at [107, 238] on div "9 lock do_not_disturb_alt 4" at bounding box center [81, 234] width 84 height 17
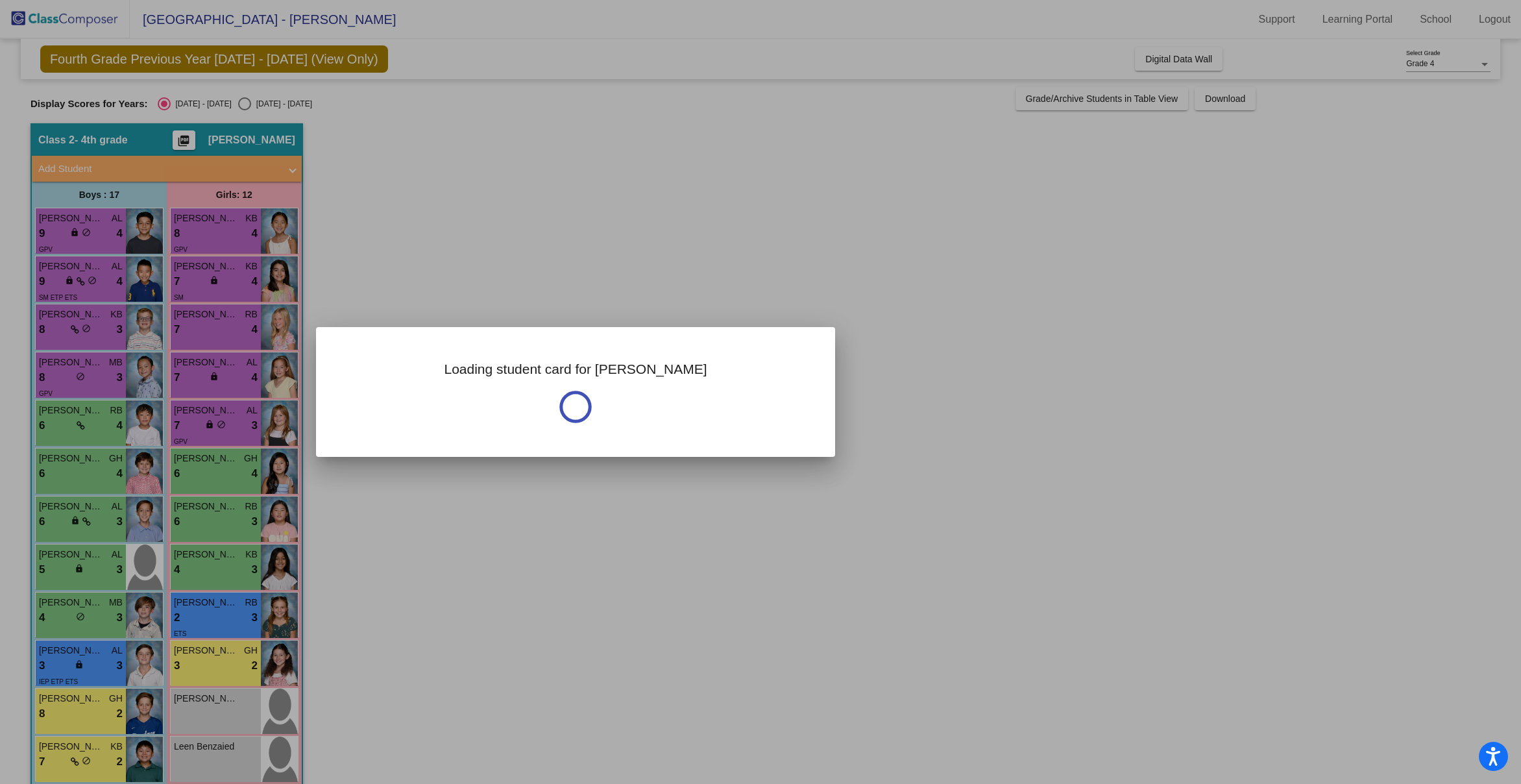
click at [107, 238] on div at bounding box center [760, 392] width 1521 height 784
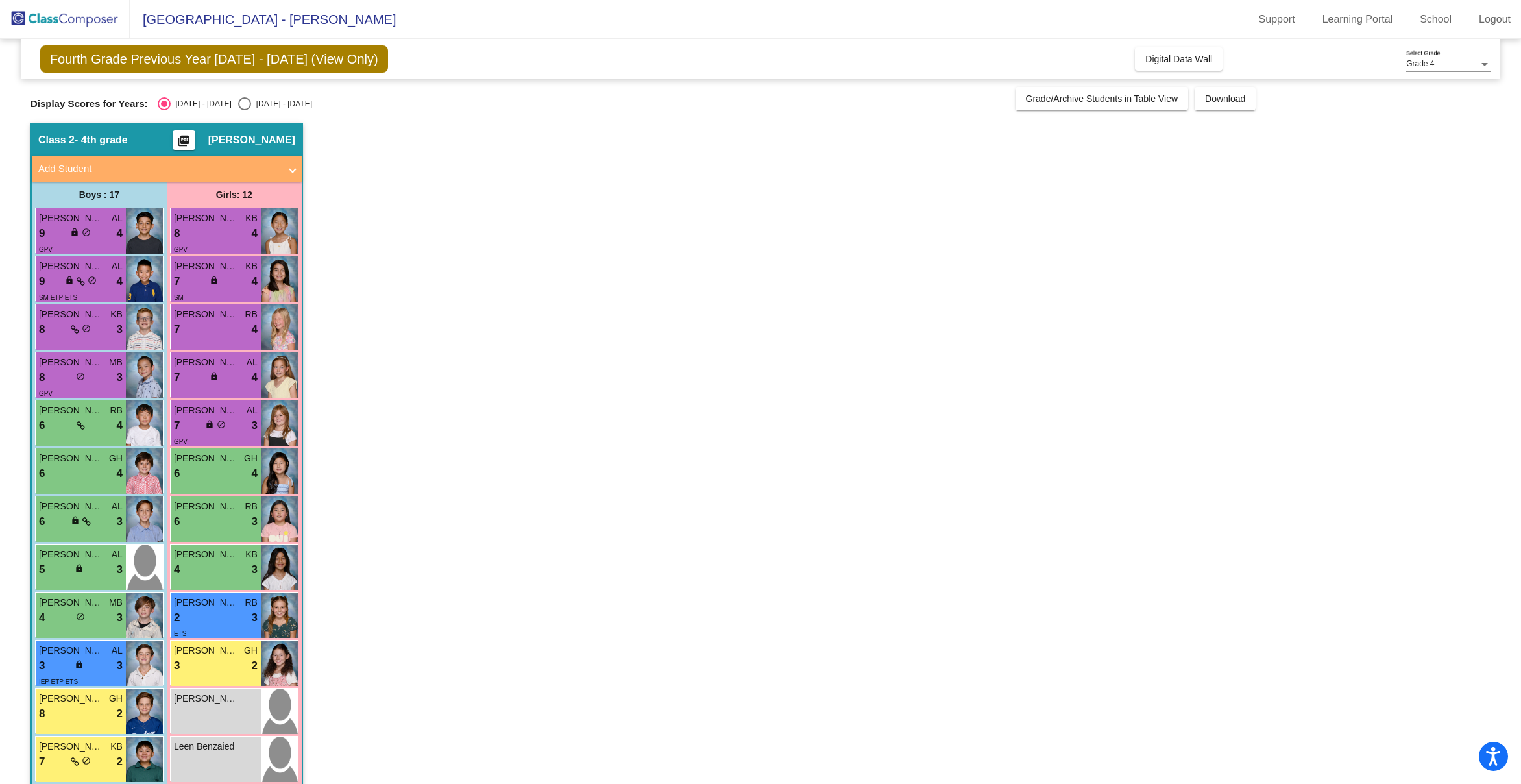
click at [107, 238] on div "9 lock do_not_disturb_alt 4" at bounding box center [81, 234] width 84 height 17
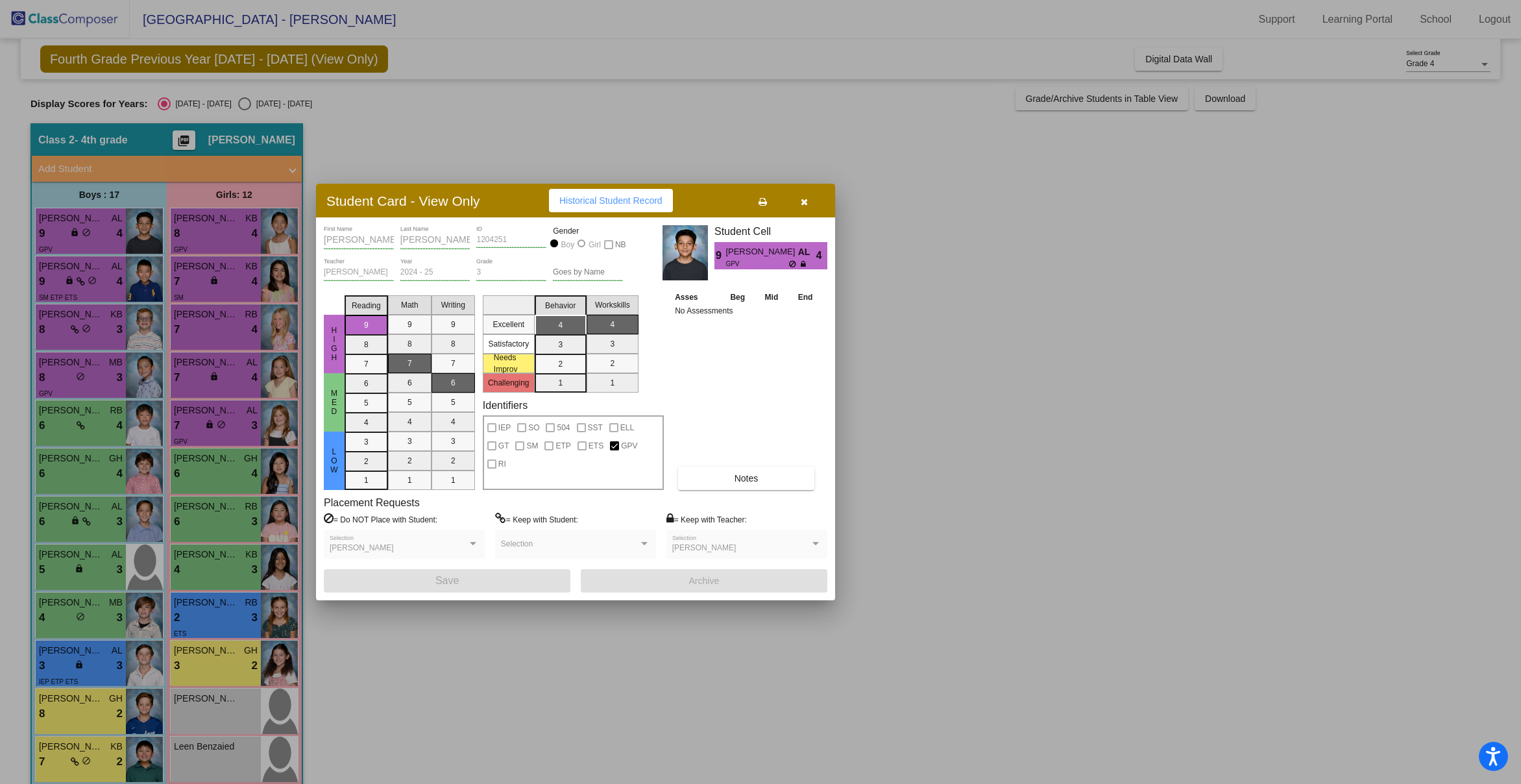
click at [210, 238] on div at bounding box center [760, 392] width 1521 height 784
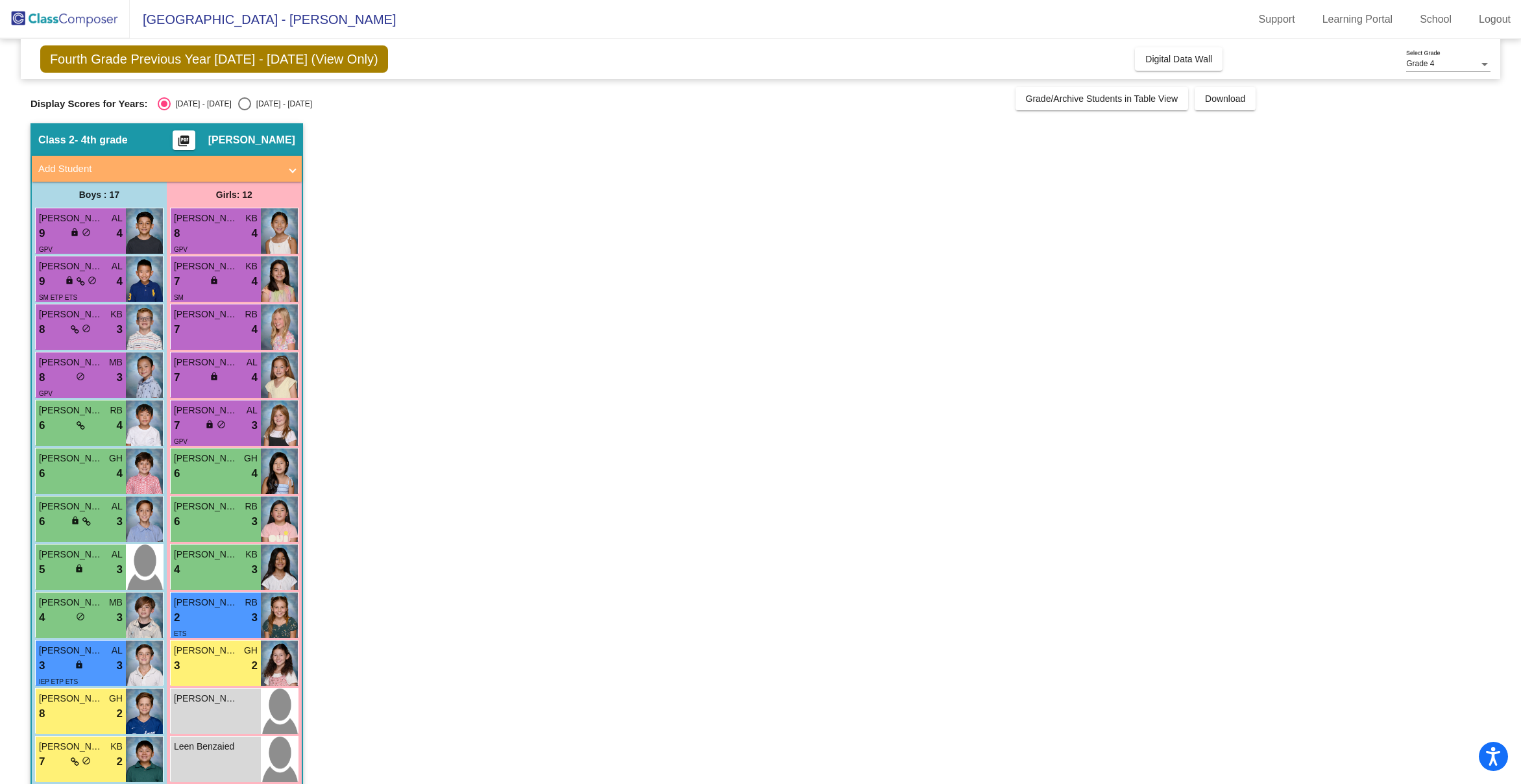
click at [210, 238] on div "8 lock do_not_disturb_alt 4" at bounding box center [216, 234] width 84 height 17
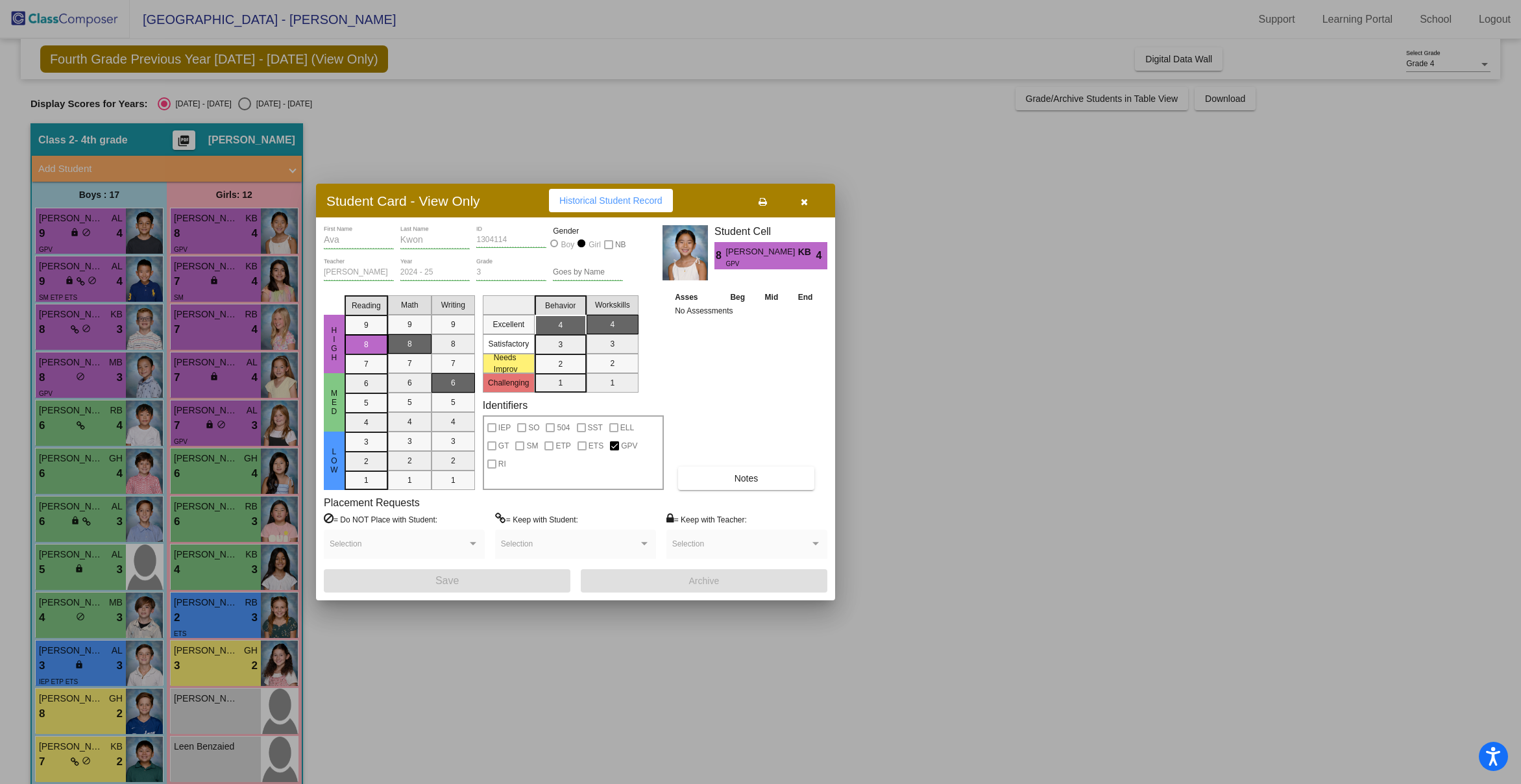
click at [214, 271] on div at bounding box center [760, 392] width 1521 height 784
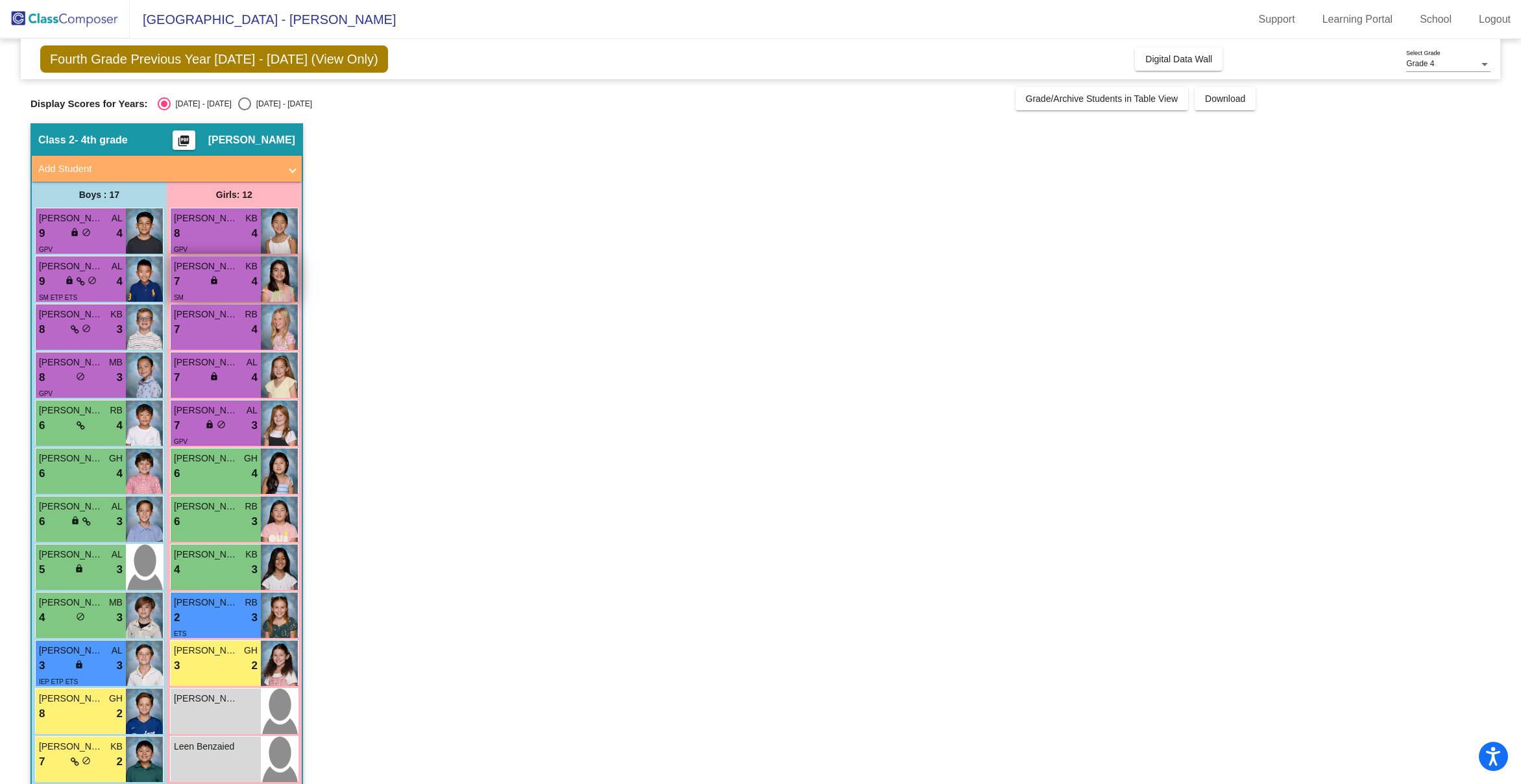
click at [214, 271] on span "[PERSON_NAME]" at bounding box center [207, 266] width 65 height 14
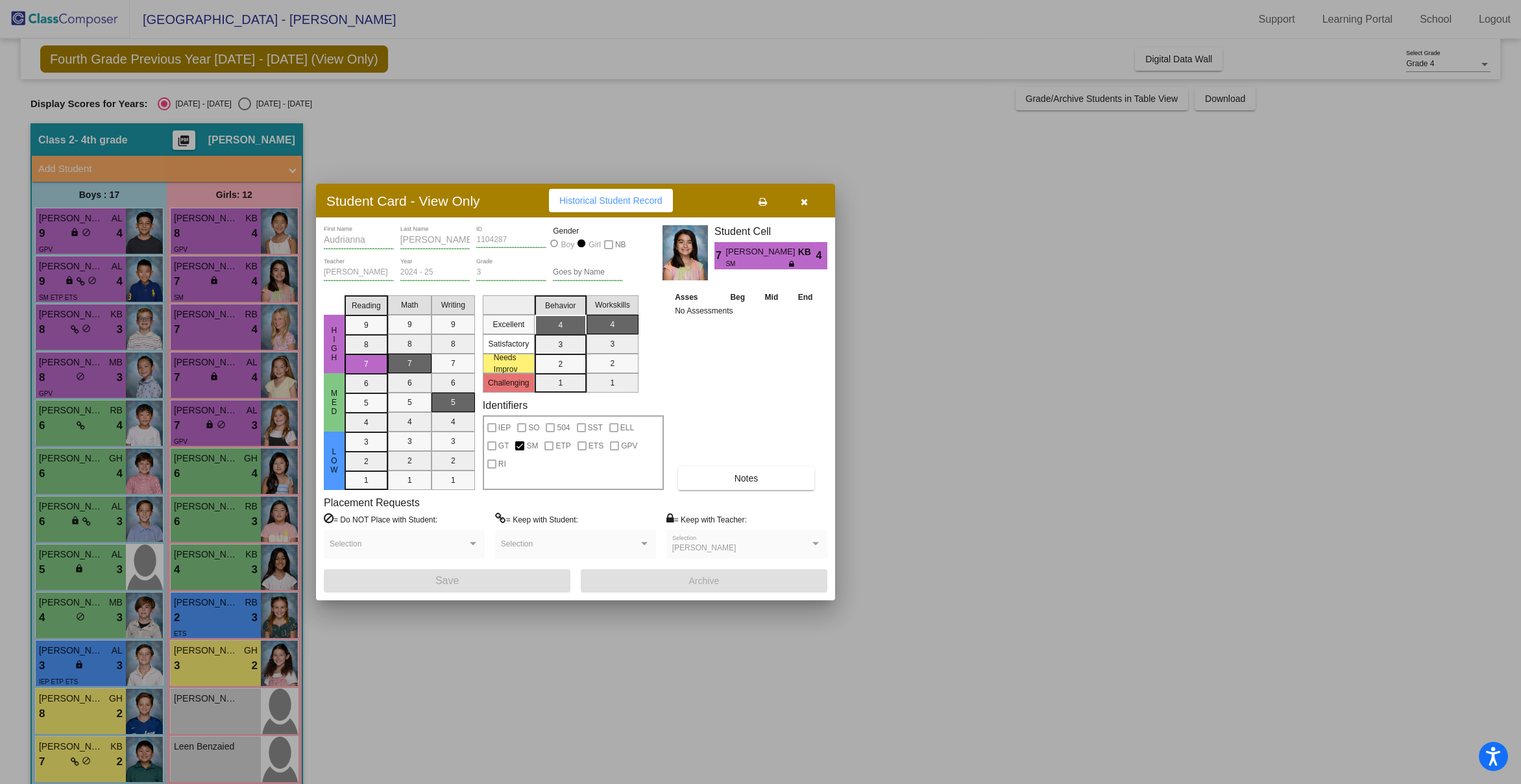
click at [219, 320] on div at bounding box center [760, 392] width 1521 height 784
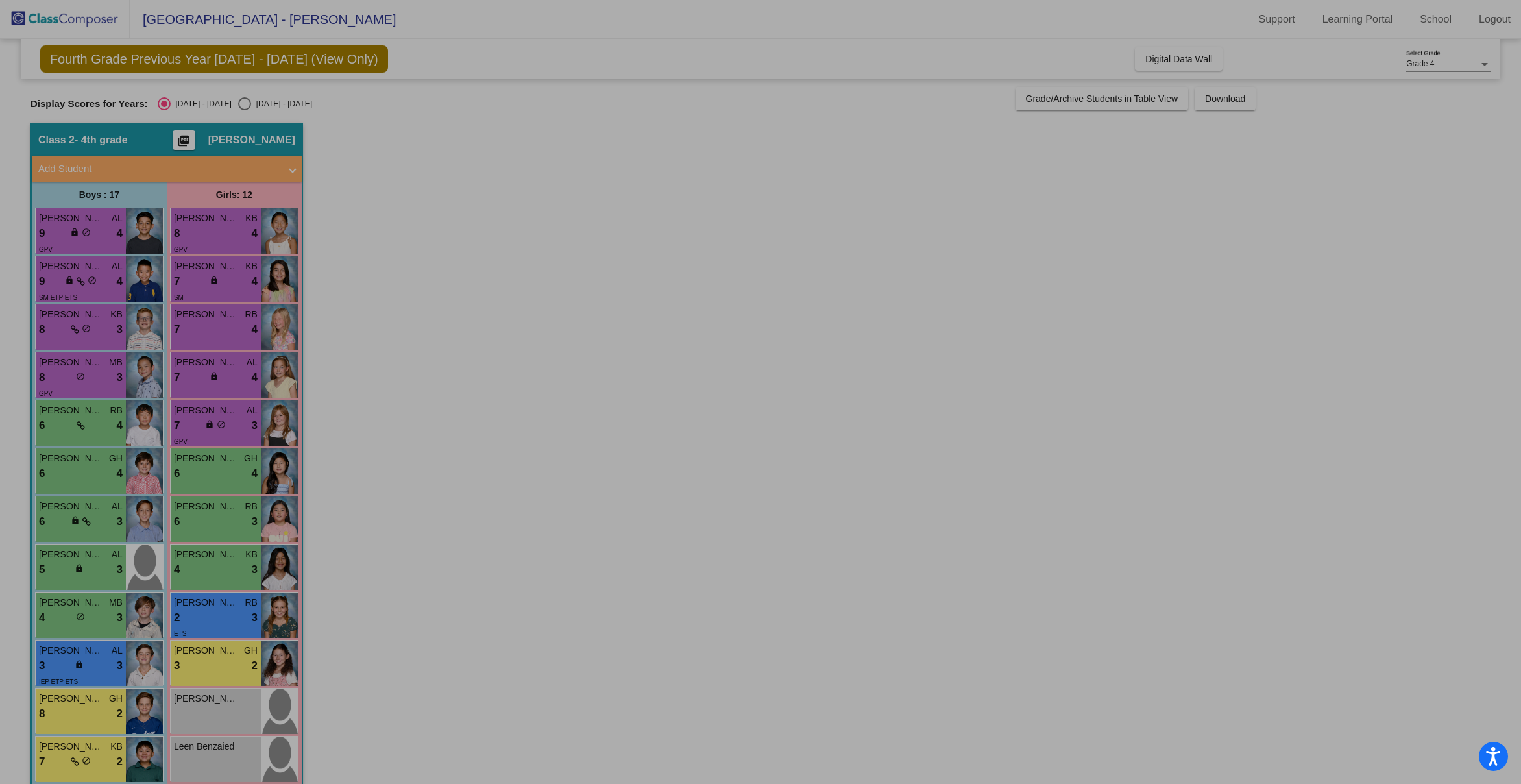
click at [219, 320] on span "[PERSON_NAME]" at bounding box center [207, 314] width 65 height 14
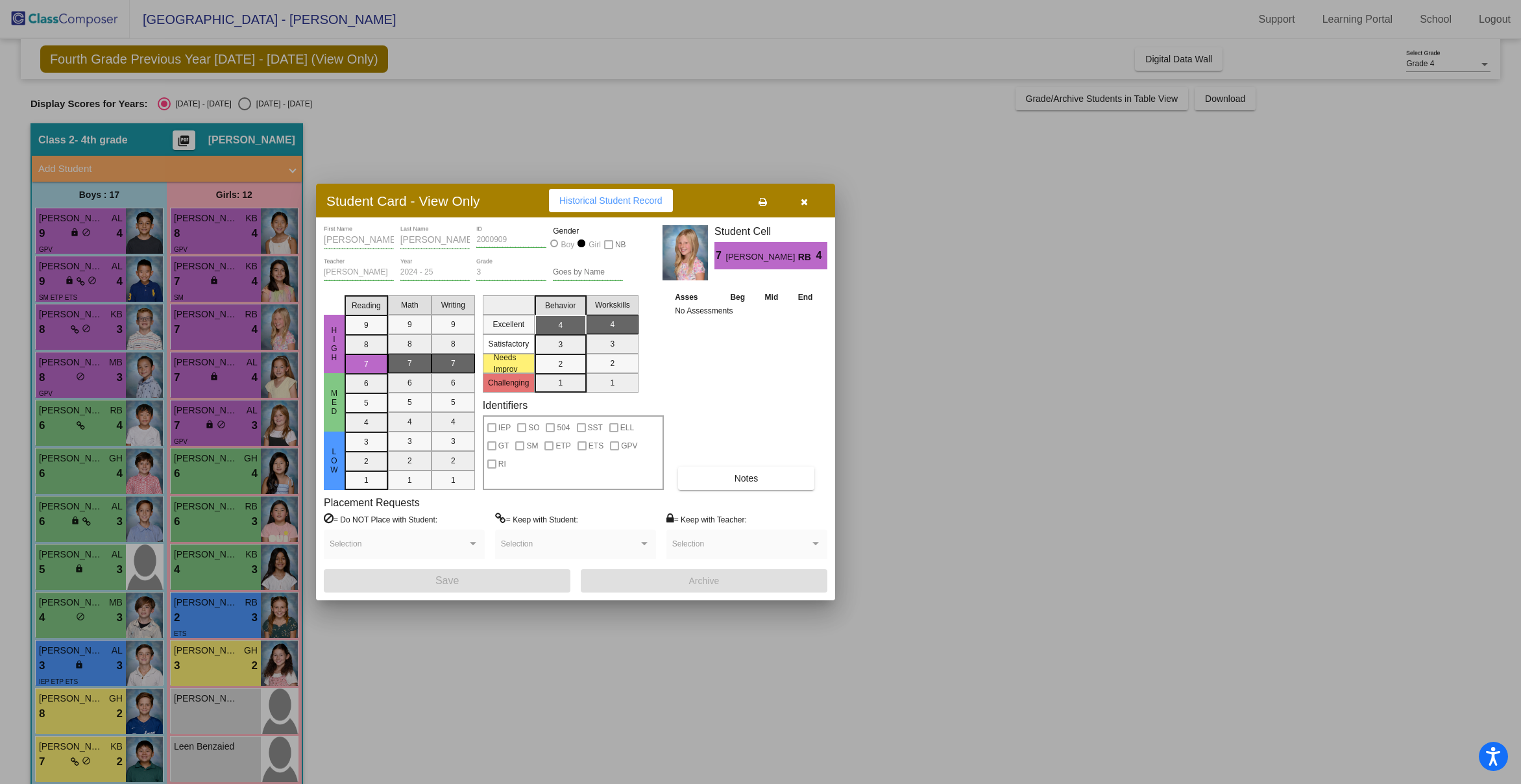
click at [200, 375] on div at bounding box center [760, 392] width 1521 height 784
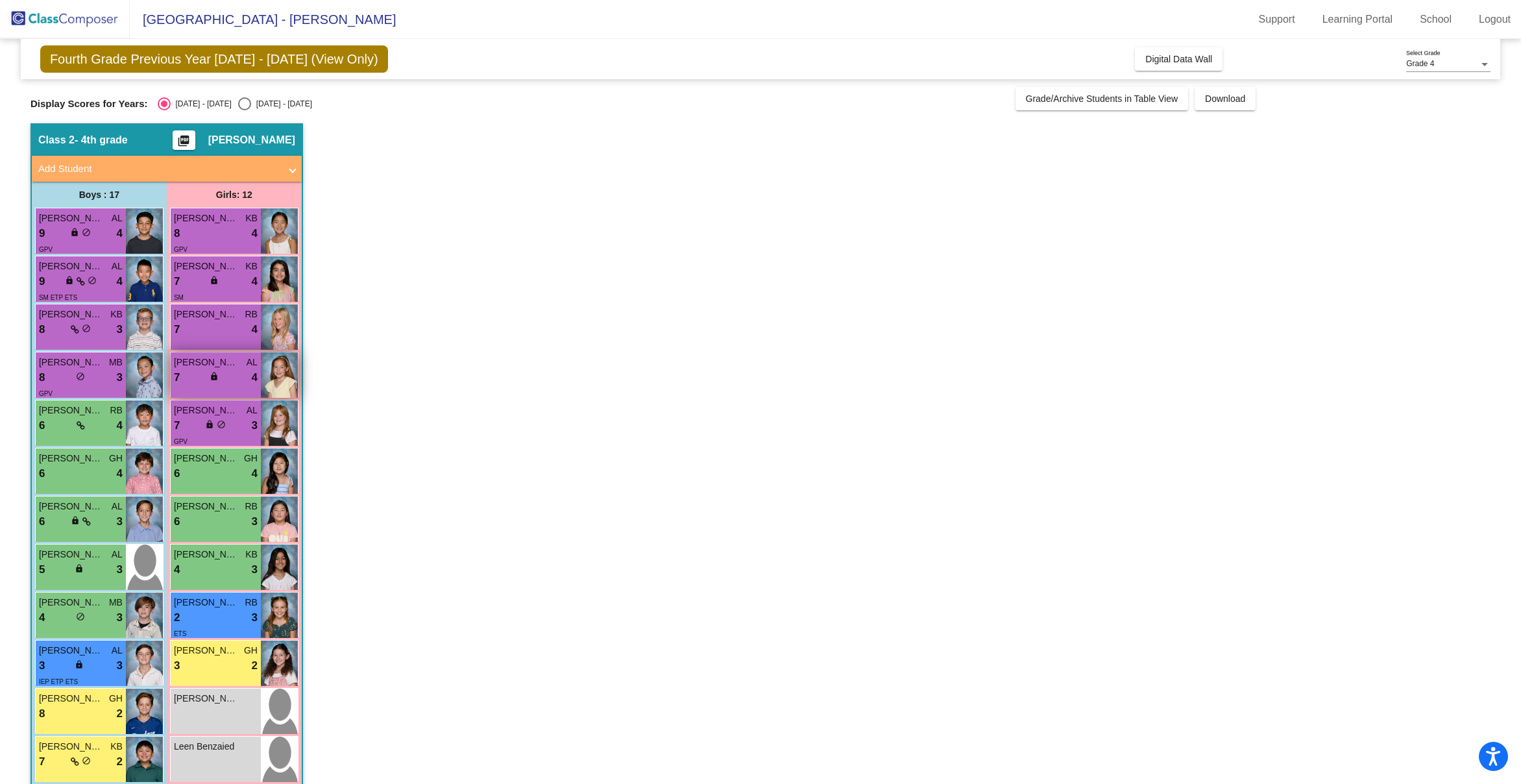
click at [200, 375] on div "7 lock do_not_disturb_alt 4" at bounding box center [216, 377] width 84 height 17
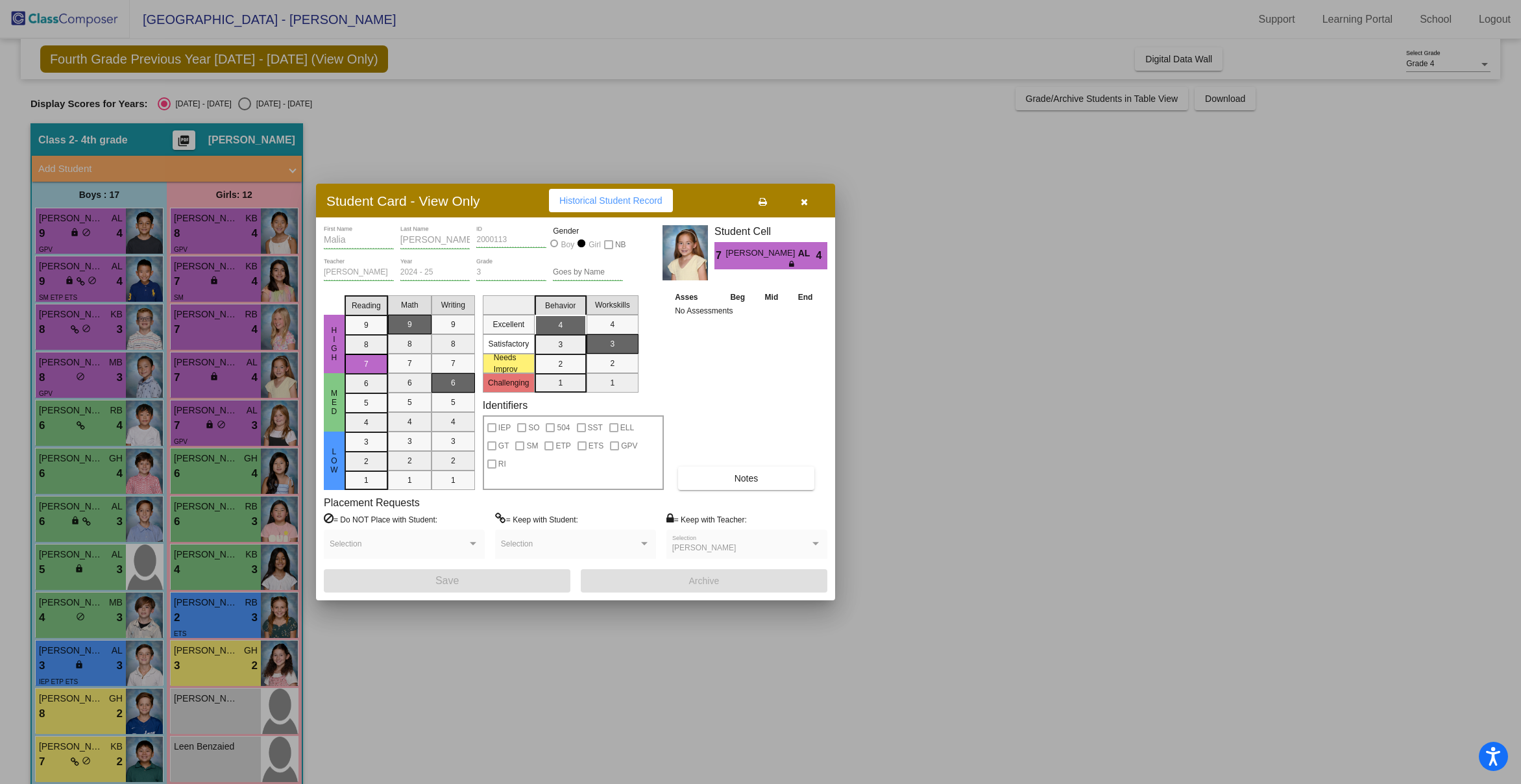
click at [201, 414] on div at bounding box center [760, 392] width 1521 height 784
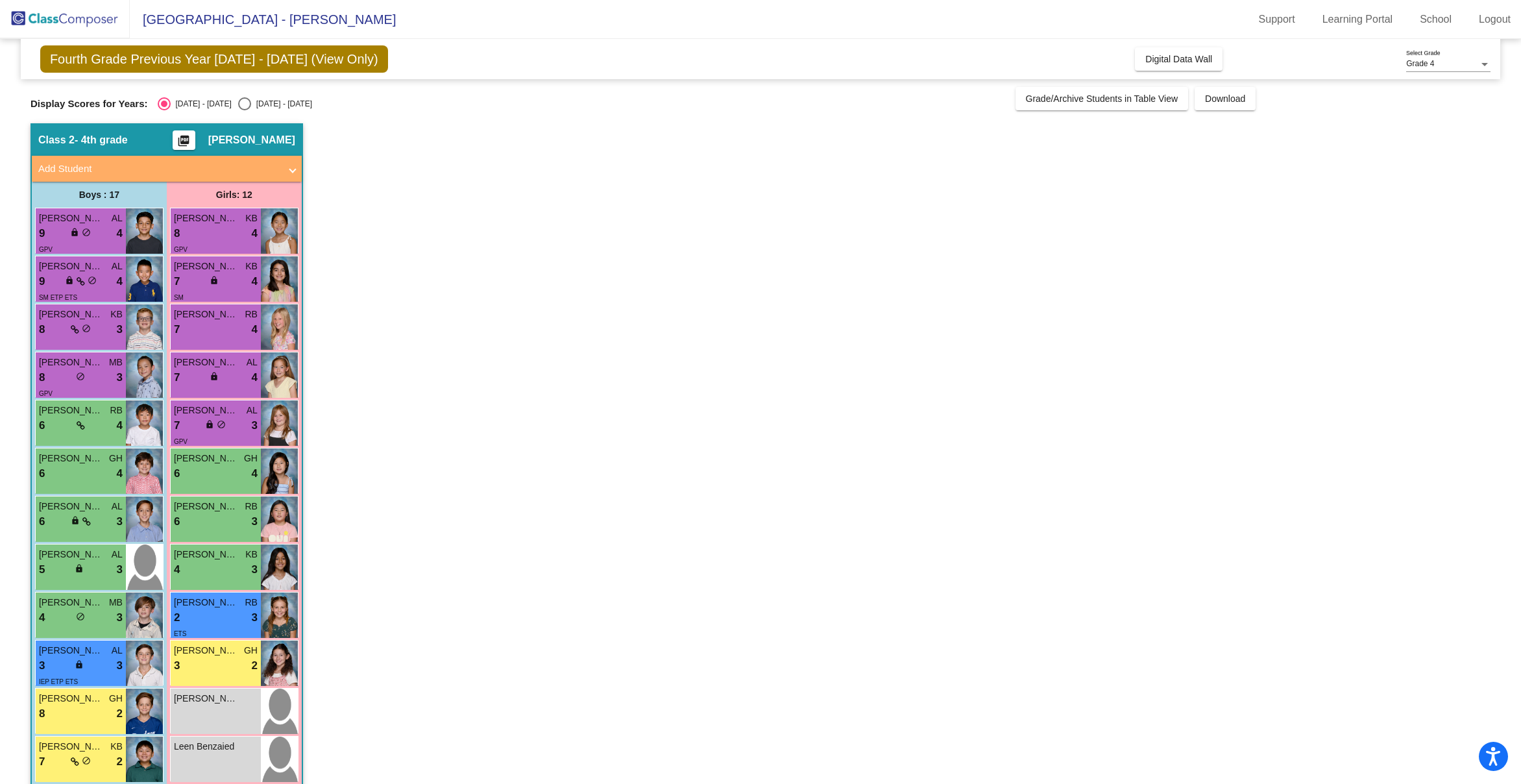
click at [201, 414] on span "[PERSON_NAME]" at bounding box center [207, 410] width 65 height 14
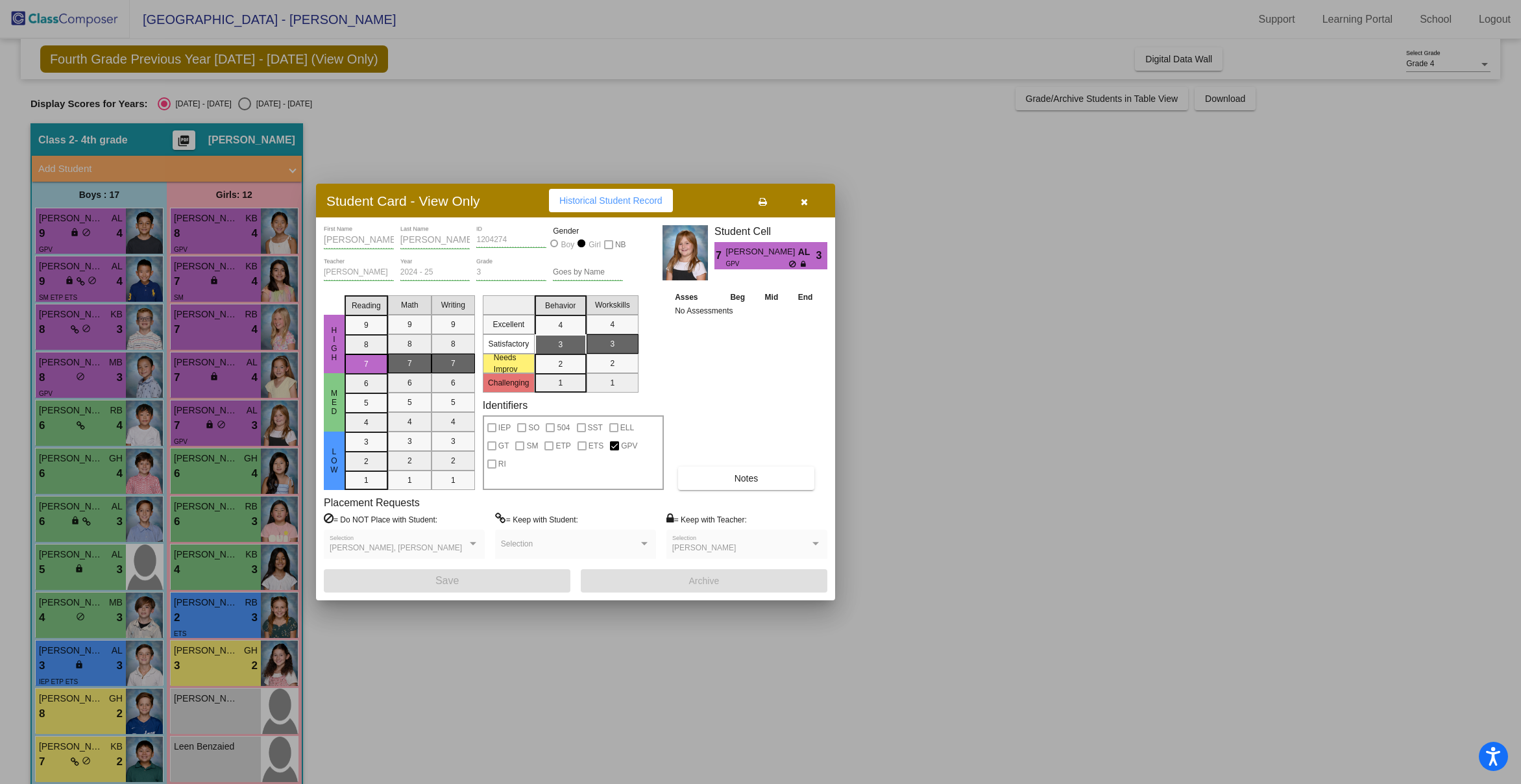
click at [207, 467] on div at bounding box center [760, 392] width 1521 height 784
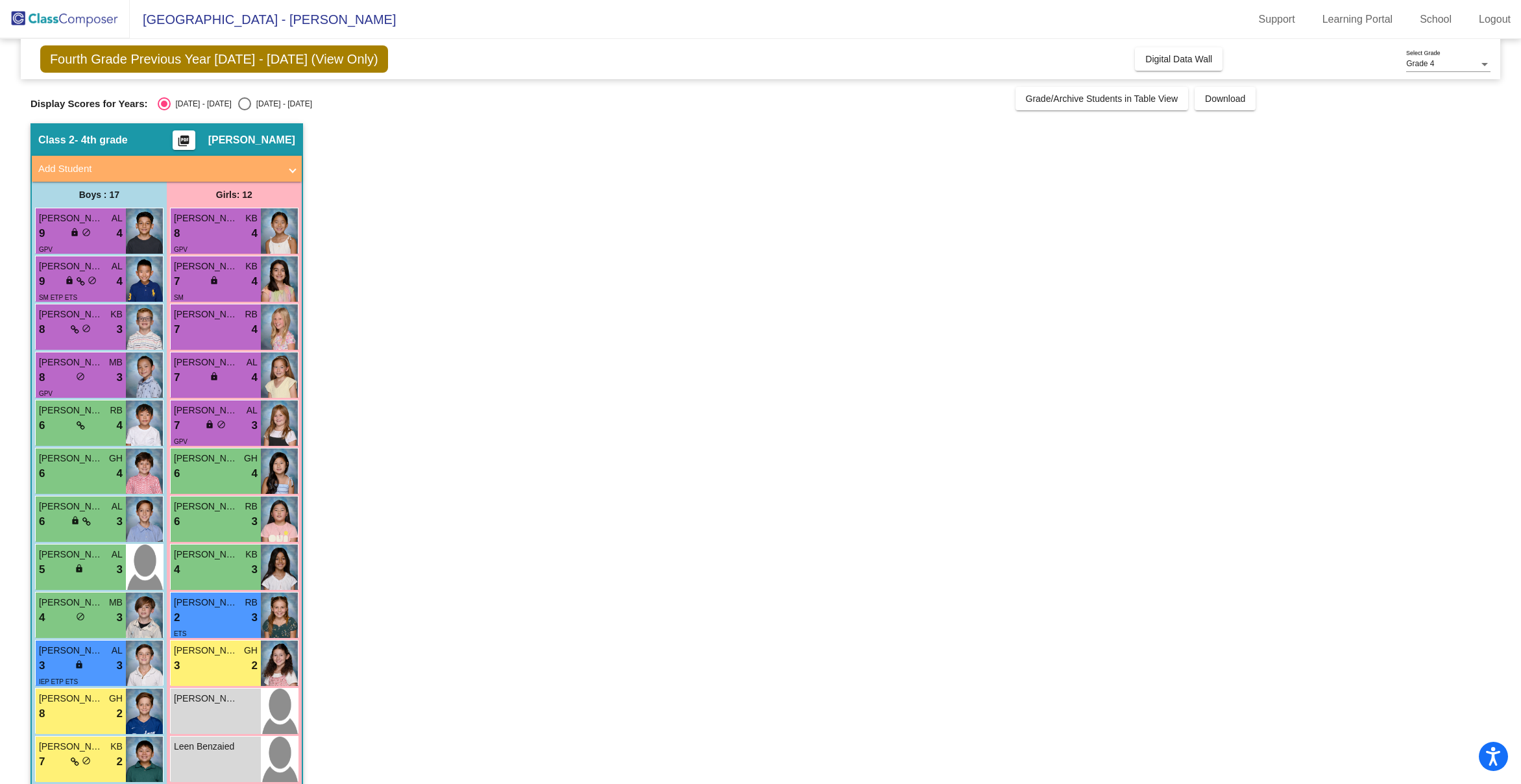
click at [207, 467] on div "6 lock do_not_disturb_alt 4" at bounding box center [216, 474] width 84 height 17
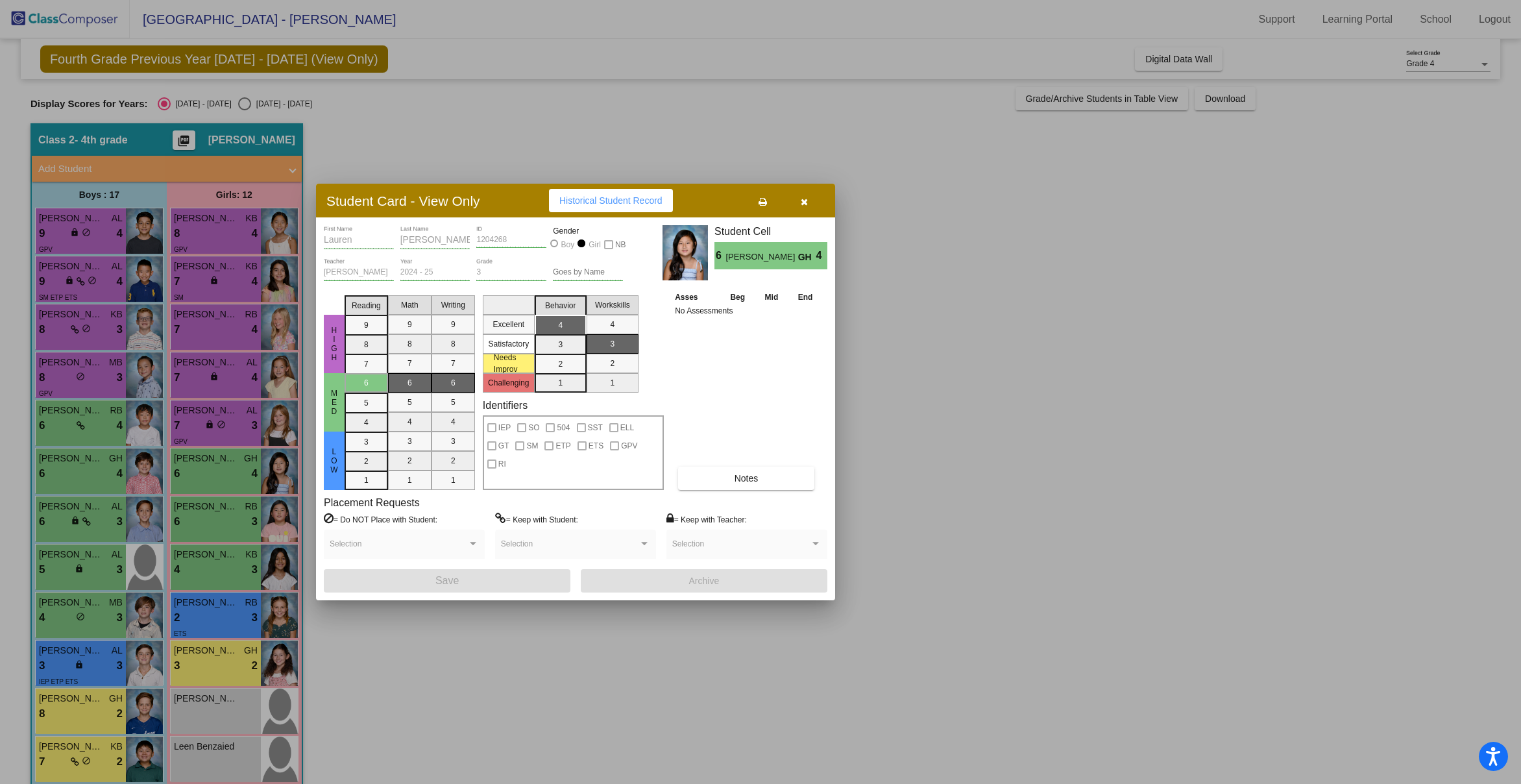
click at [210, 501] on div at bounding box center [760, 392] width 1521 height 784
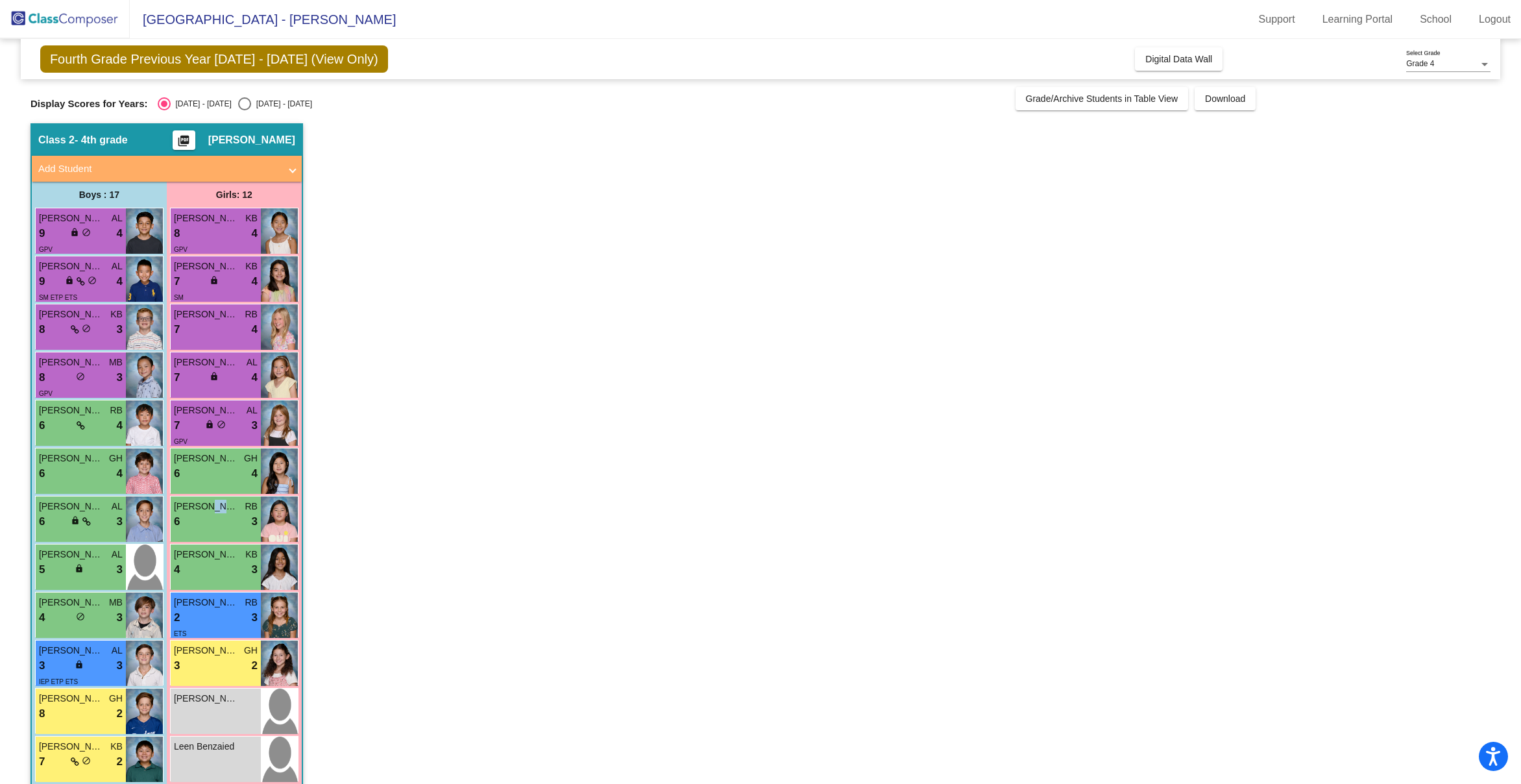
click at [210, 501] on span "[PERSON_NAME]" at bounding box center [207, 506] width 65 height 14
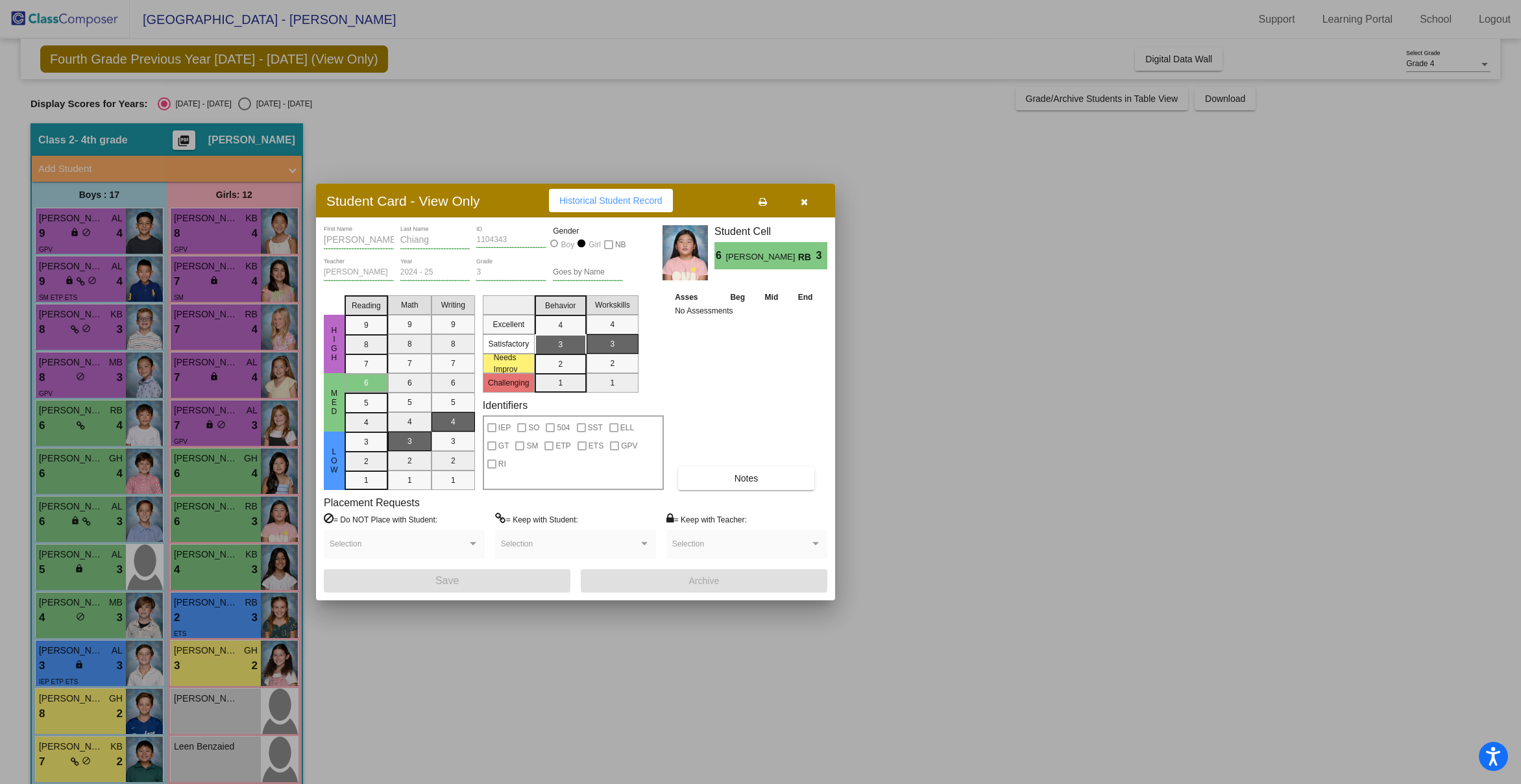
click at [219, 576] on div at bounding box center [760, 392] width 1521 height 784
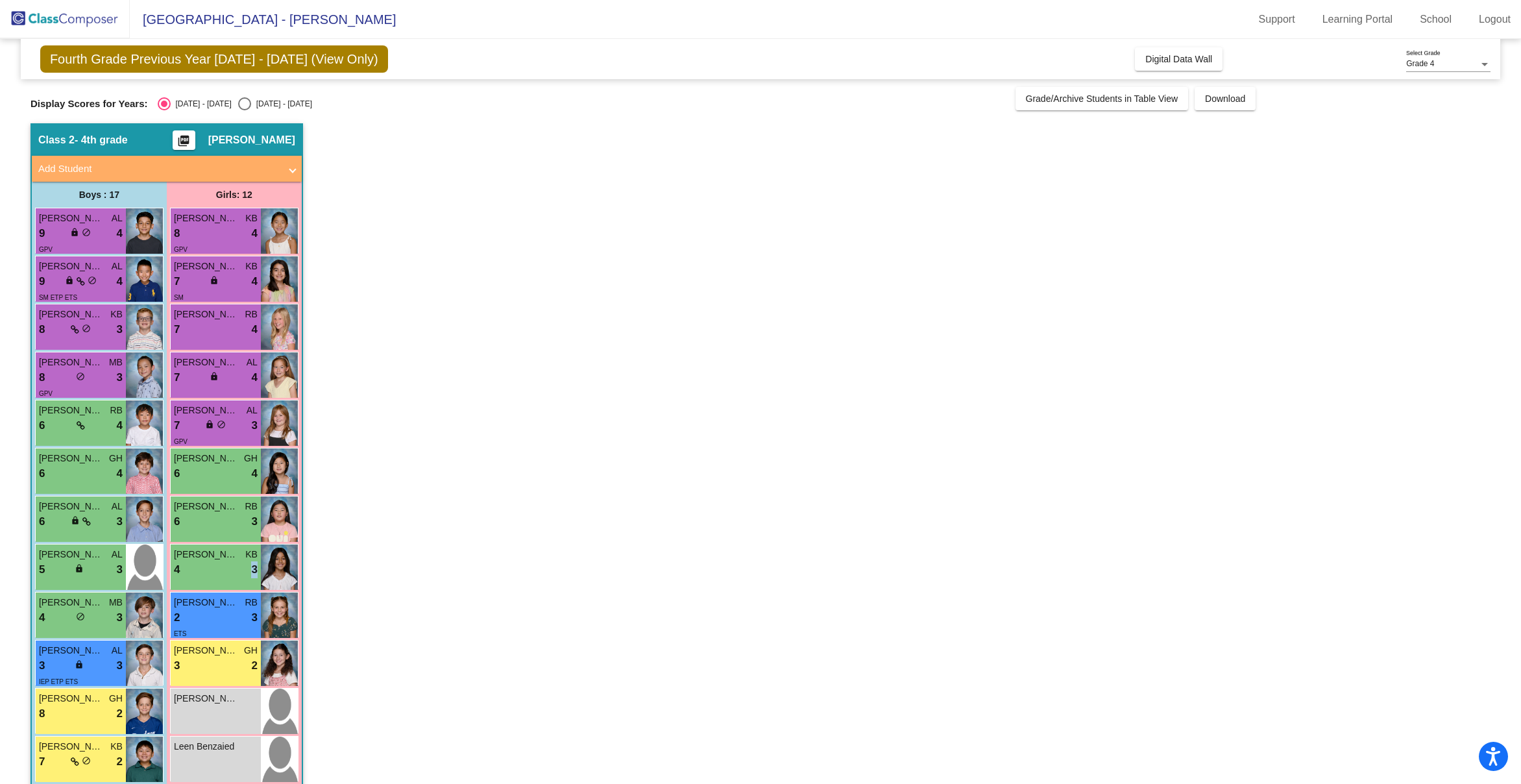
click at [219, 576] on div "4 lock do_not_disturb_alt 3" at bounding box center [216, 570] width 84 height 17
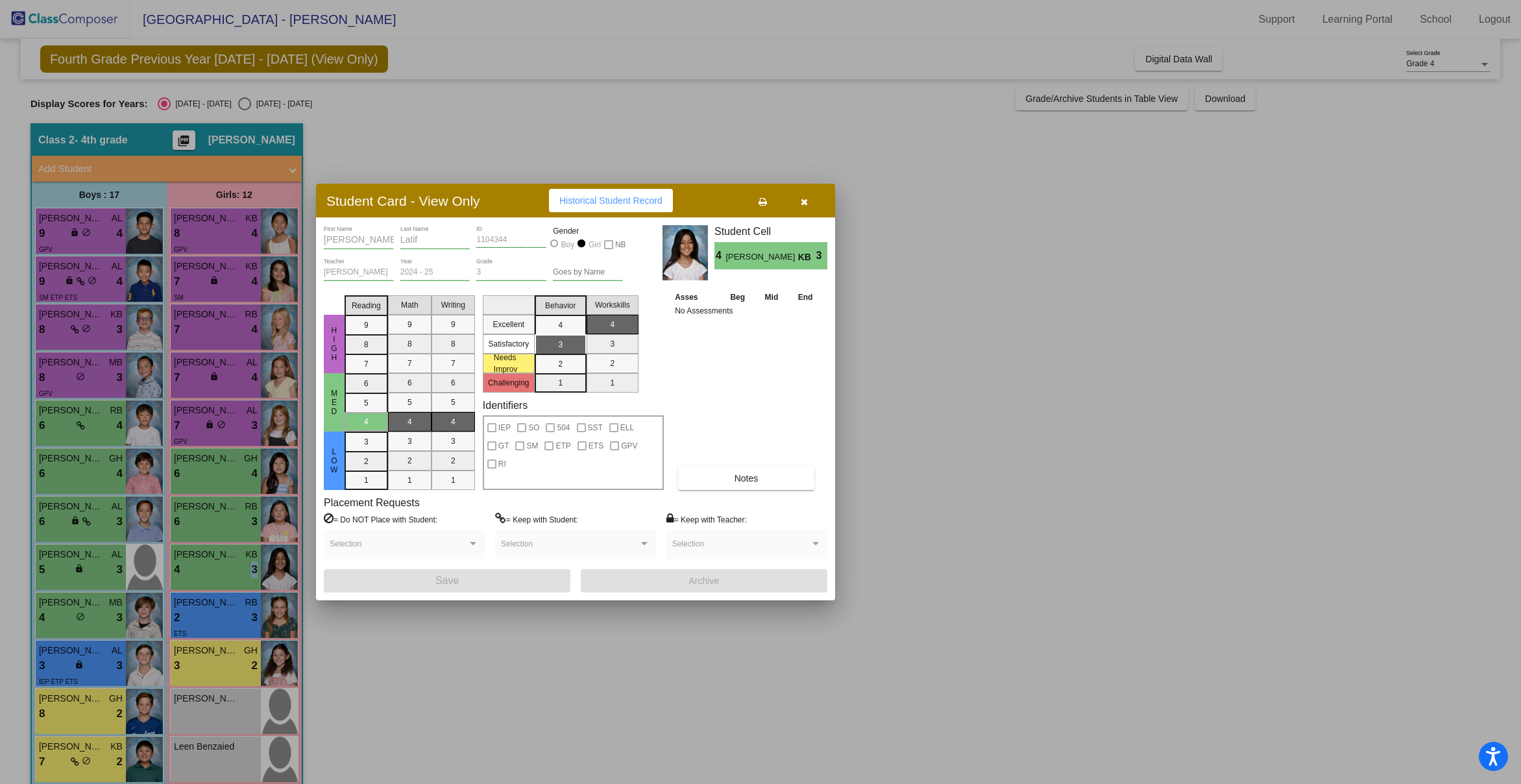
click at [222, 604] on div at bounding box center [760, 392] width 1521 height 784
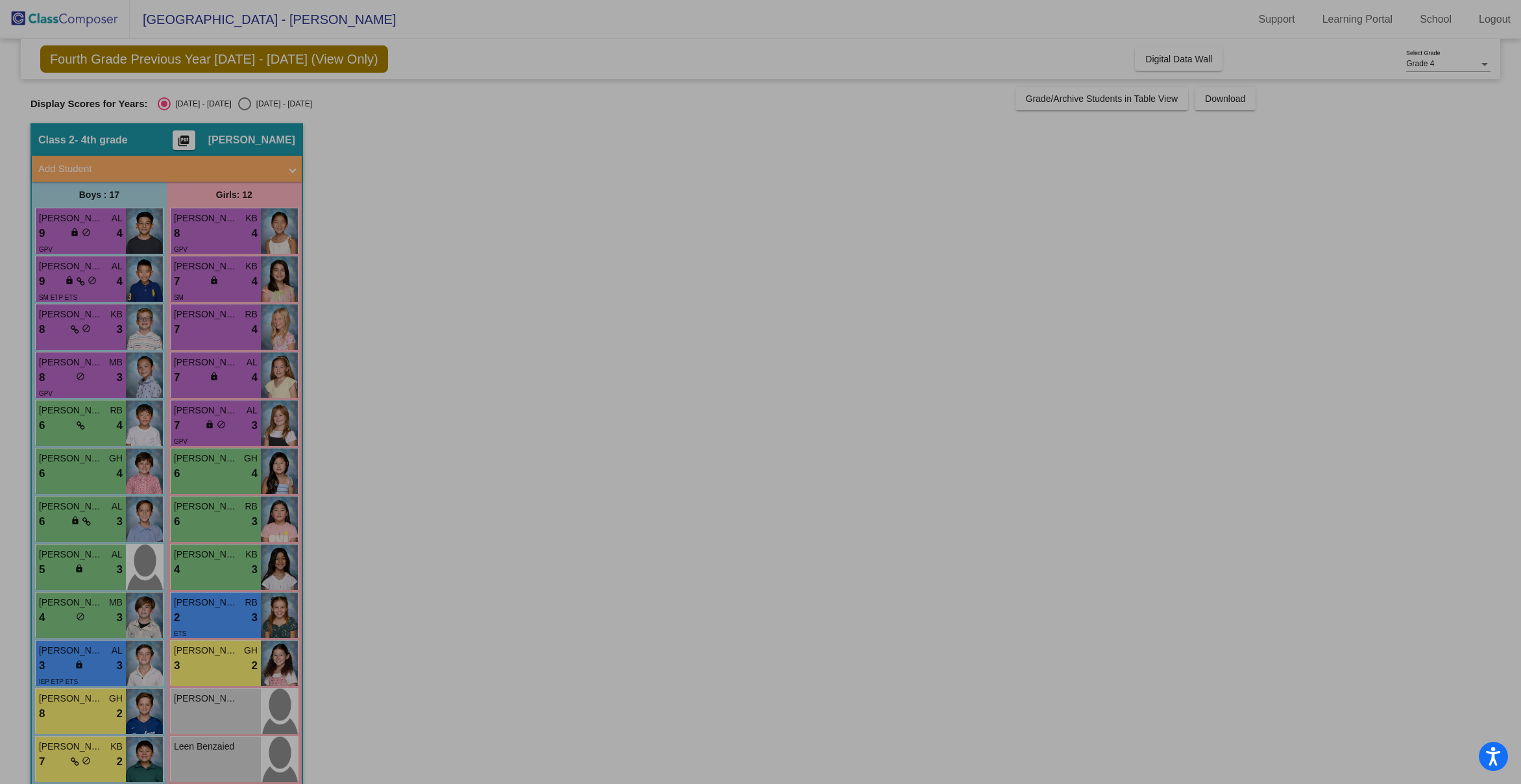
click at [222, 604] on span "[PERSON_NAME]" at bounding box center [207, 602] width 65 height 14
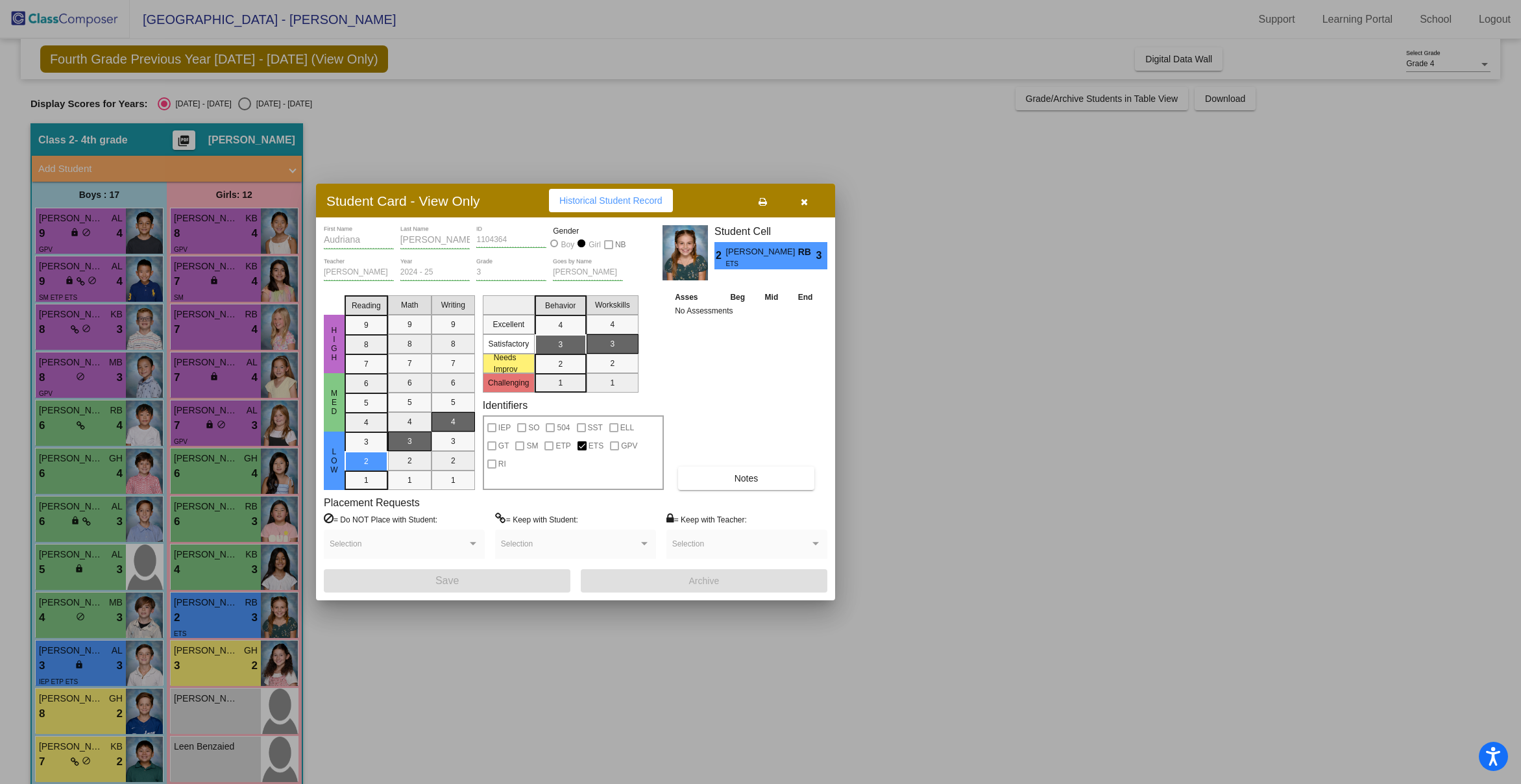
click at [222, 604] on div at bounding box center [760, 392] width 1521 height 784
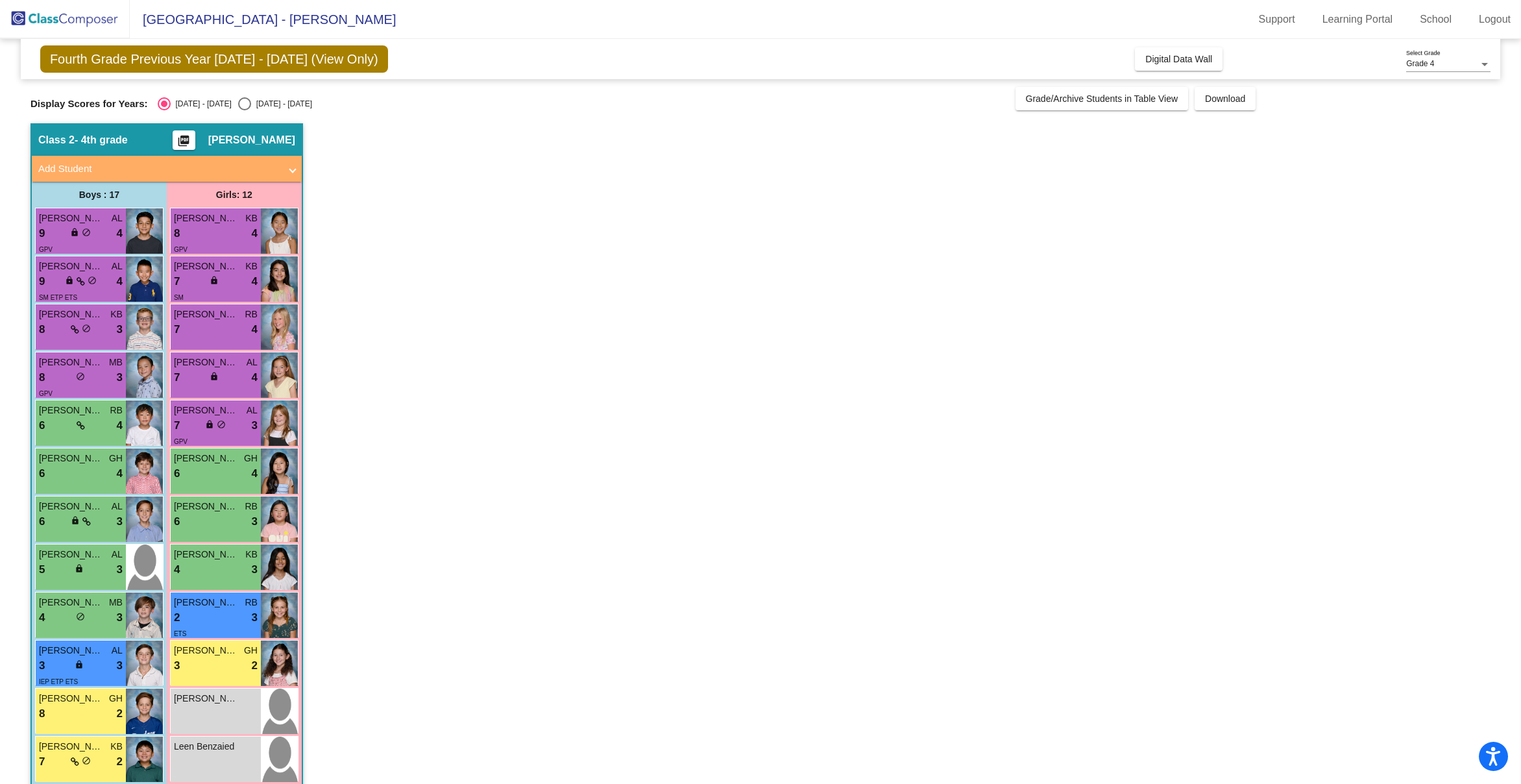
click at [222, 604] on span "[PERSON_NAME]" at bounding box center [207, 602] width 65 height 14
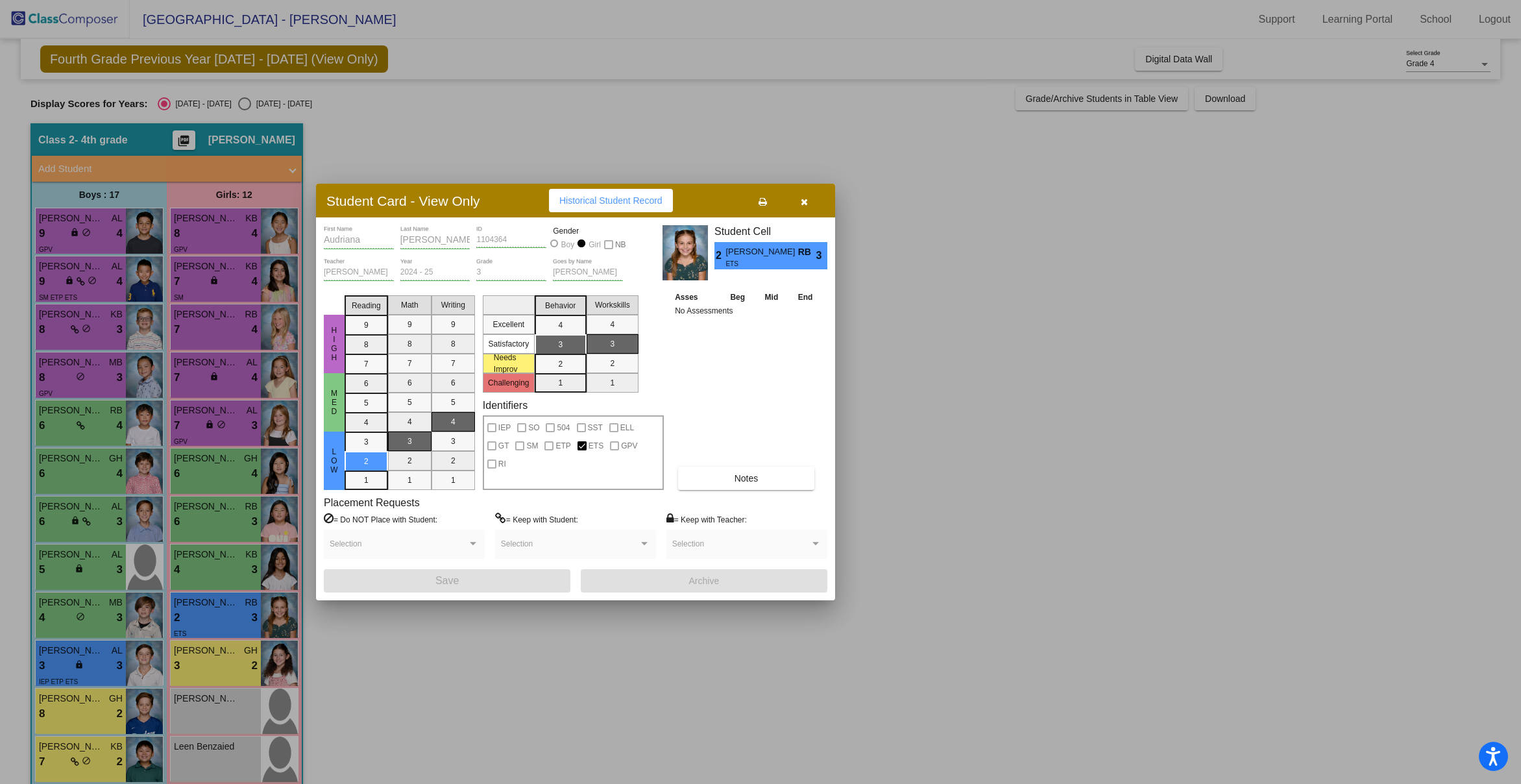
click at [217, 655] on div at bounding box center [760, 392] width 1521 height 784
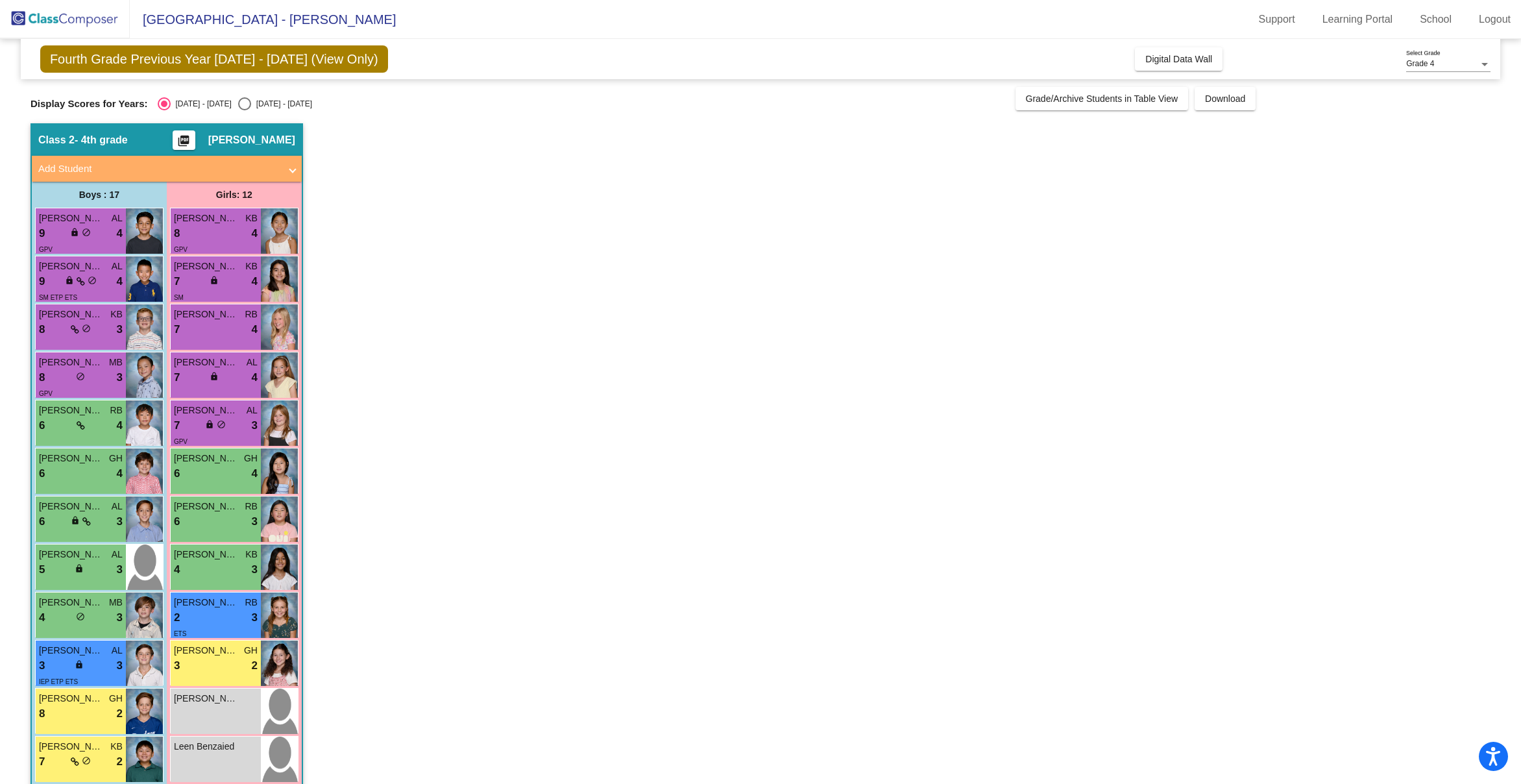
click at [217, 655] on span "[PERSON_NAME]" at bounding box center [207, 650] width 65 height 14
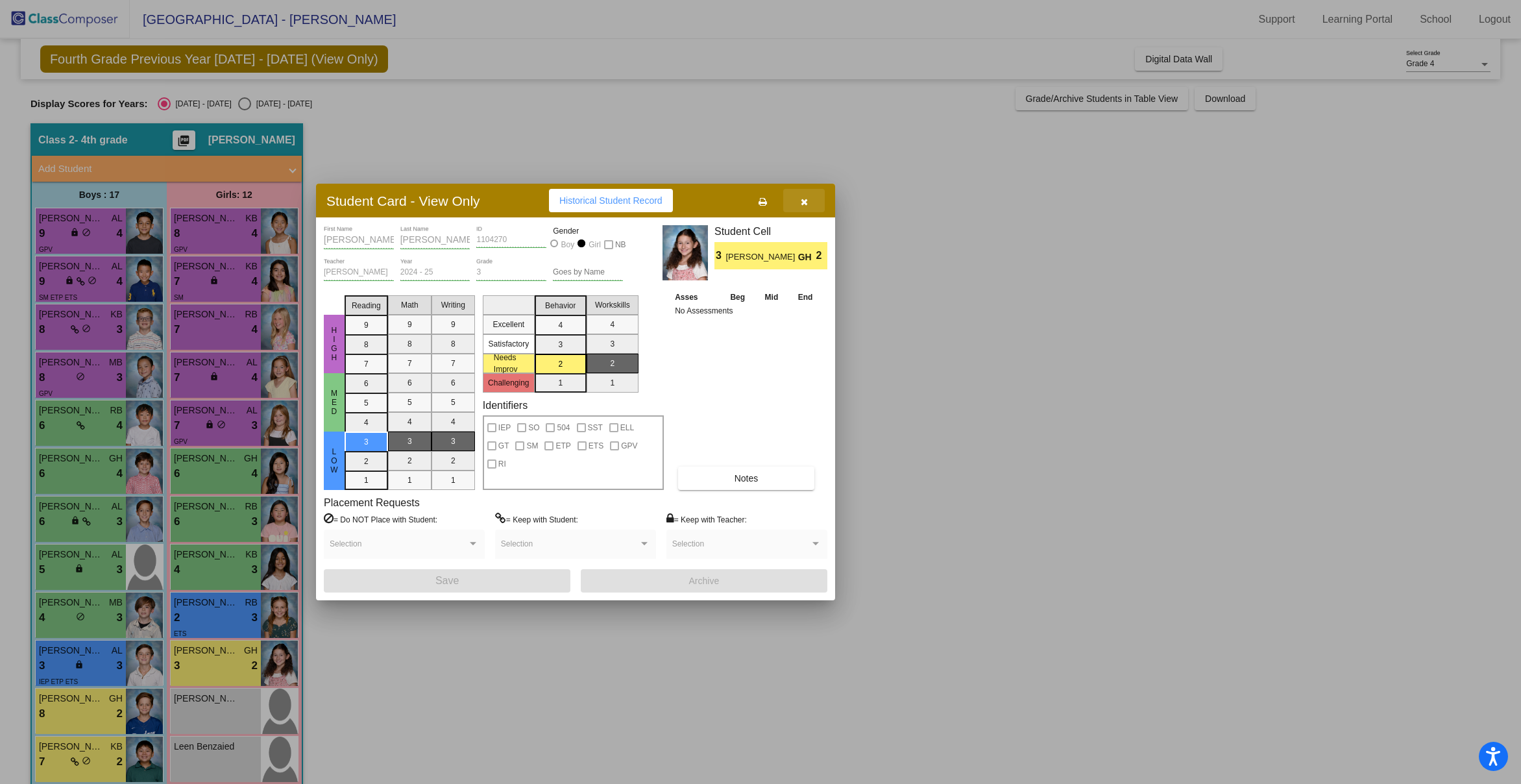
click at [801, 200] on icon "button" at bounding box center [805, 202] width 7 height 9
